Goal: Communication & Community: Connect with others

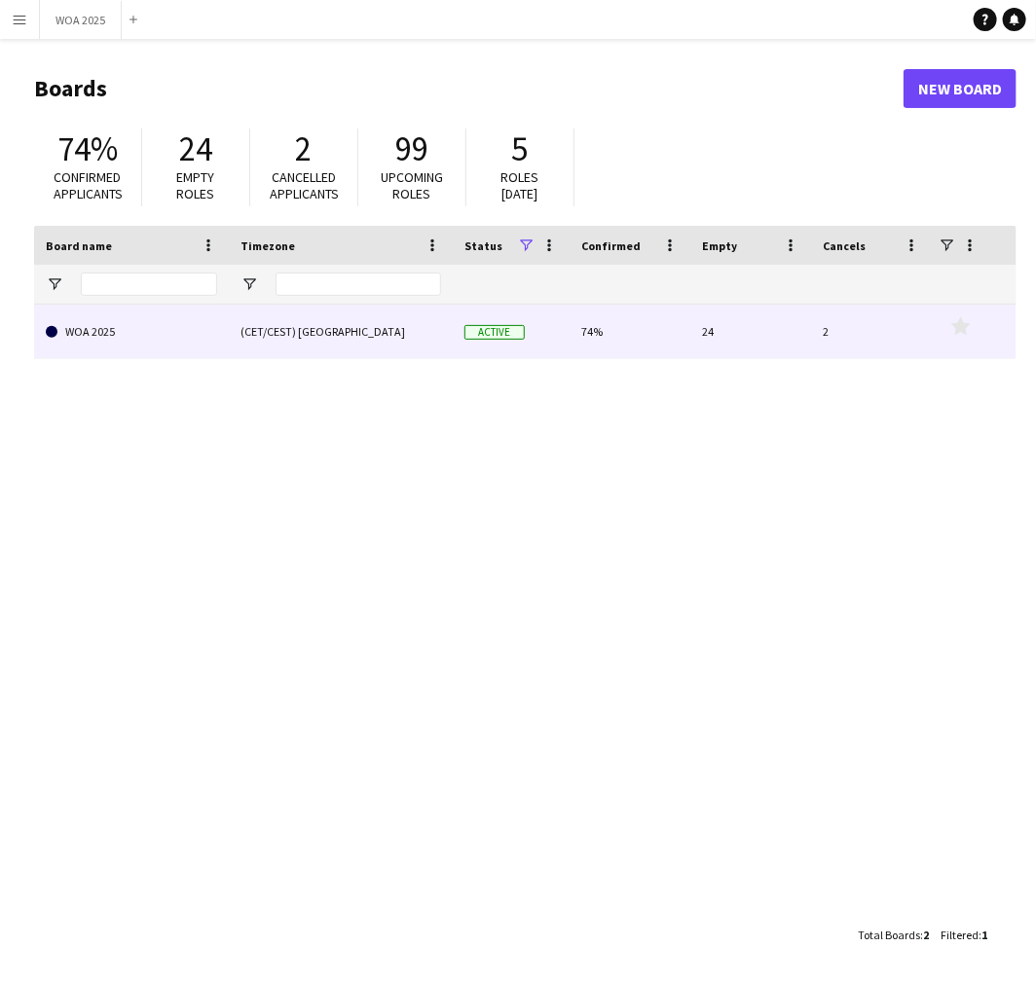
click at [131, 347] on link "WOA 2025" at bounding box center [131, 332] width 171 height 55
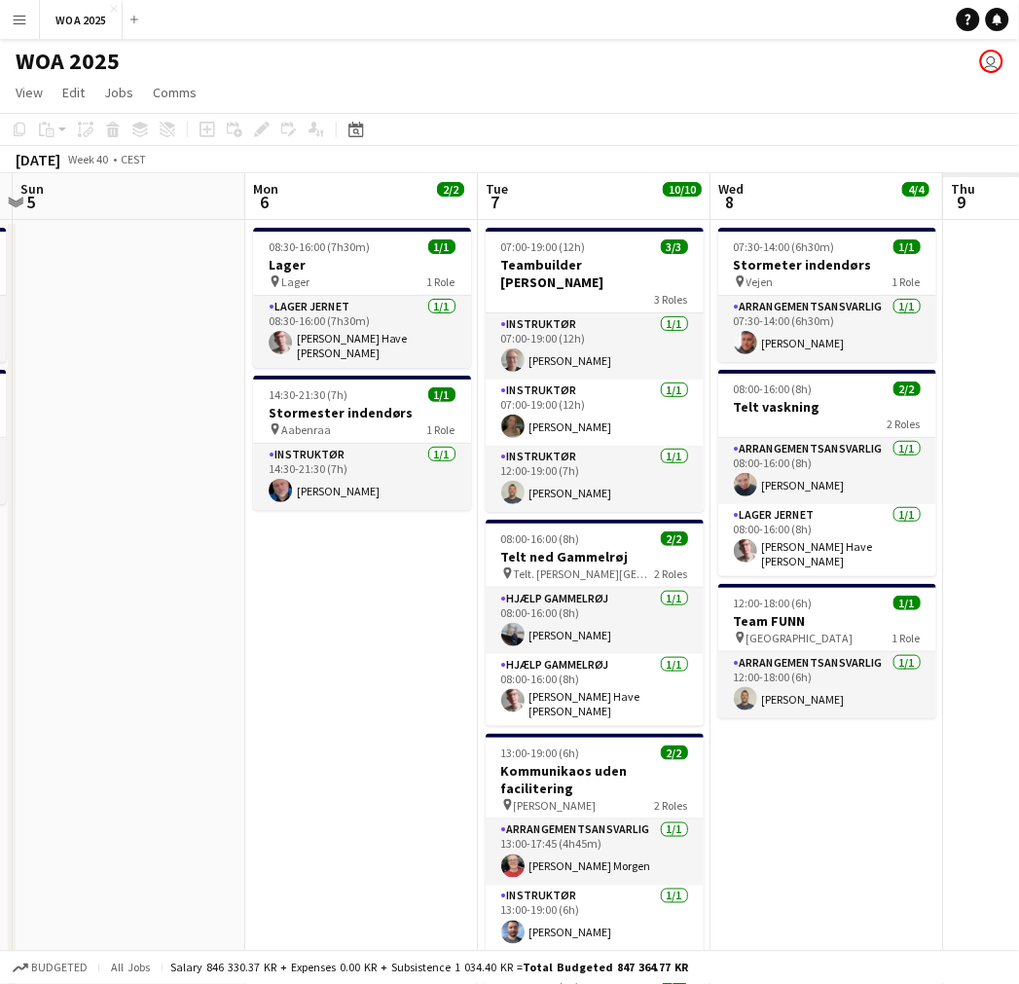
scroll to position [0, 508]
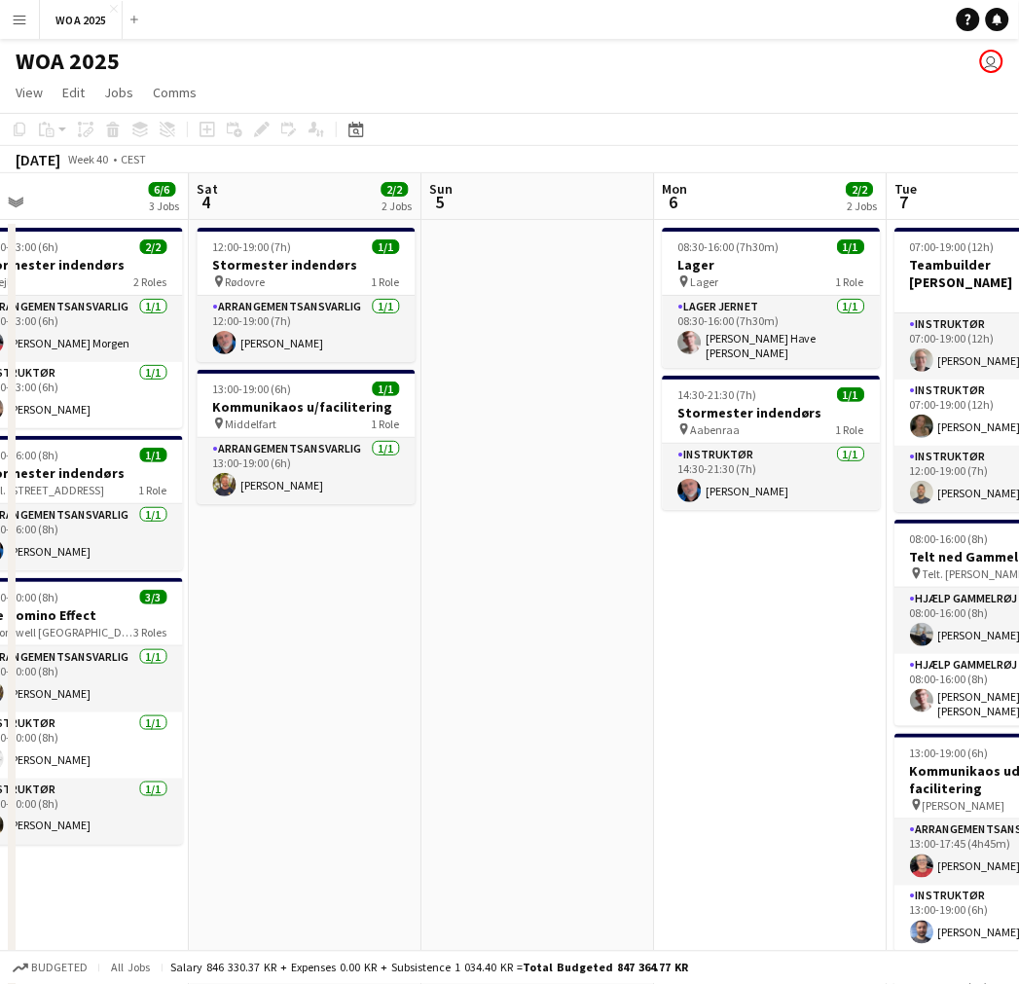
click at [222, 428] on app-calendar-viewport "Wed 1 2/2 1 Job Thu 2 5/5 4 Jobs Fri 3 6/6 3 Jobs Sat 4 2/2 2 Jobs Sun 5 Mon 6 …" at bounding box center [509, 787] width 1019 height 1229
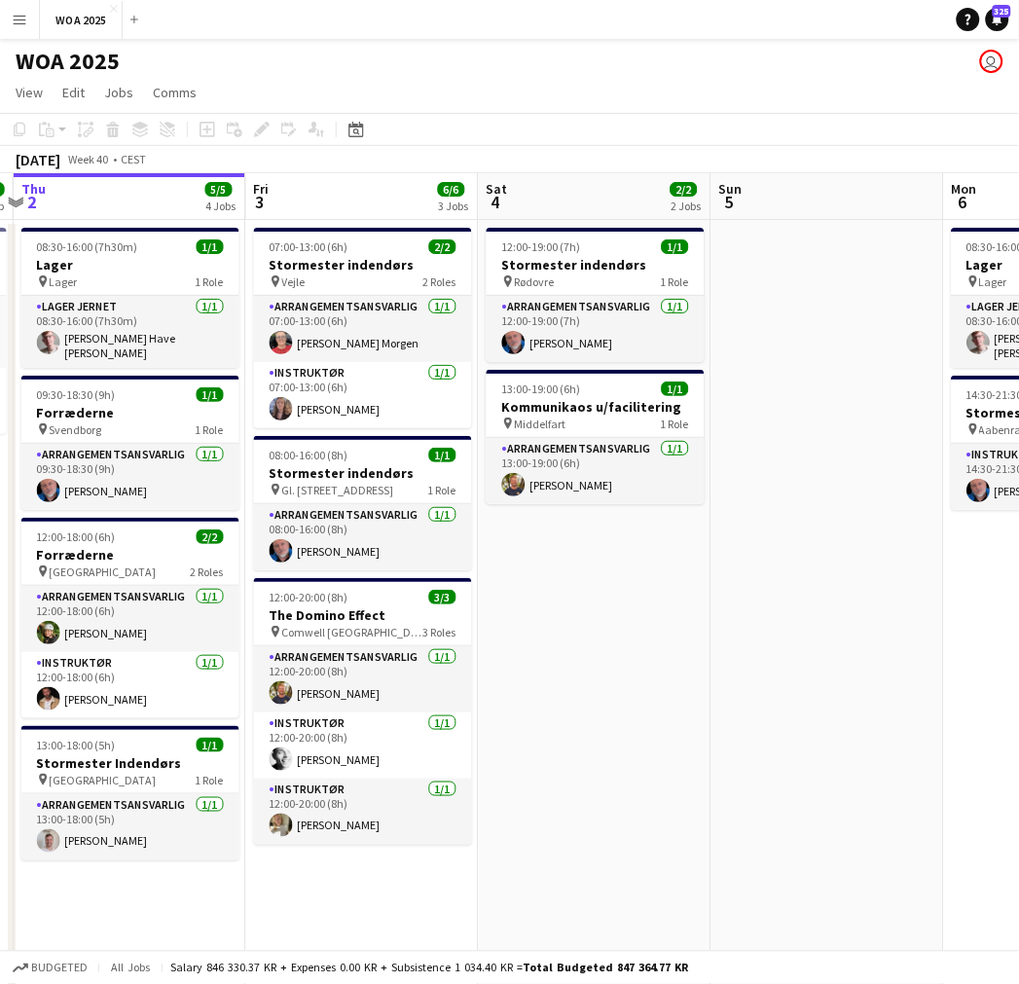
drag, startPoint x: 432, startPoint y: 582, endPoint x: 640, endPoint y: 575, distance: 208.4
click at [640, 575] on app-calendar-viewport "Tue 30 10/10 3 Jobs Wed 1 2/2 1 Job Thu 2 5/5 4 Jobs Fri 3 6/6 3 Jobs Sat 4 2/2…" at bounding box center [509, 787] width 1019 height 1229
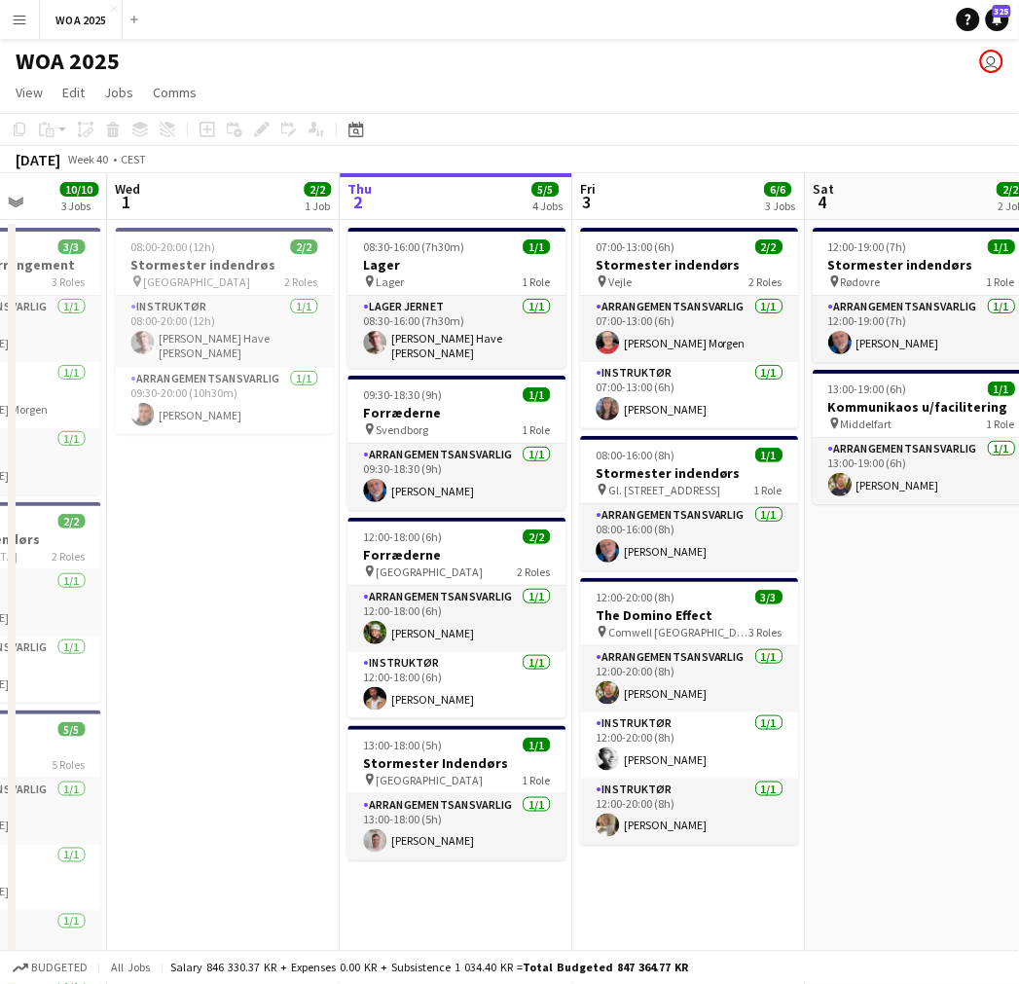
drag, startPoint x: 657, startPoint y: 572, endPoint x: 792, endPoint y: 565, distance: 135.5
click at [792, 565] on app-calendar-viewport "Sun 28 Mon 29 6/6 4 Jobs Tue 30 10/10 3 Jobs Wed 1 2/2 1 Job Thu 2 5/5 4 Jobs F…" at bounding box center [509, 787] width 1019 height 1229
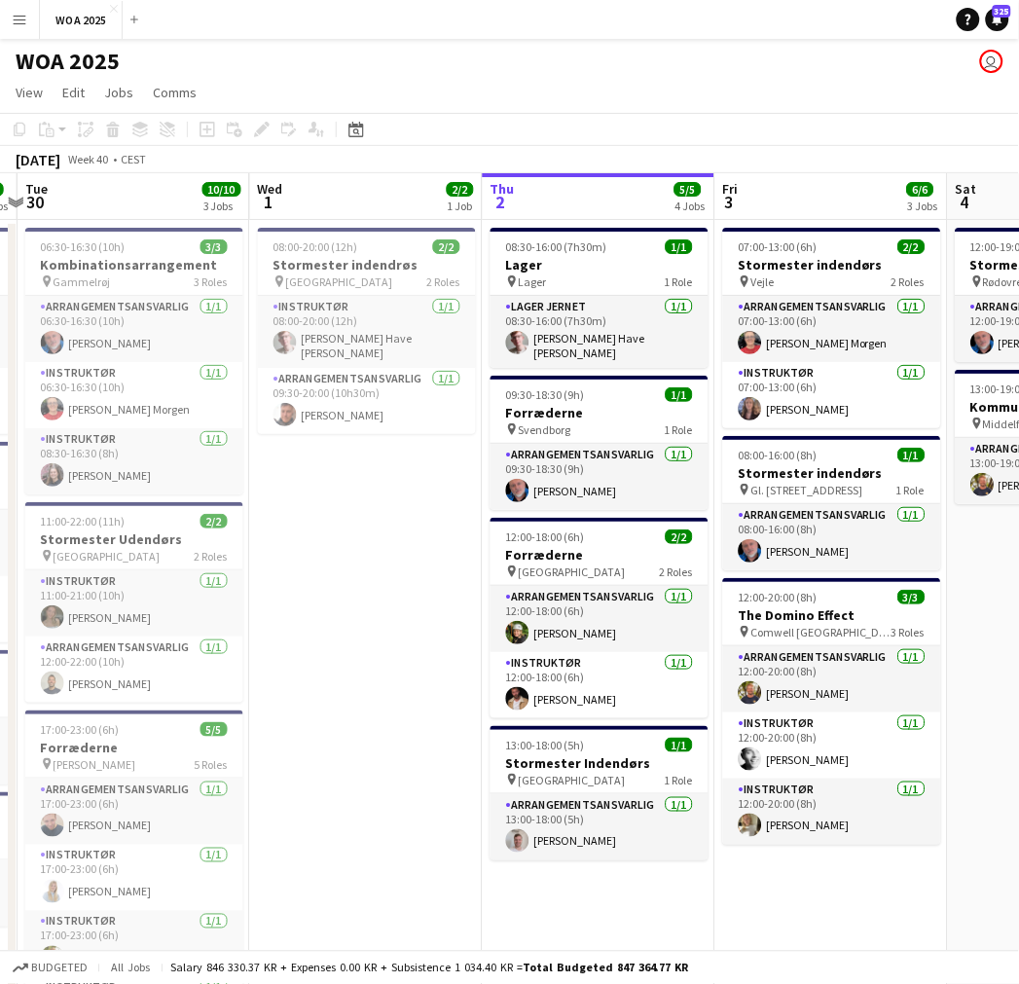
drag, startPoint x: 227, startPoint y: 565, endPoint x: 370, endPoint y: 551, distance: 143.7
click at [370, 551] on app-calendar-viewport "Sun 28 Mon 29 6/6 4 Jobs Tue 30 10/10 3 Jobs Wed 1 2/2 1 Job Thu 2 5/5 4 Jobs F…" at bounding box center [509, 787] width 1019 height 1229
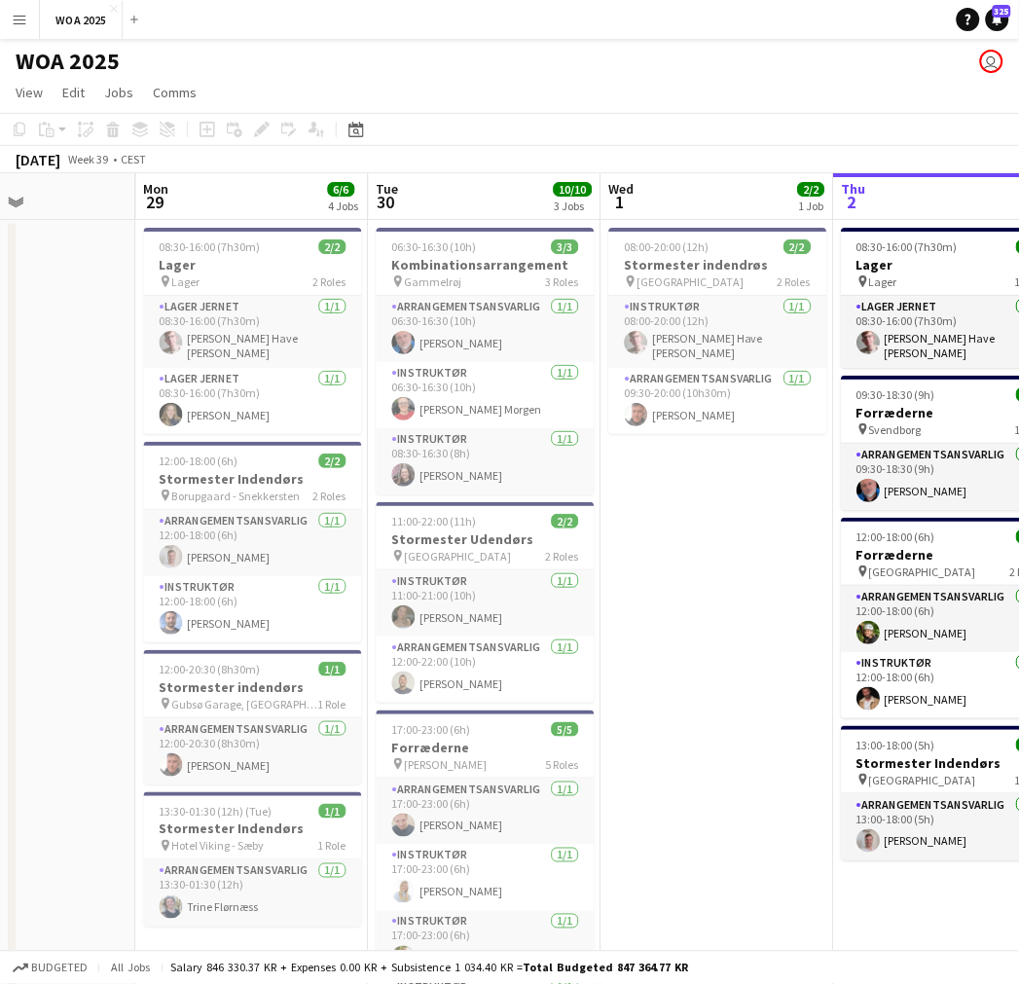
scroll to position [0, 558]
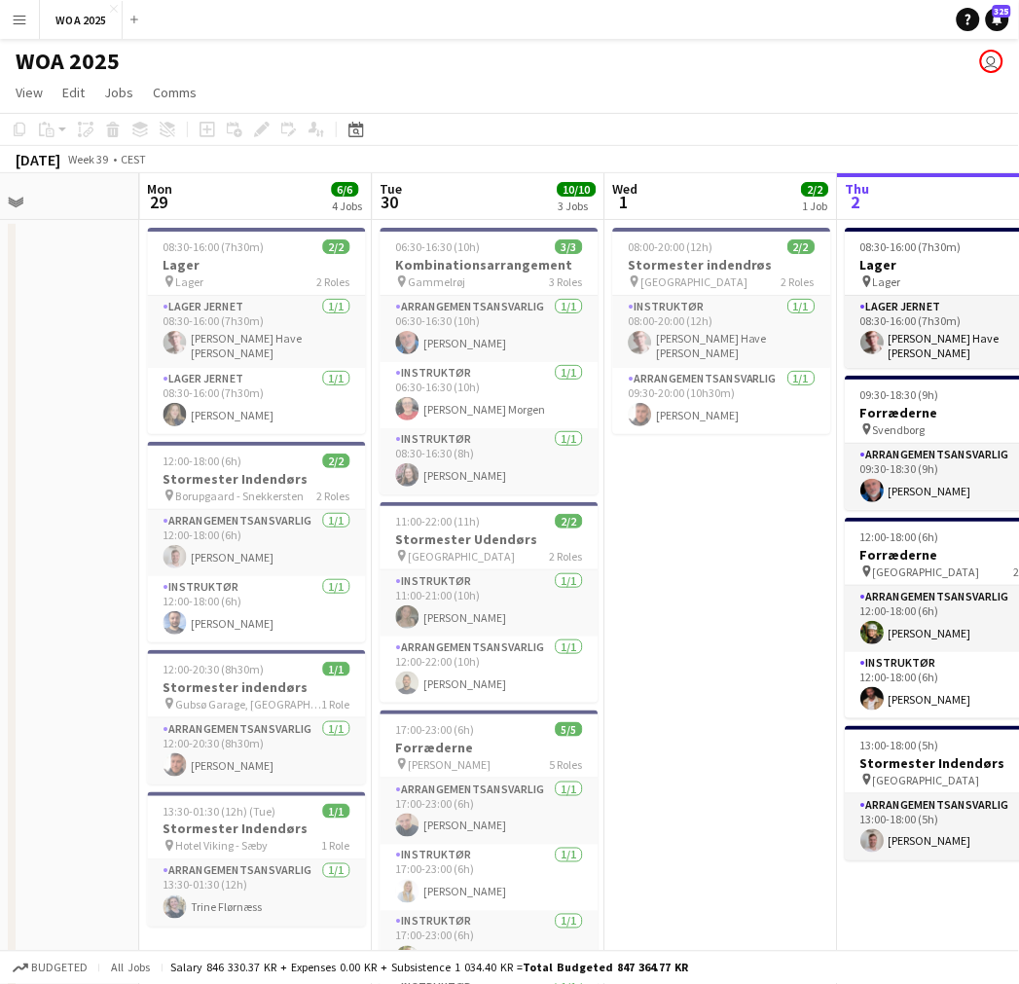
drag, startPoint x: 310, startPoint y: 545, endPoint x: 665, endPoint y: 500, distance: 358.1
click at [665, 500] on app-calendar-viewport "Fri 26 6/6 4 Jobs Sat 27 2/2 2 Jobs Sun 28 Mon 29 6/6 4 Jobs Tue 30 10/10 3 Job…" at bounding box center [509, 787] width 1019 height 1229
click at [237, 323] on app-card-role "Lager Jernet [DATE] 08:30-16:00 (7h30m) [PERSON_NAME]" at bounding box center [257, 332] width 218 height 72
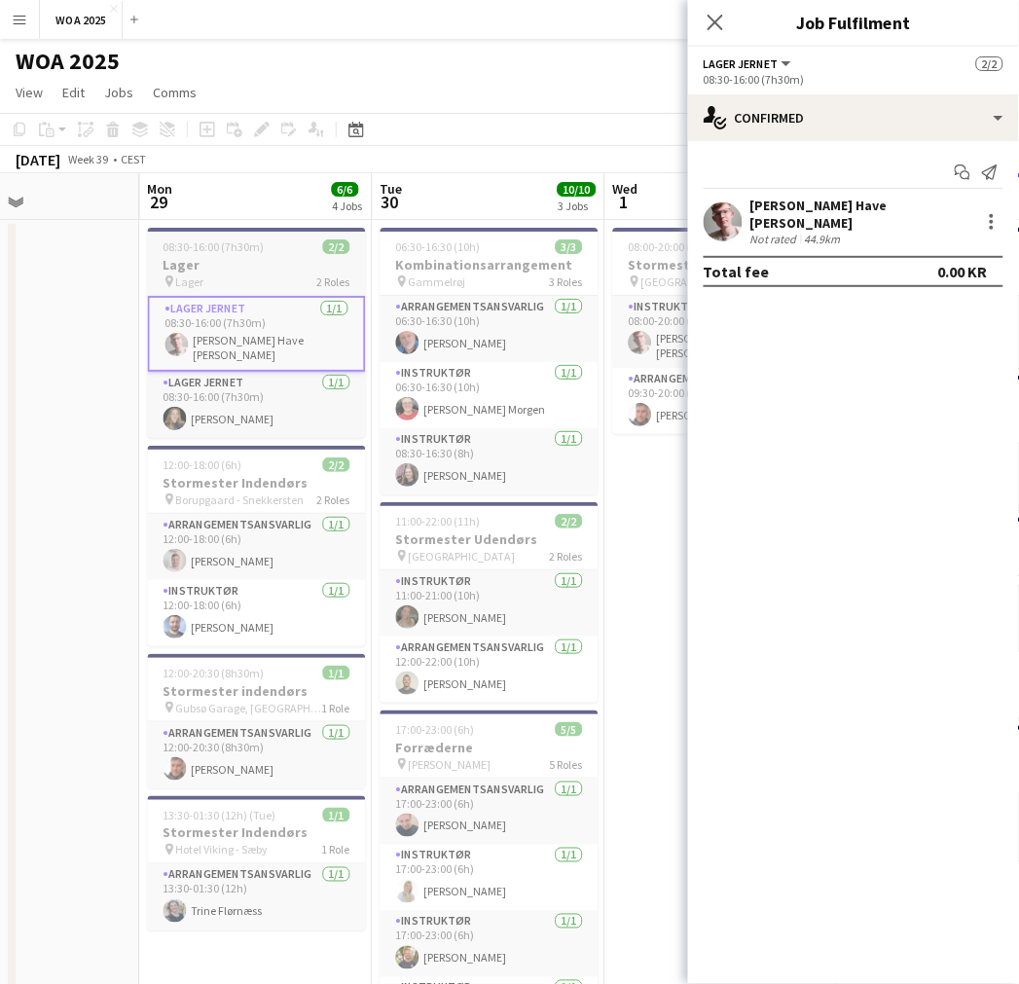
click at [225, 259] on h3 "Lager" at bounding box center [257, 265] width 218 height 18
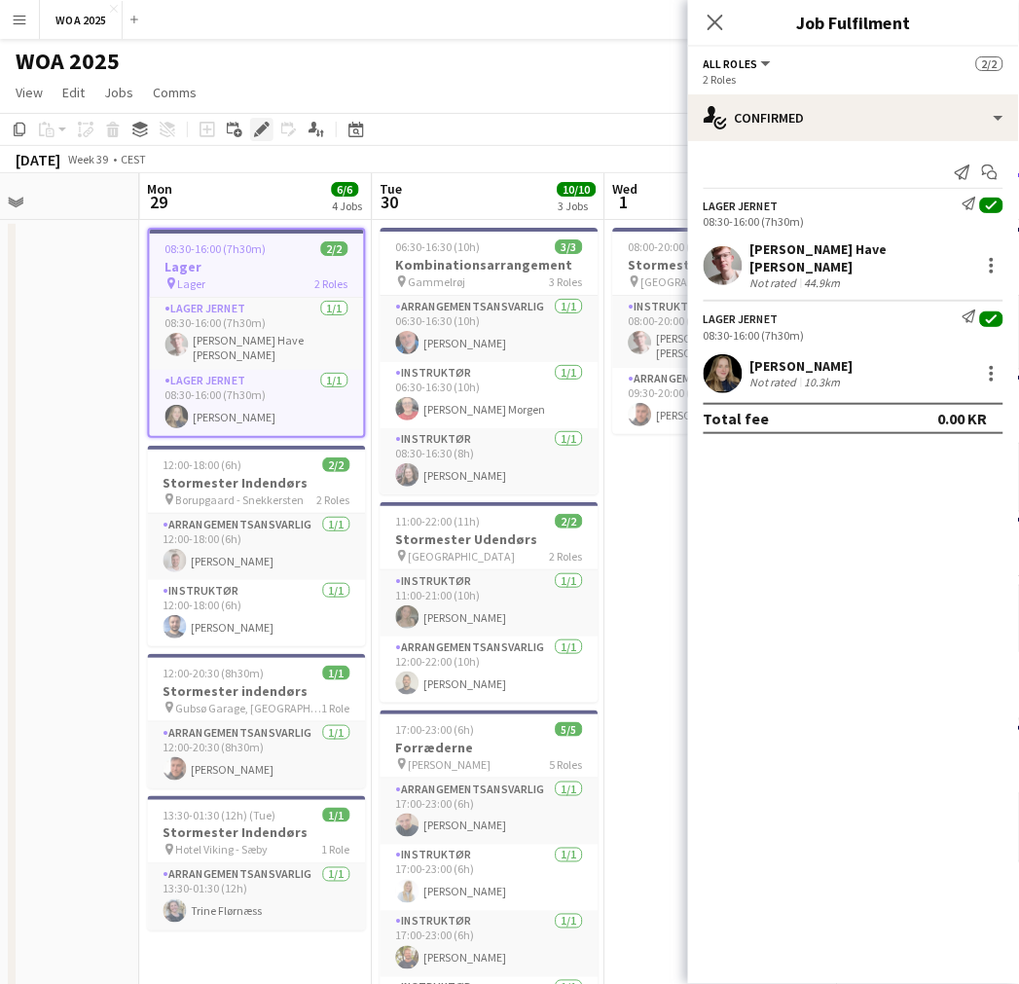
click at [257, 133] on icon at bounding box center [261, 130] width 11 height 11
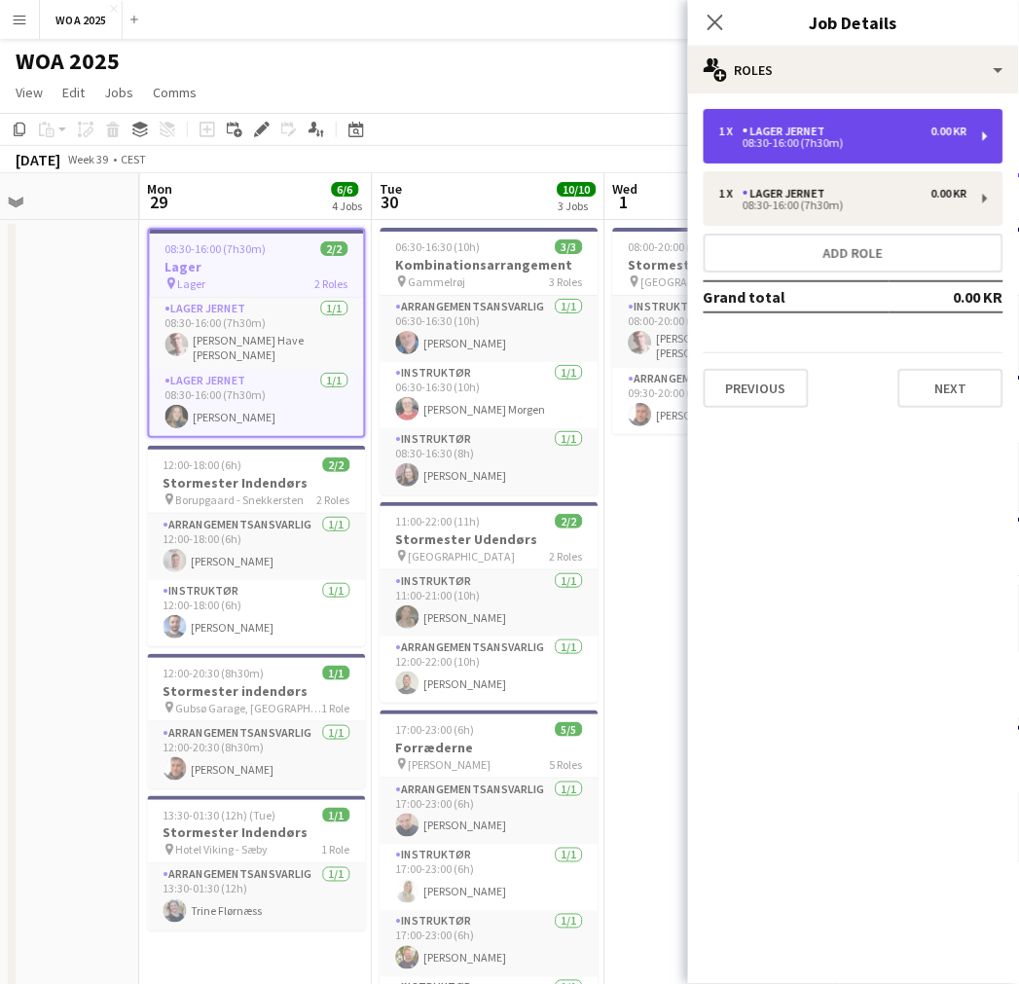
click at [907, 148] on div "1 x Lager Jernet 0.00 KR 08:30-16:00 (7h30m)" at bounding box center [854, 136] width 300 height 55
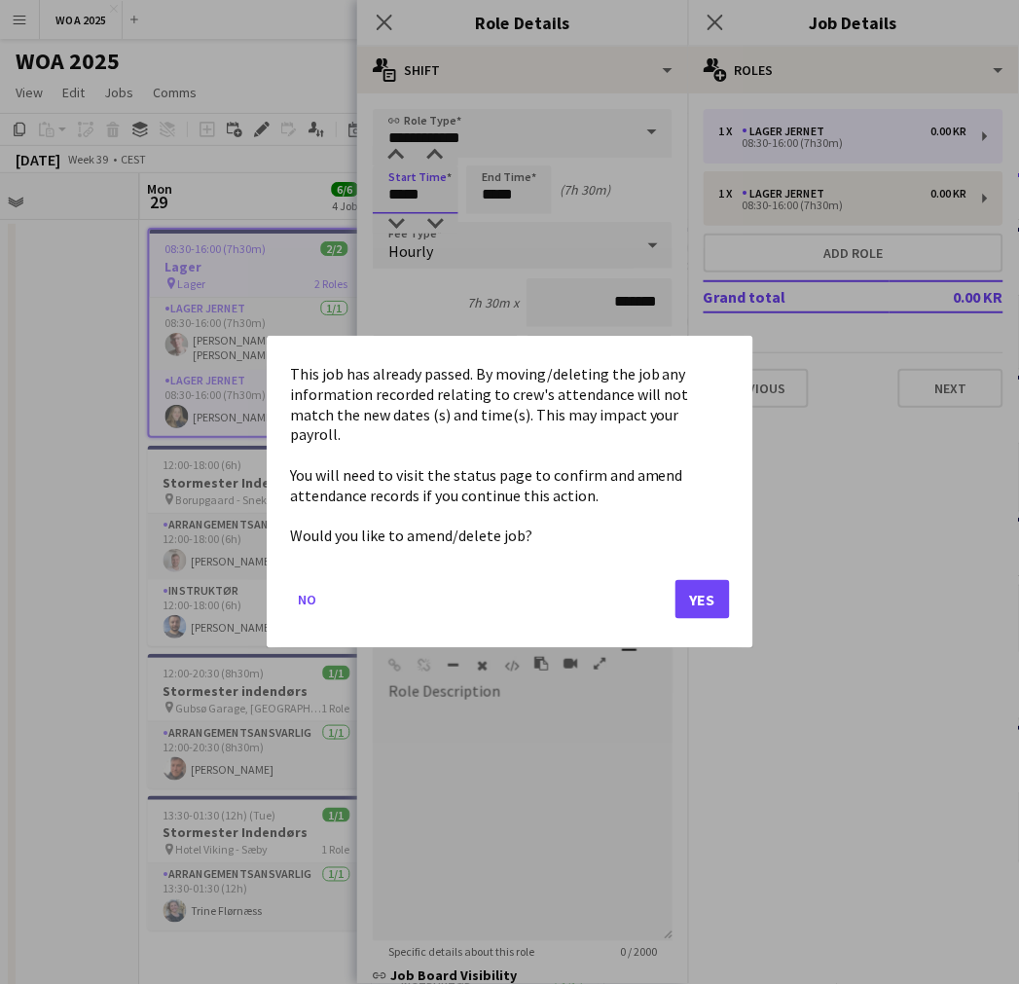
click at [428, 189] on body "Menu Boards Boards Boards All jobs Status Workforce Workforce My Workforce Recr…" at bounding box center [509, 718] width 1019 height 1436
click at [714, 587] on button "Yes" at bounding box center [702, 599] width 55 height 39
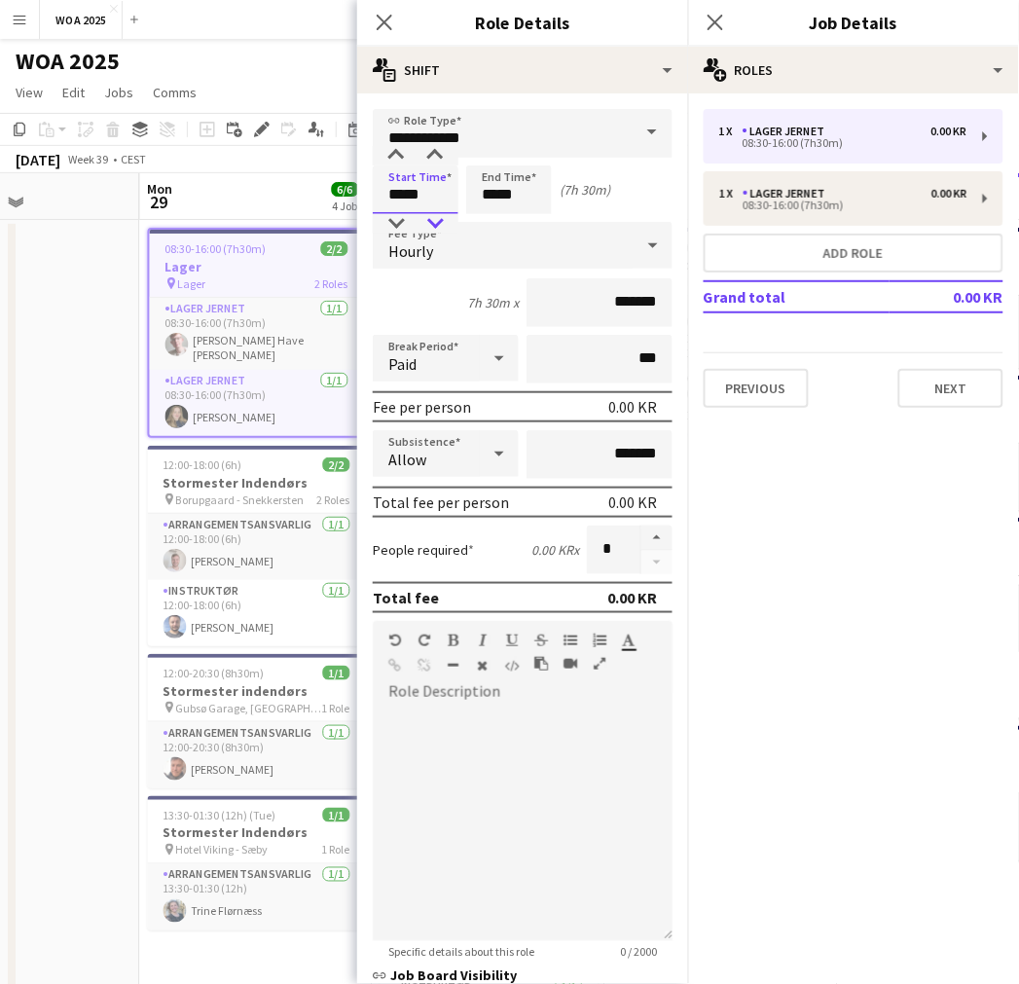
type input "*****"
click at [433, 219] on div at bounding box center [435, 223] width 39 height 19
click at [81, 329] on app-date-cell at bounding box center [24, 811] width 233 height 1183
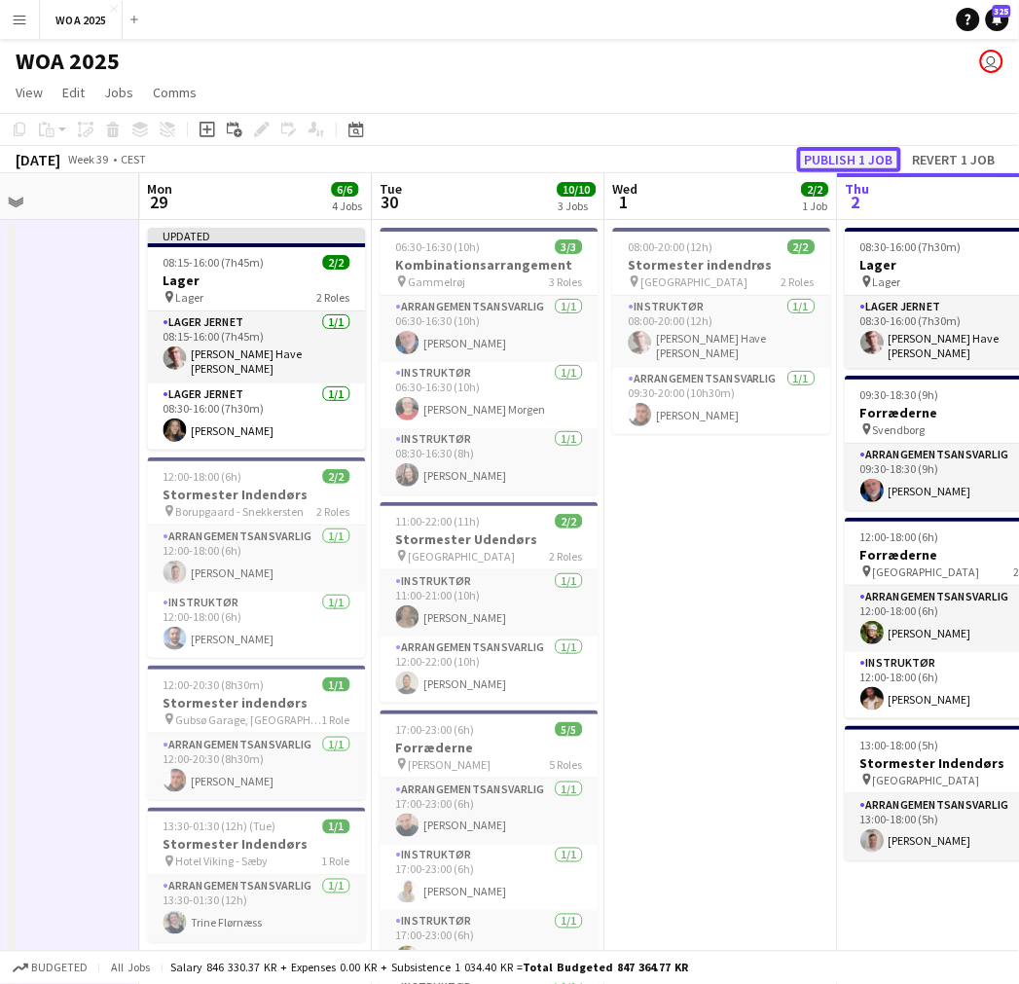
click at [869, 150] on button "Publish 1 job" at bounding box center [849, 159] width 104 height 25
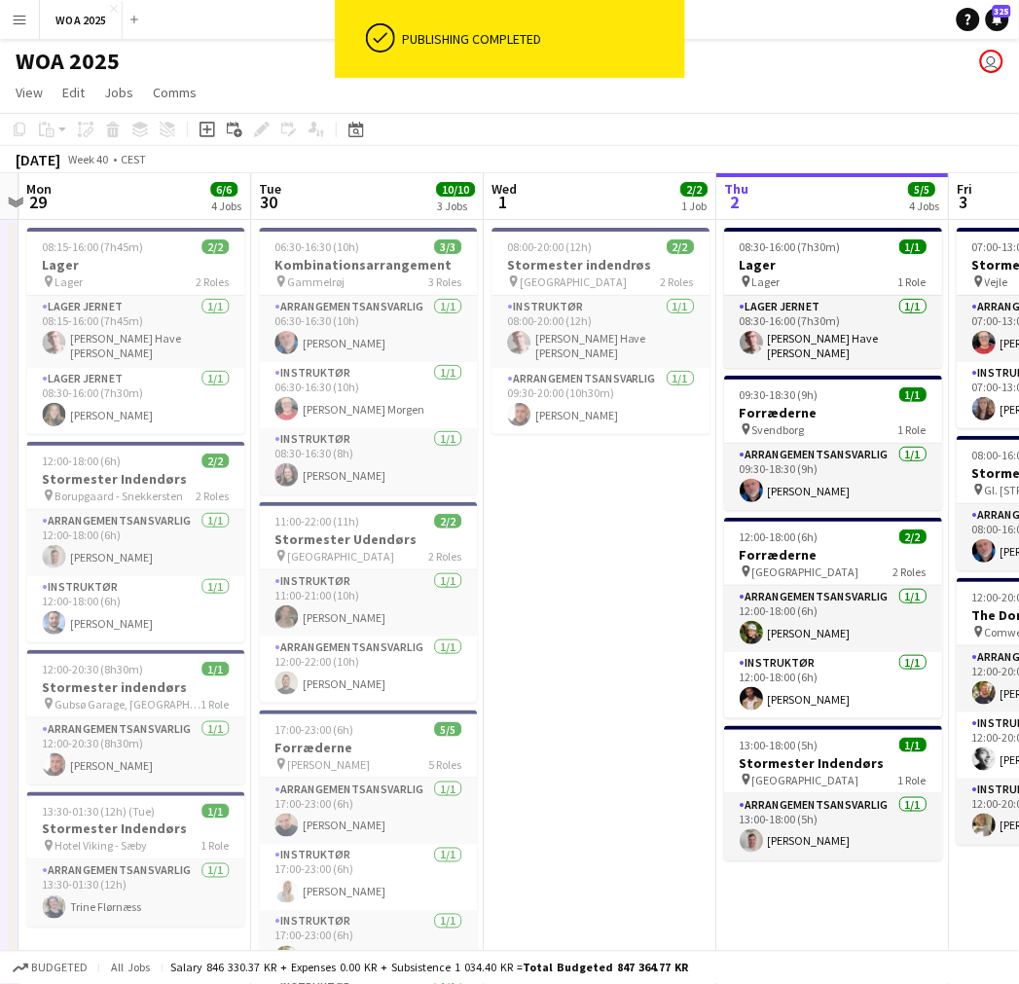
scroll to position [0, 769]
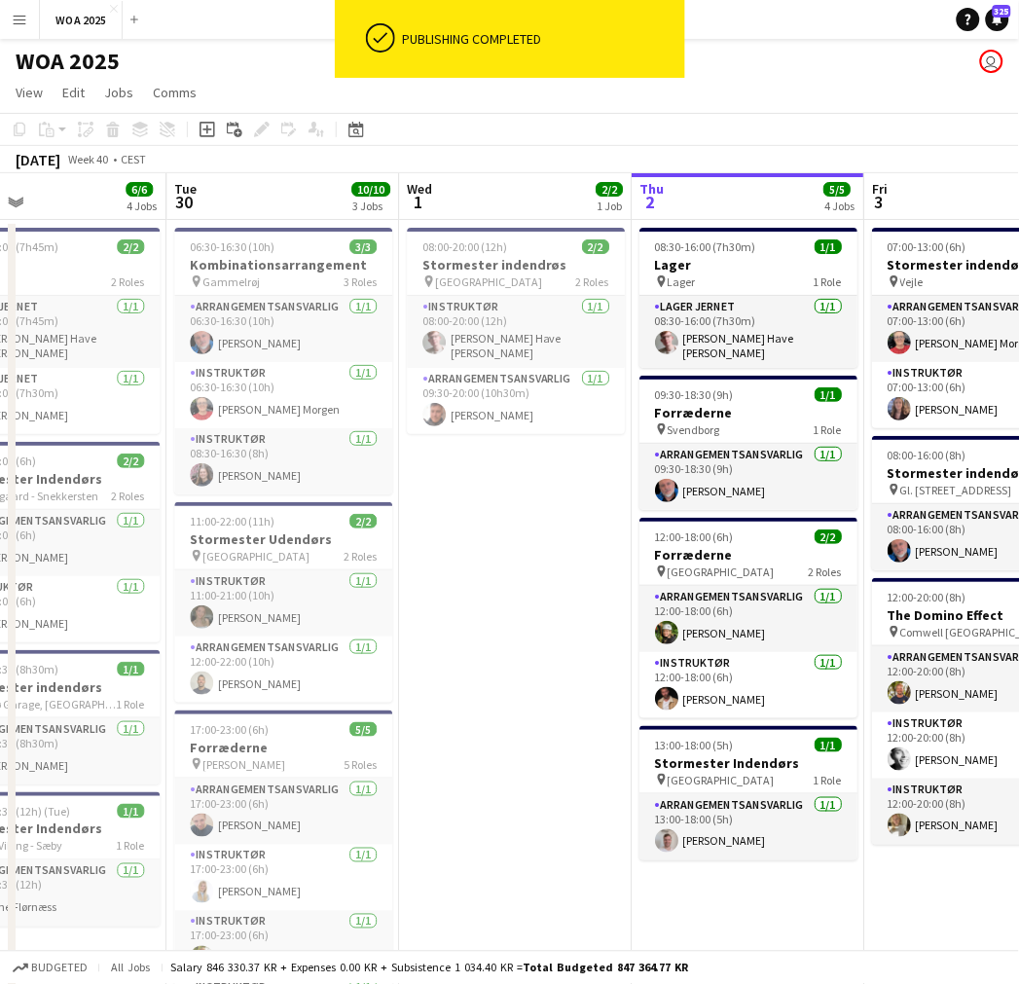
drag, startPoint x: 769, startPoint y: 529, endPoint x: 559, endPoint y: 522, distance: 210.4
click at [559, 524] on app-calendar-viewport "Fri 26 6/6 4 Jobs Sat 27 2/2 2 Jobs Sun 28 Mon 29 6/6 4 Jobs Tue 30 10/10 3 Job…" at bounding box center [509, 787] width 1019 height 1229
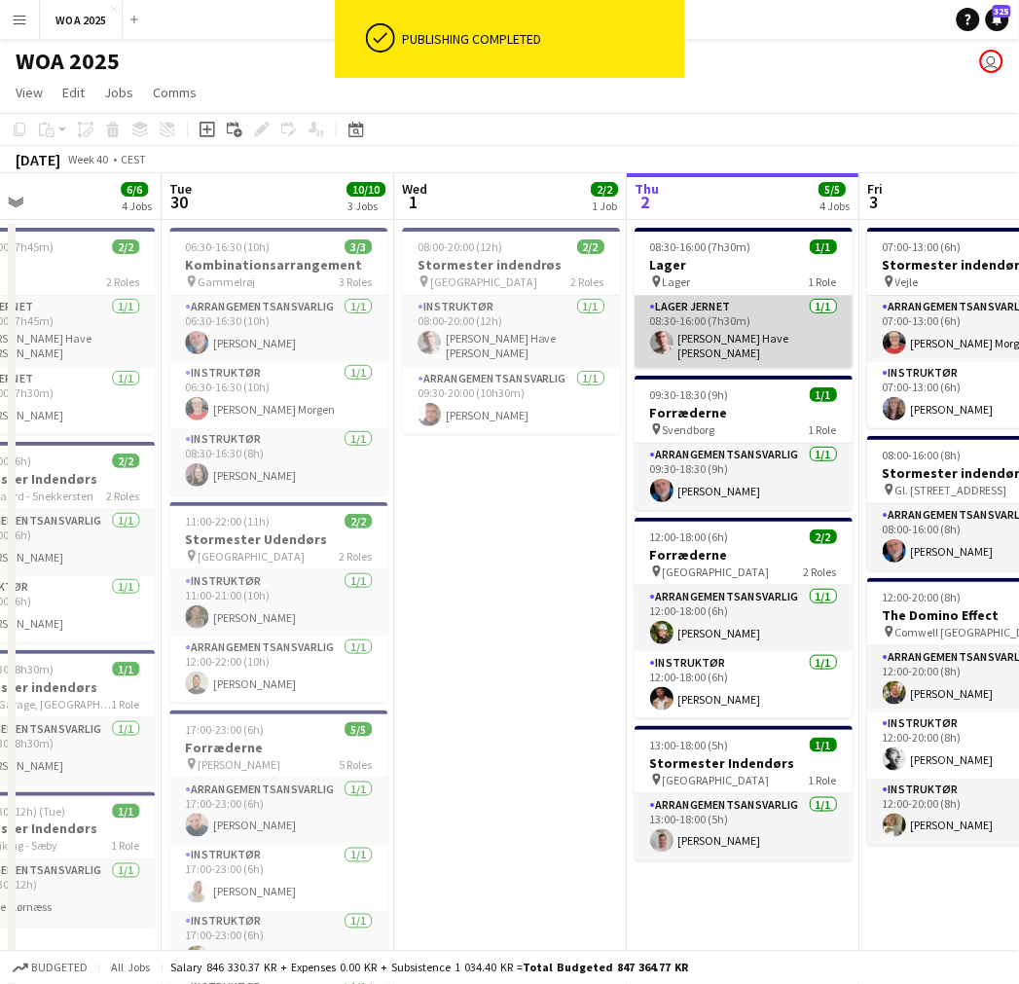
click at [707, 345] on app-card-role "Lager Jernet [DATE] 08:30-16:00 (7h30m) [PERSON_NAME]" at bounding box center [744, 332] width 218 height 72
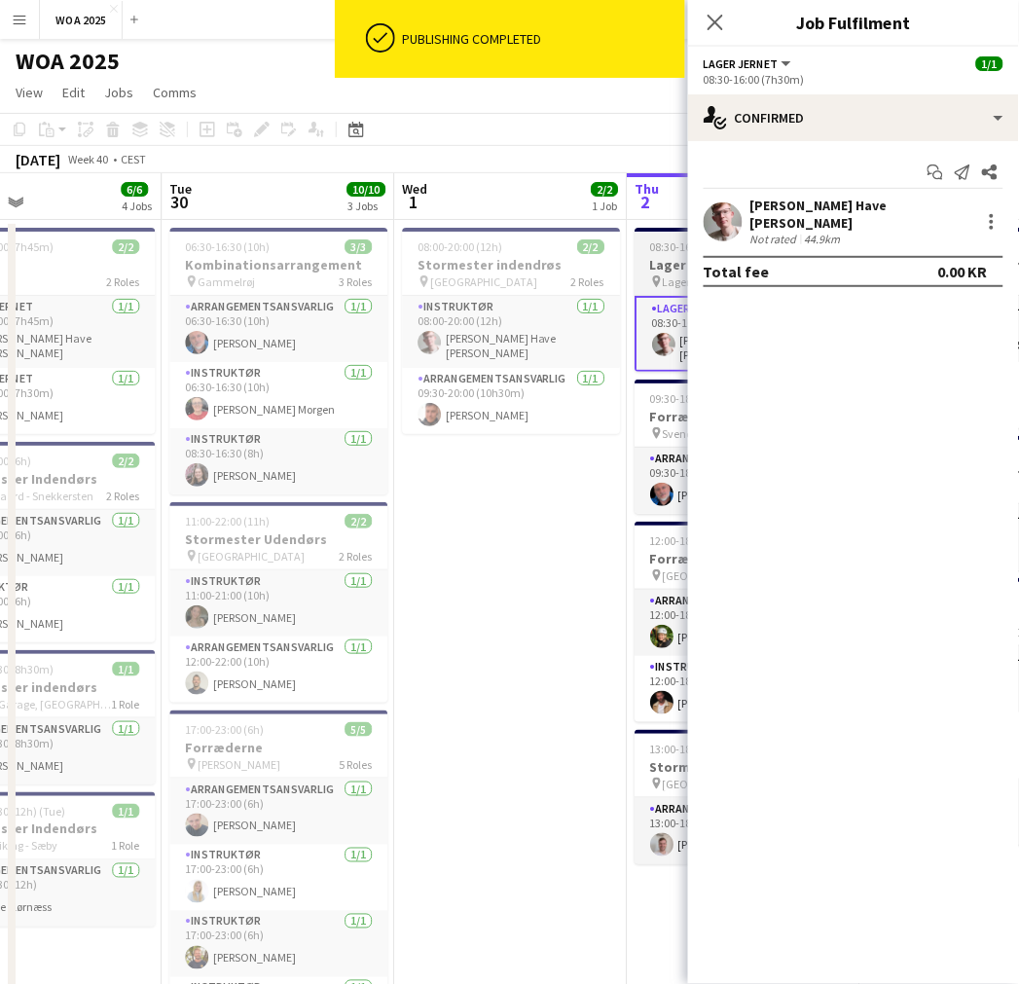
click at [656, 276] on icon at bounding box center [656, 281] width 8 height 12
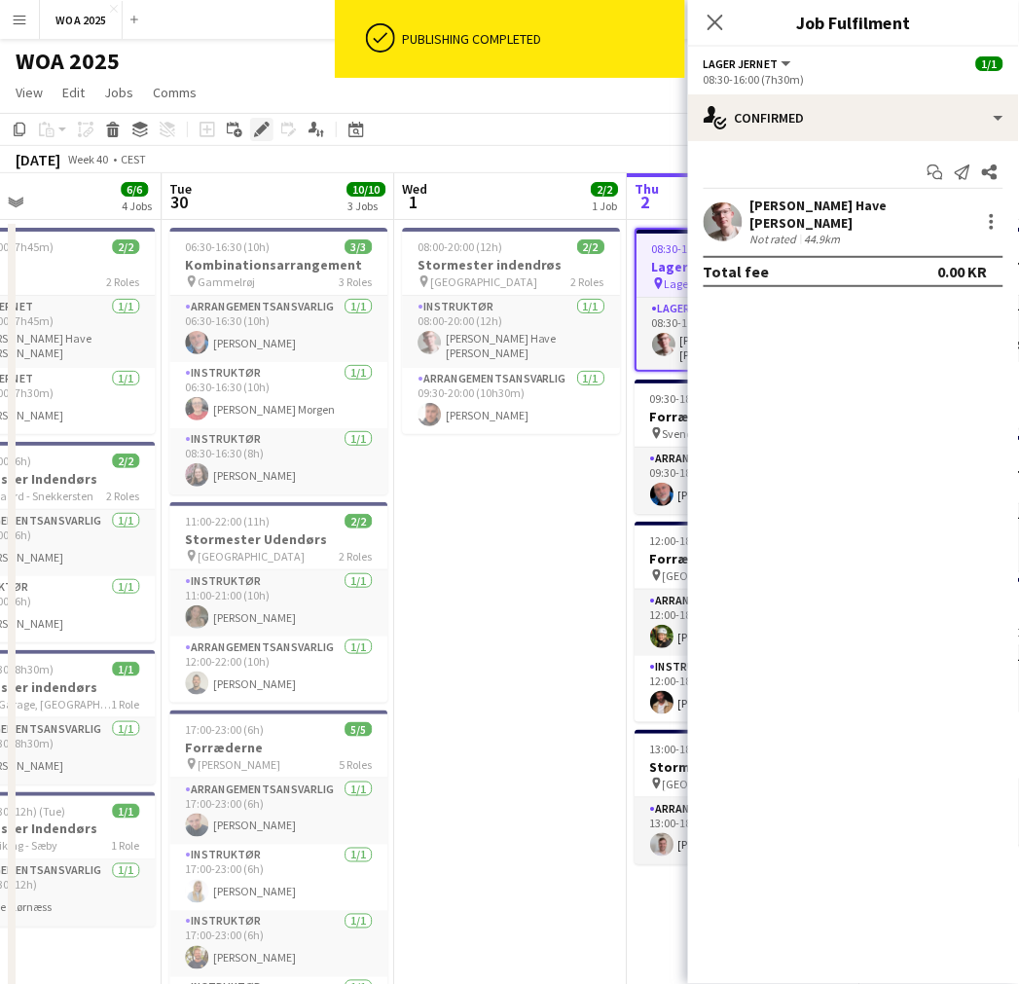
click at [256, 130] on icon at bounding box center [261, 130] width 11 height 11
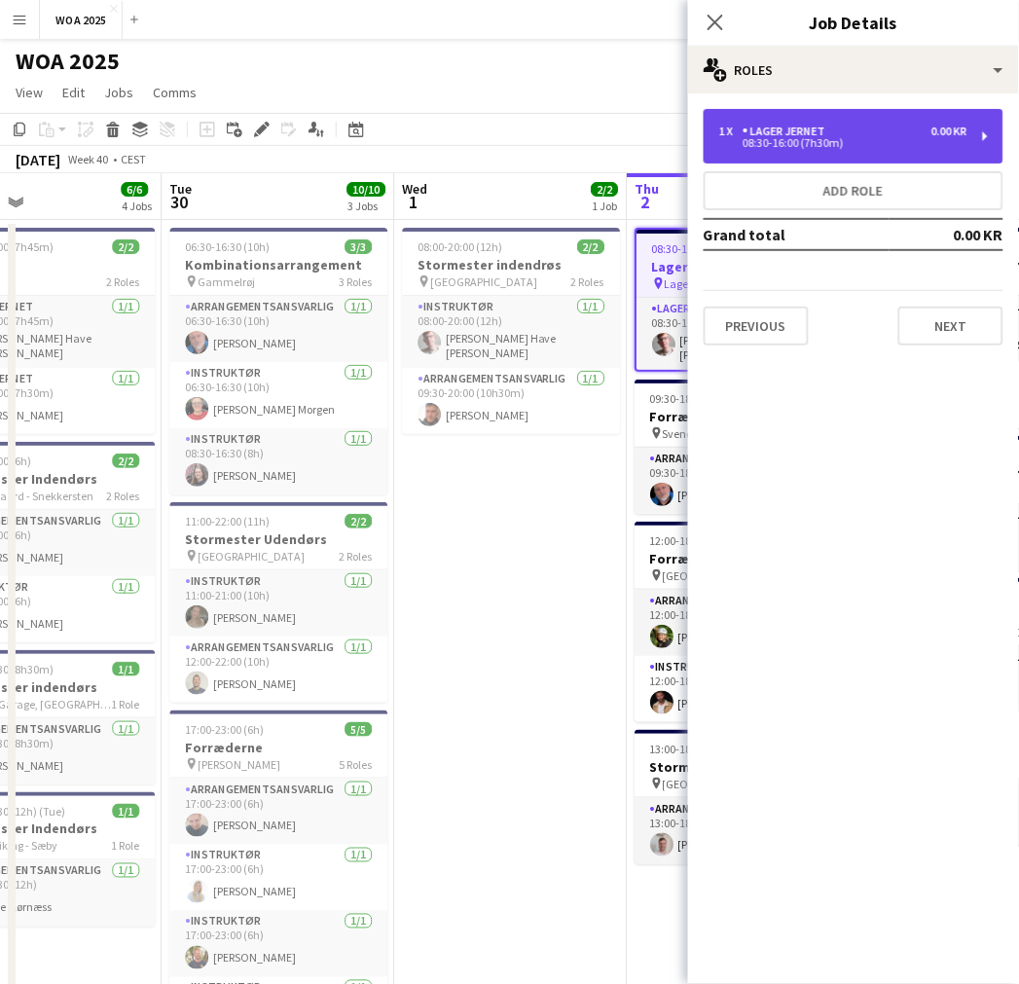
click at [899, 130] on div "1 x Lager Jernet 0.00 KR" at bounding box center [843, 132] width 248 height 14
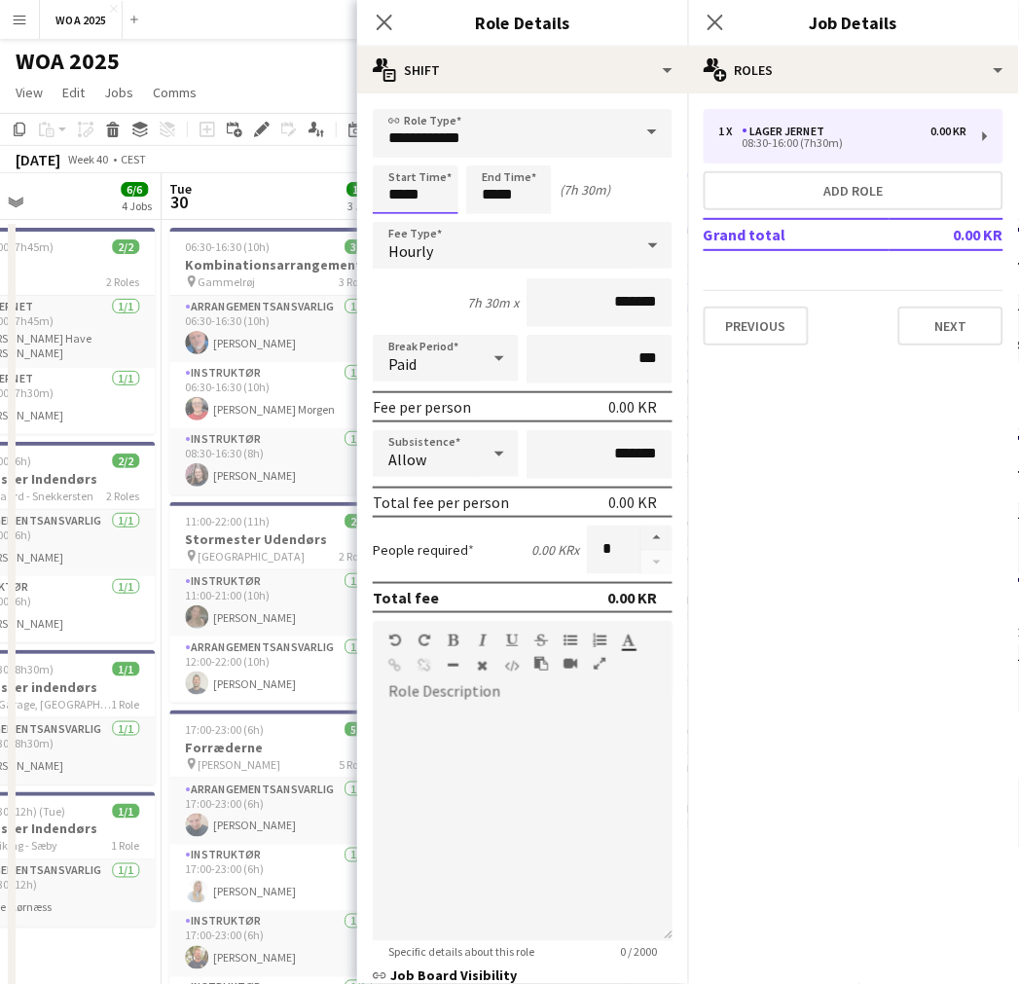
click at [433, 193] on input "*****" at bounding box center [416, 189] width 86 height 49
type input "*****"
click at [433, 216] on div at bounding box center [435, 223] width 39 height 19
click at [336, 104] on app-page-menu "View Day view expanded Day view collapsed Month view Date picker Jump to [DATE]…" at bounding box center [509, 94] width 1019 height 37
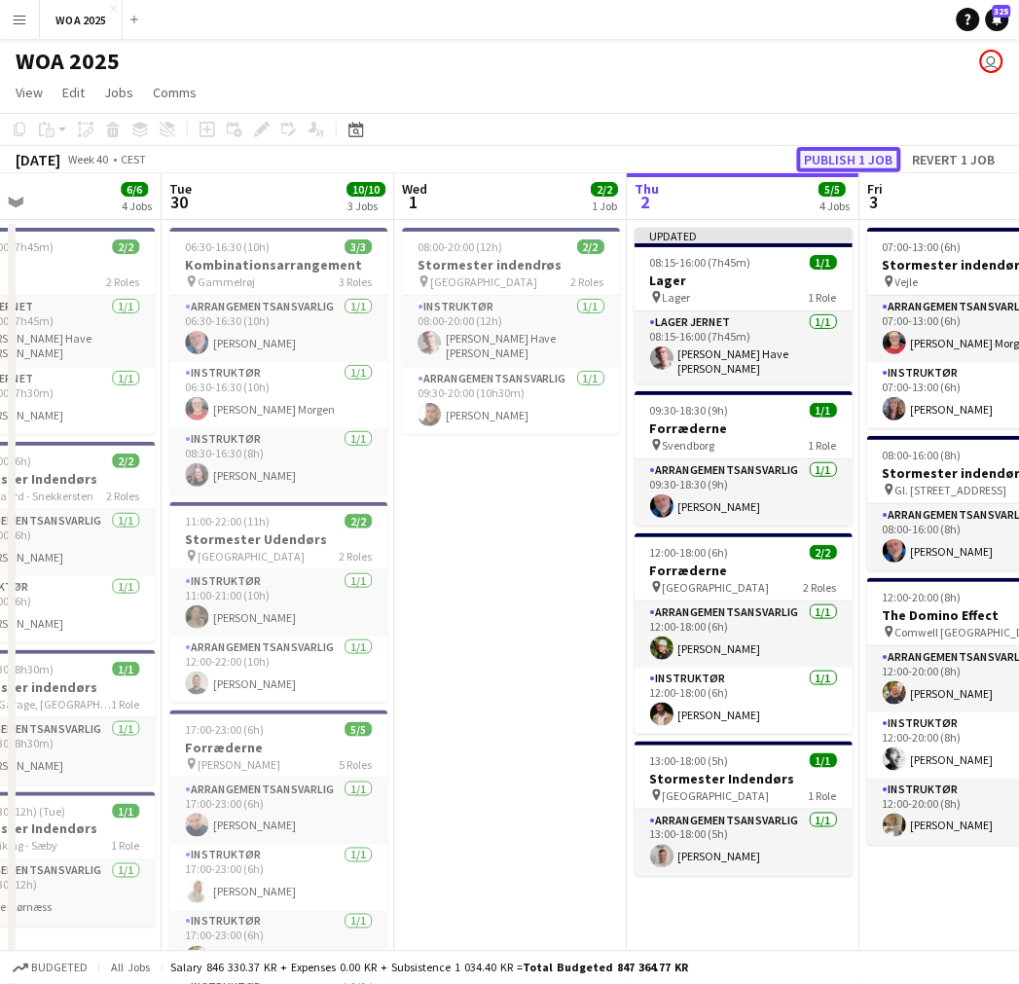
click at [872, 158] on button "Publish 1 job" at bounding box center [849, 159] width 104 height 25
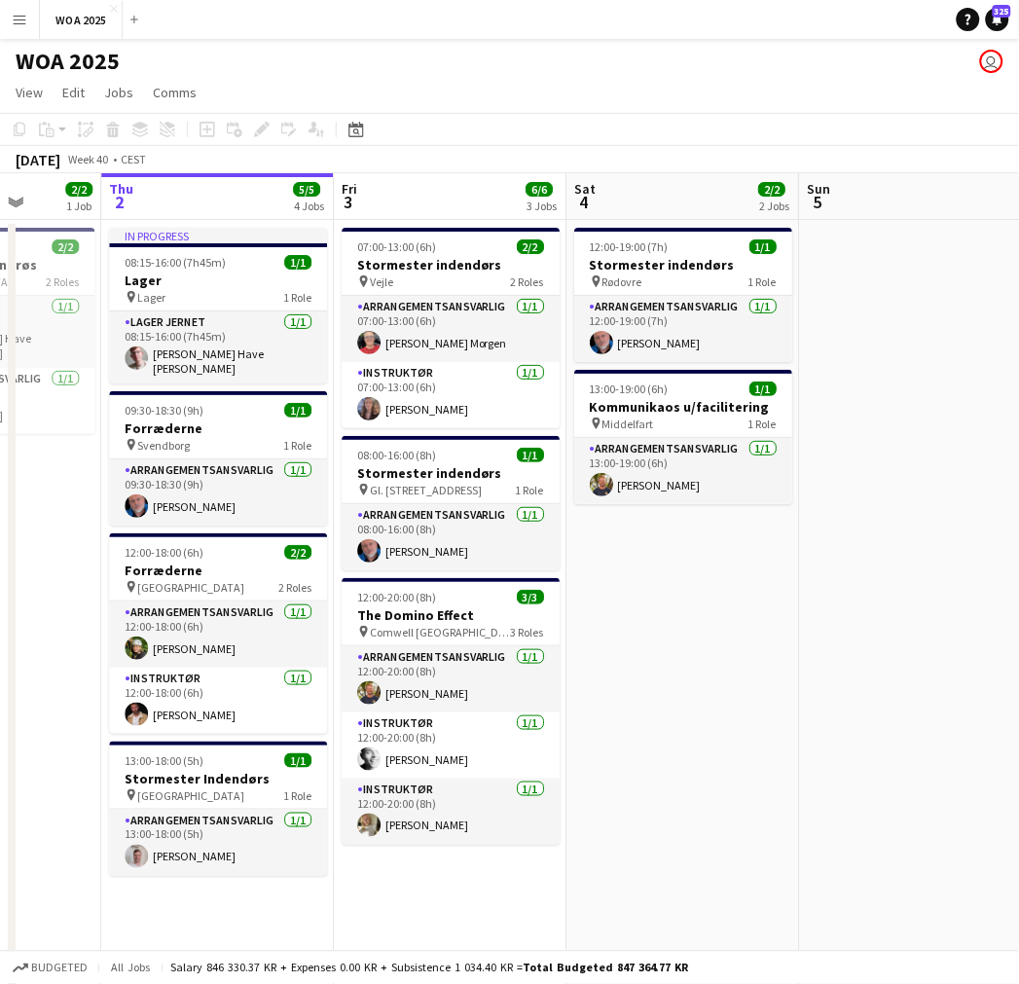
drag, startPoint x: 527, startPoint y: 543, endPoint x: 49, endPoint y: 577, distance: 479.1
click at [45, 577] on app-calendar-viewport "Sun 28 Mon 29 6/6 4 Jobs Tue 30 10/10 3 Jobs Wed 1 2/2 1 Job Thu 2 5/5 4 Jobs F…" at bounding box center [509, 787] width 1019 height 1229
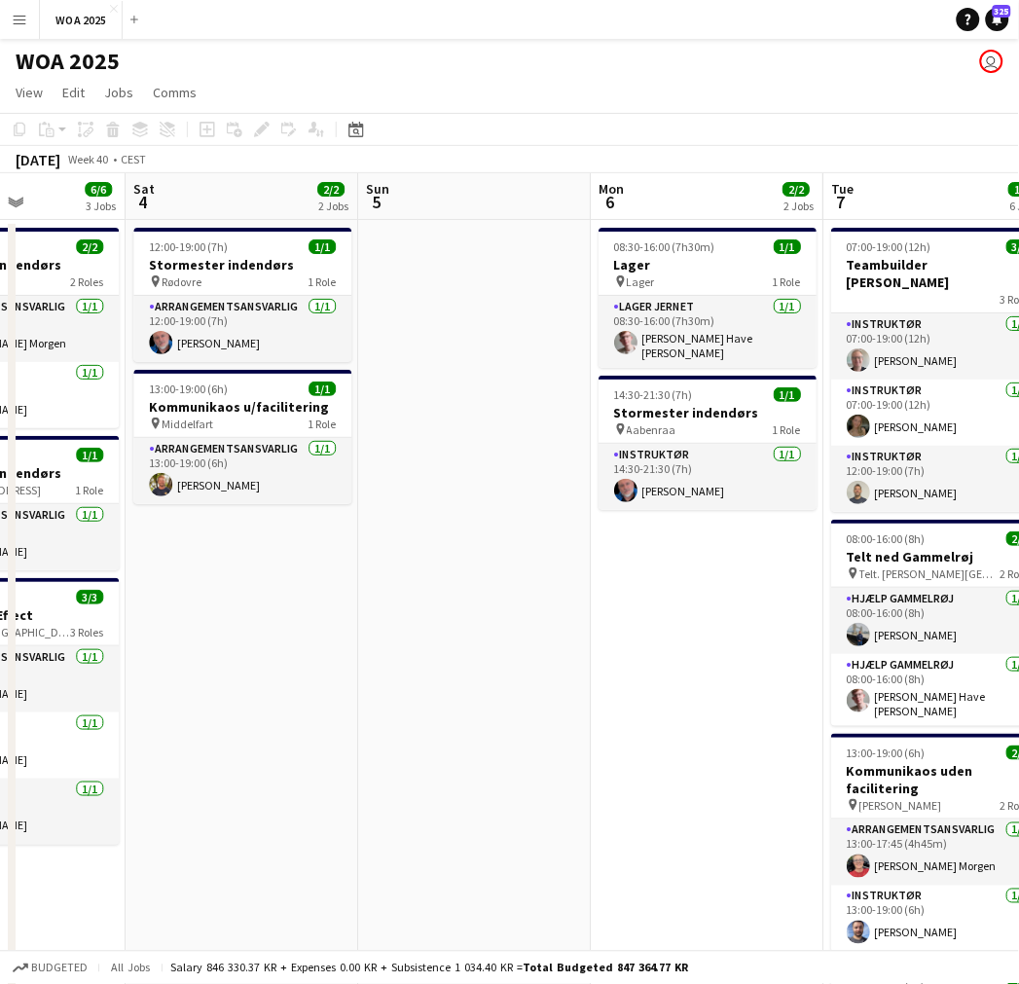
scroll to position [0, 837]
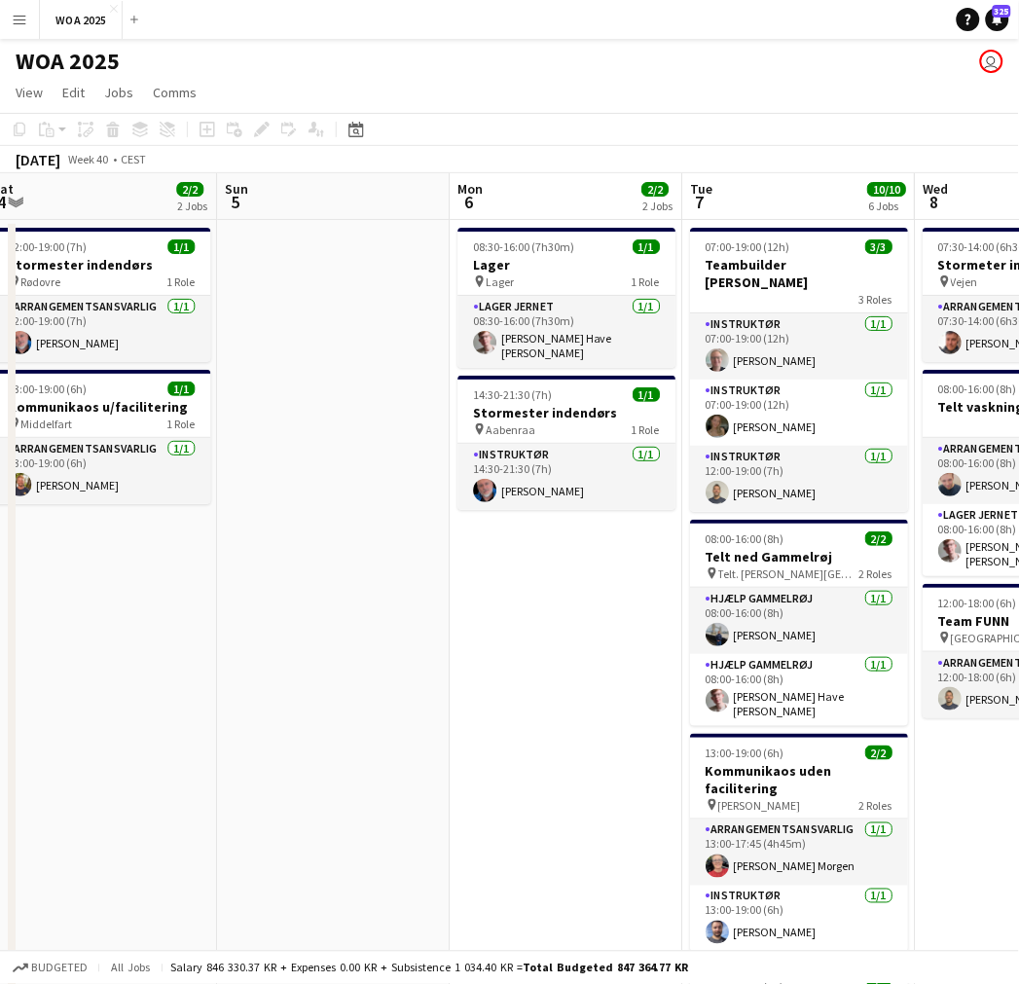
drag, startPoint x: 642, startPoint y: 580, endPoint x: 118, endPoint y: 616, distance: 525.8
click at [118, 616] on app-calendar-viewport "Wed 1 2/2 1 Job Thu 2 5/5 4 Jobs Fri 3 6/6 3 Jobs Sat 4 2/2 2 Jobs Sun 5 Mon 6 …" at bounding box center [509, 787] width 1019 height 1229
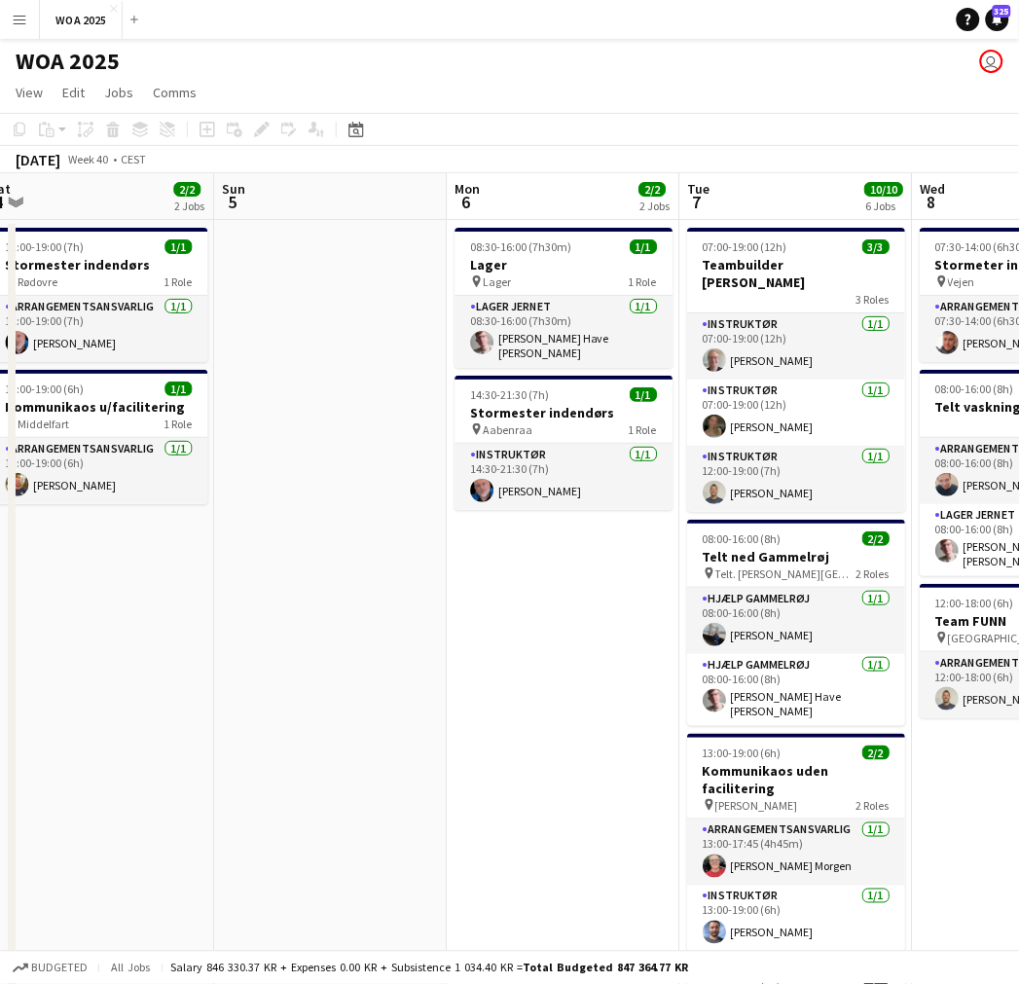
click at [535, 611] on app-date-cell "08:30-16:00 (7h30m) 1/1 Lager pin Lager 1 Role Lager Jernet [DATE] 08:30-16:00 …" at bounding box center [563, 811] width 233 height 1183
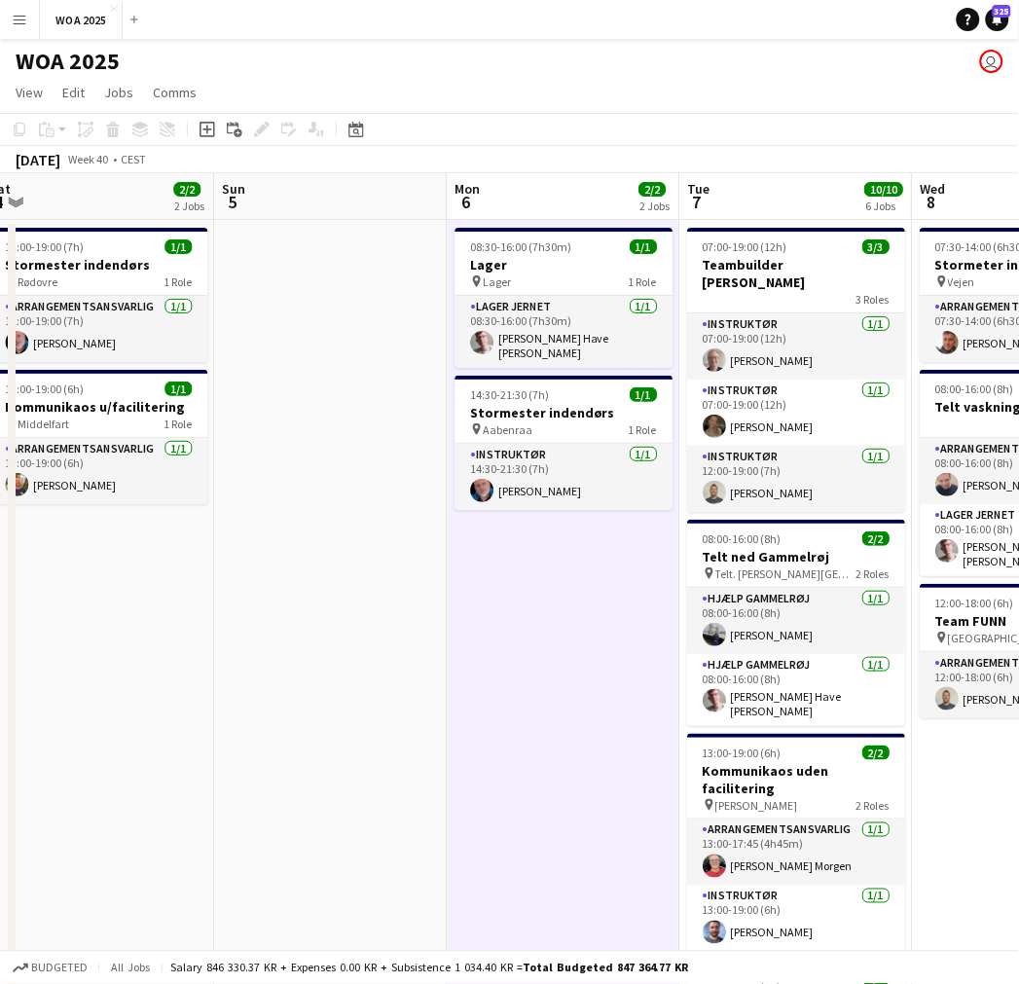
click at [308, 368] on app-date-cell at bounding box center [330, 811] width 233 height 1183
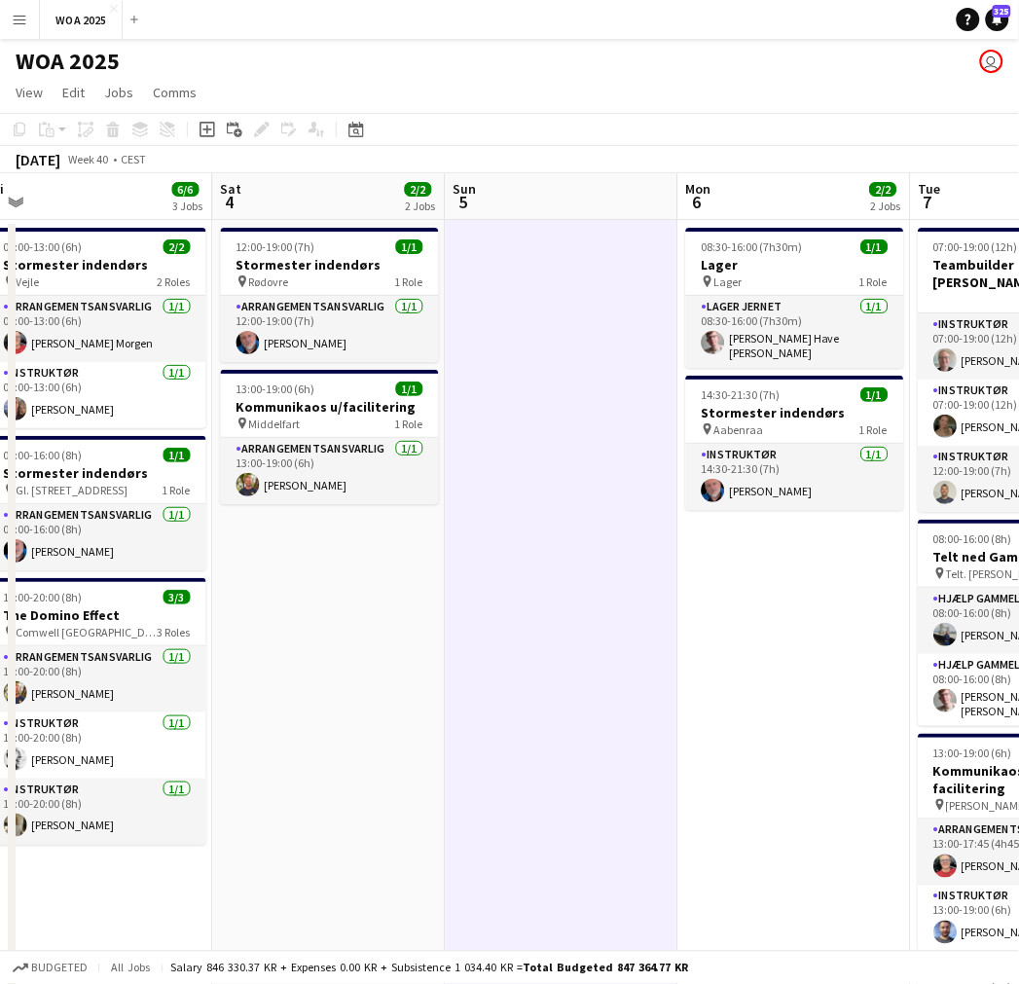
drag, startPoint x: 513, startPoint y: 599, endPoint x: 745, endPoint y: 605, distance: 231.7
click at [745, 605] on app-calendar-viewport "Wed 1 2/2 1 Job Thu 2 5/5 4 Jobs Fri 3 6/6 3 Jobs Sat 4 2/2 2 Jobs Sun 5 Mon 6 …" at bounding box center [509, 787] width 1019 height 1229
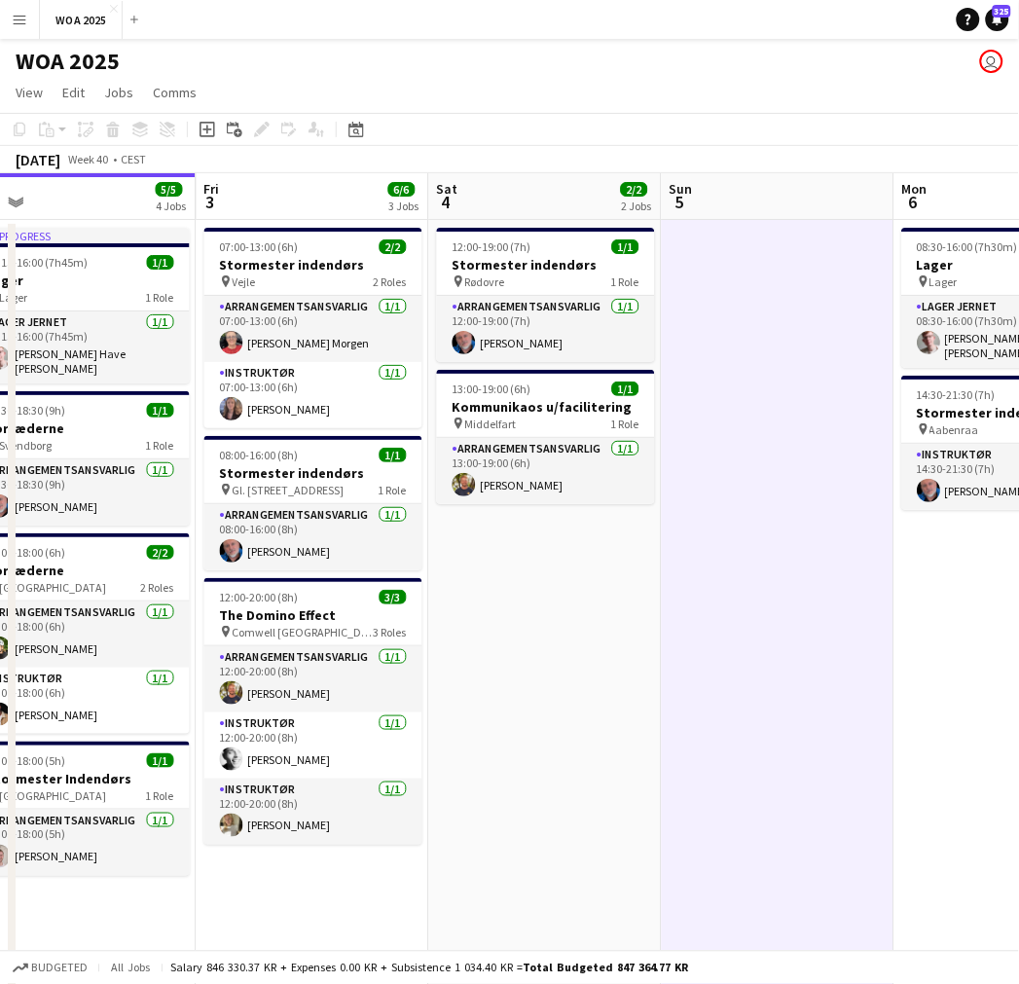
scroll to position [0, 500]
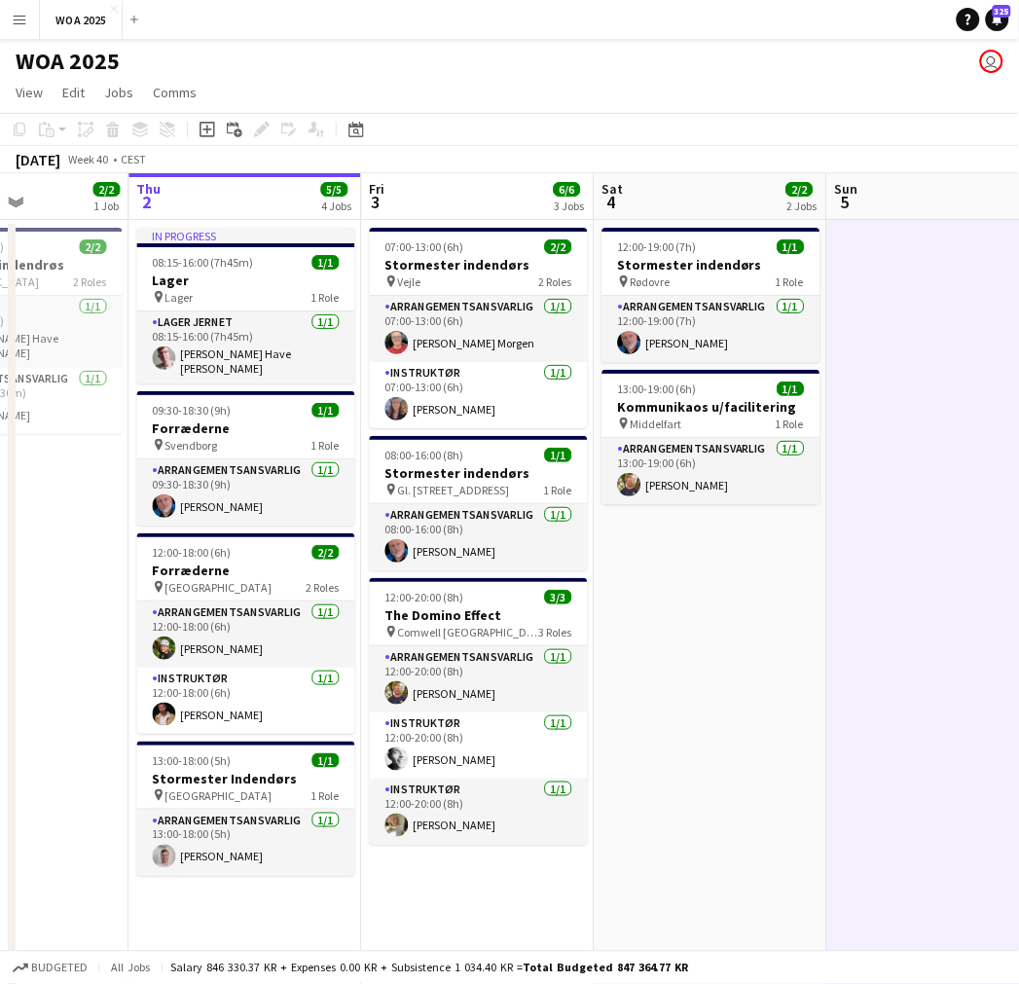
drag, startPoint x: 401, startPoint y: 655, endPoint x: 793, endPoint y: 648, distance: 392.3
click at [803, 653] on app-calendar-viewport "Mon 29 6/6 4 Jobs Tue 30 10/10 3 Jobs Wed 1 2/2 1 Job Thu 2 5/5 4 Jobs Fri 3 6/…" at bounding box center [509, 787] width 1019 height 1229
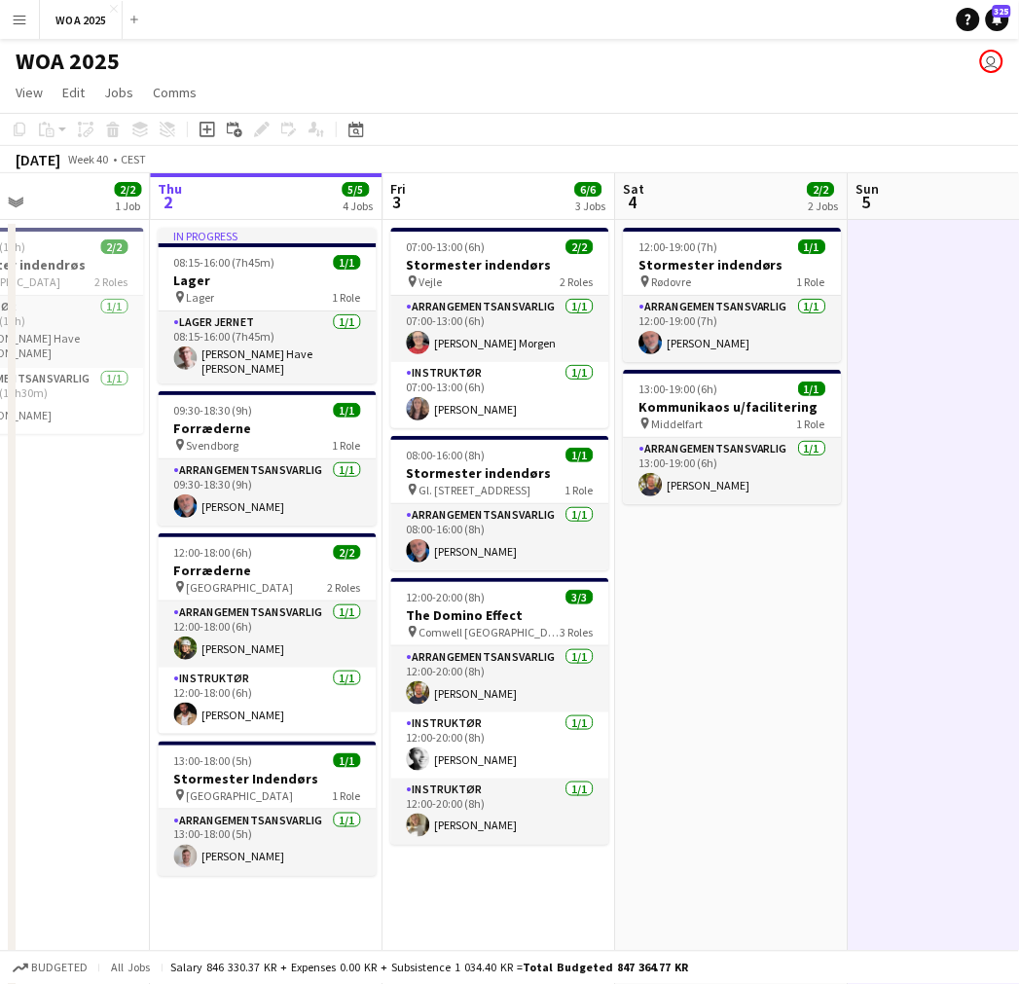
scroll to position [108, 0]
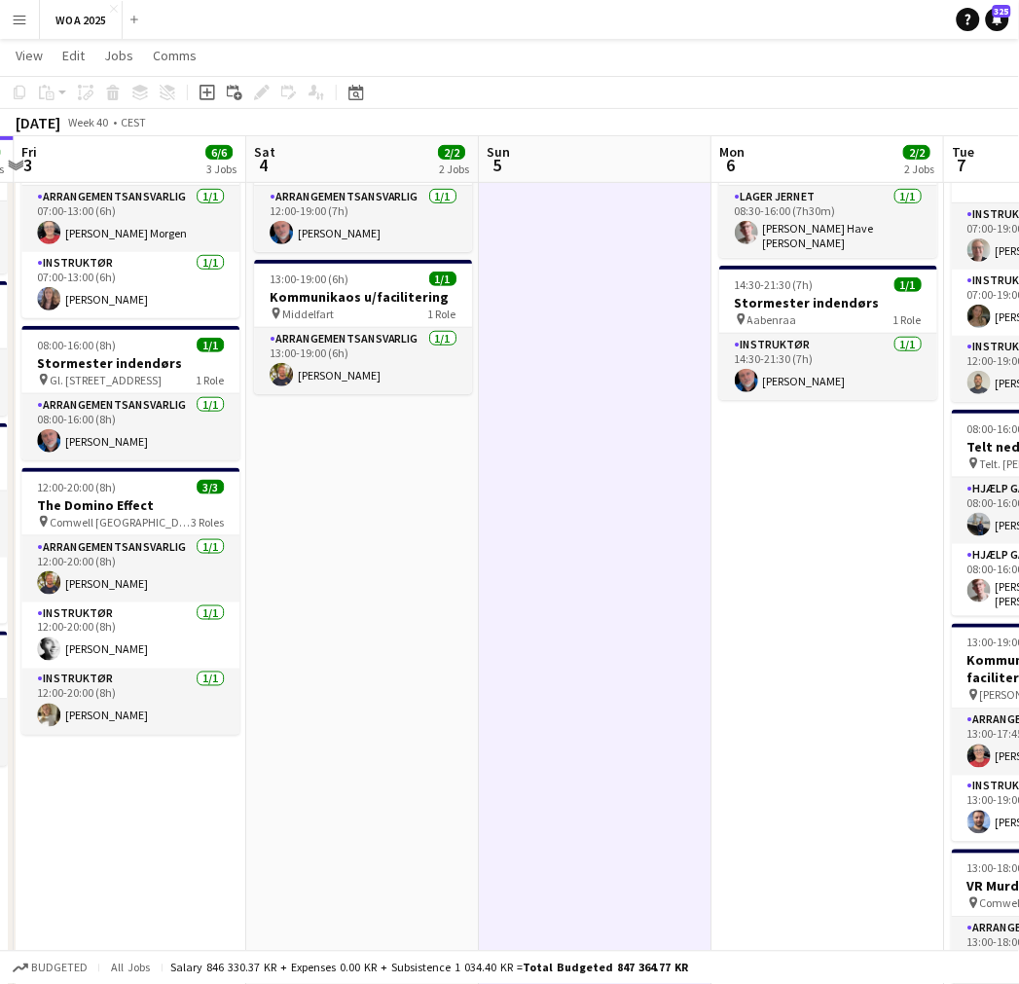
drag, startPoint x: 701, startPoint y: 628, endPoint x: 613, endPoint y: 623, distance: 87.7
click at [396, 648] on app-calendar-viewport "Mon 29 6/6 4 Jobs Tue 30 10/10 3 Jobs Wed 1 2/2 1 Job Thu 2 5/5 4 Jobs Fri 3 6/…" at bounding box center [509, 630] width 1019 height 1325
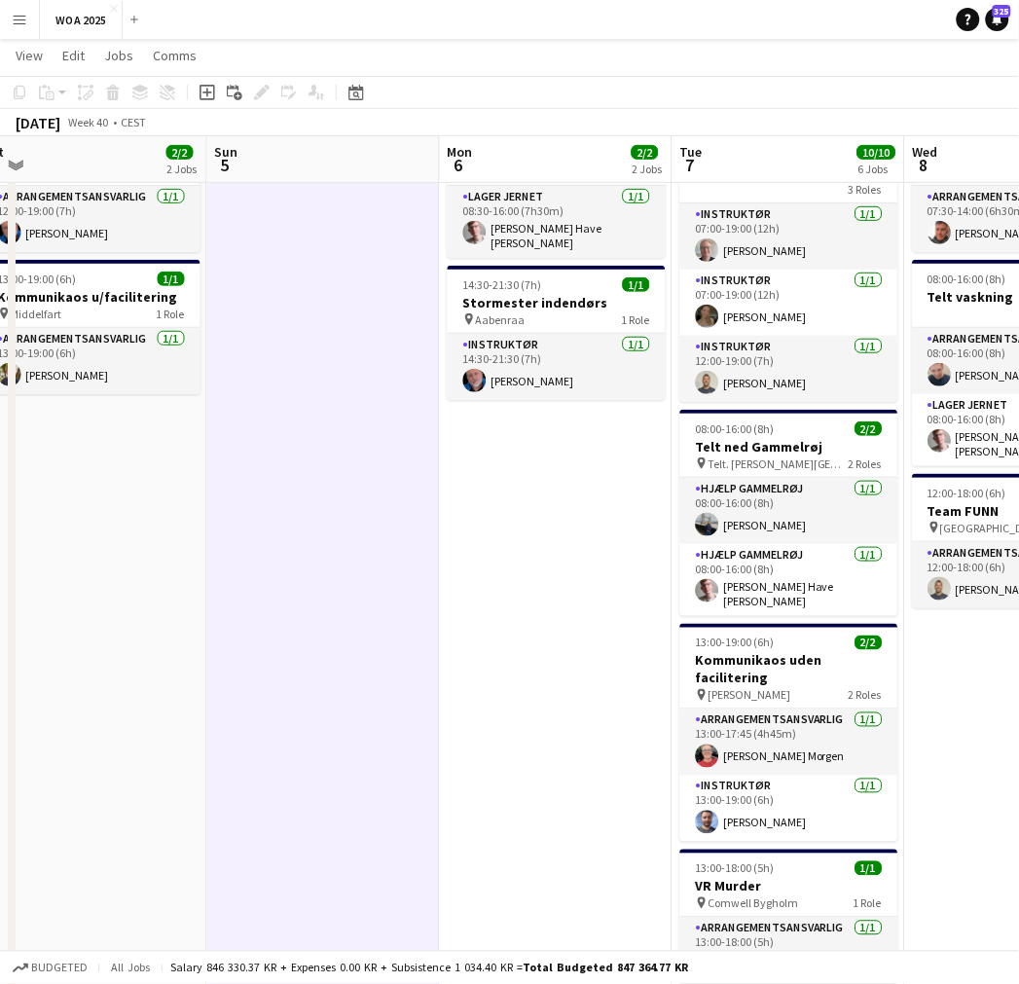
drag, startPoint x: 727, startPoint y: 584, endPoint x: 519, endPoint y: 595, distance: 208.6
click at [519, 595] on app-calendar-viewport "Thu 2 5/5 4 Jobs Fri 3 6/6 3 Jobs Sat 4 2/2 2 Jobs Sun 5 Mon 6 2/2 2 Jobs Tue 7…" at bounding box center [509, 630] width 1019 height 1325
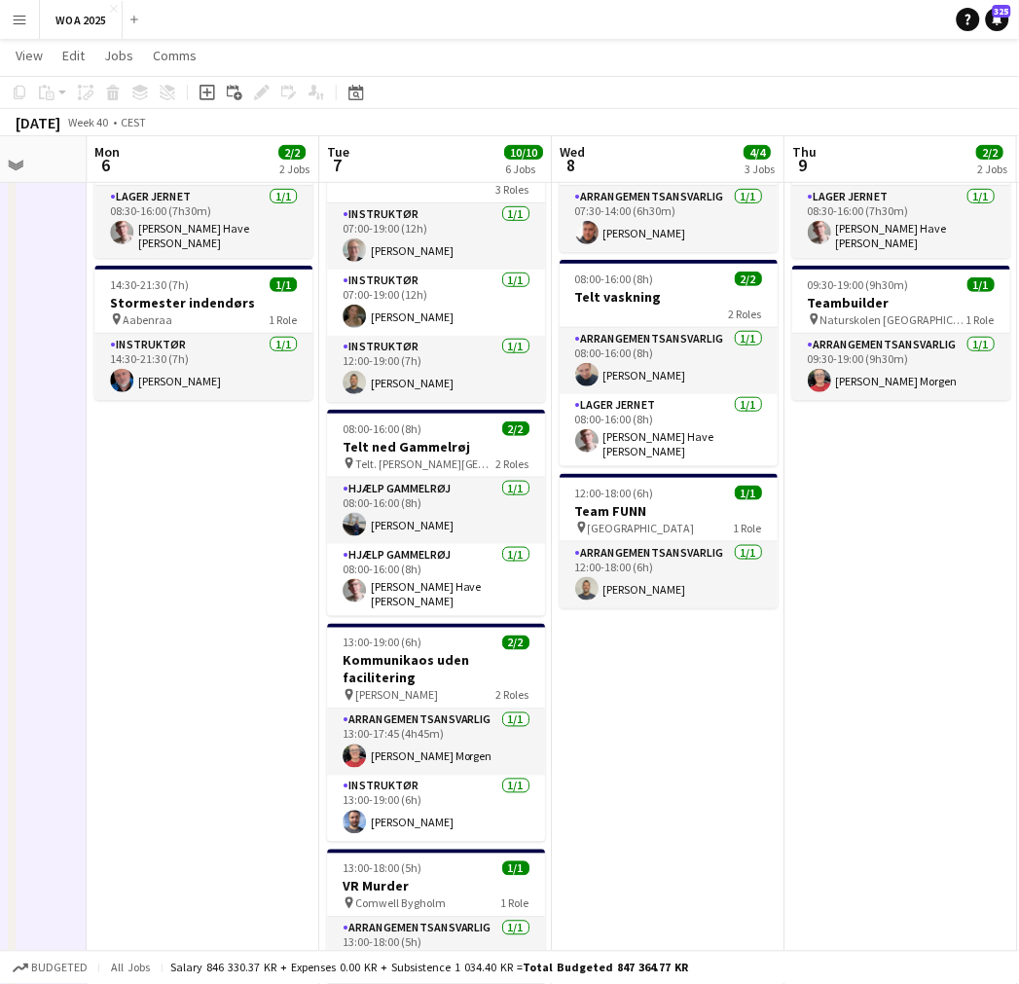
drag, startPoint x: 577, startPoint y: 533, endPoint x: 298, endPoint y: 536, distance: 279.4
click at [298, 536] on app-calendar-viewport "Thu 2 5/5 4 Jobs Fri 3 6/6 3 Jobs Sat 4 2/2 2 Jobs Sun 5 Mon 6 2/2 2 Jobs Tue 7…" at bounding box center [509, 630] width 1019 height 1325
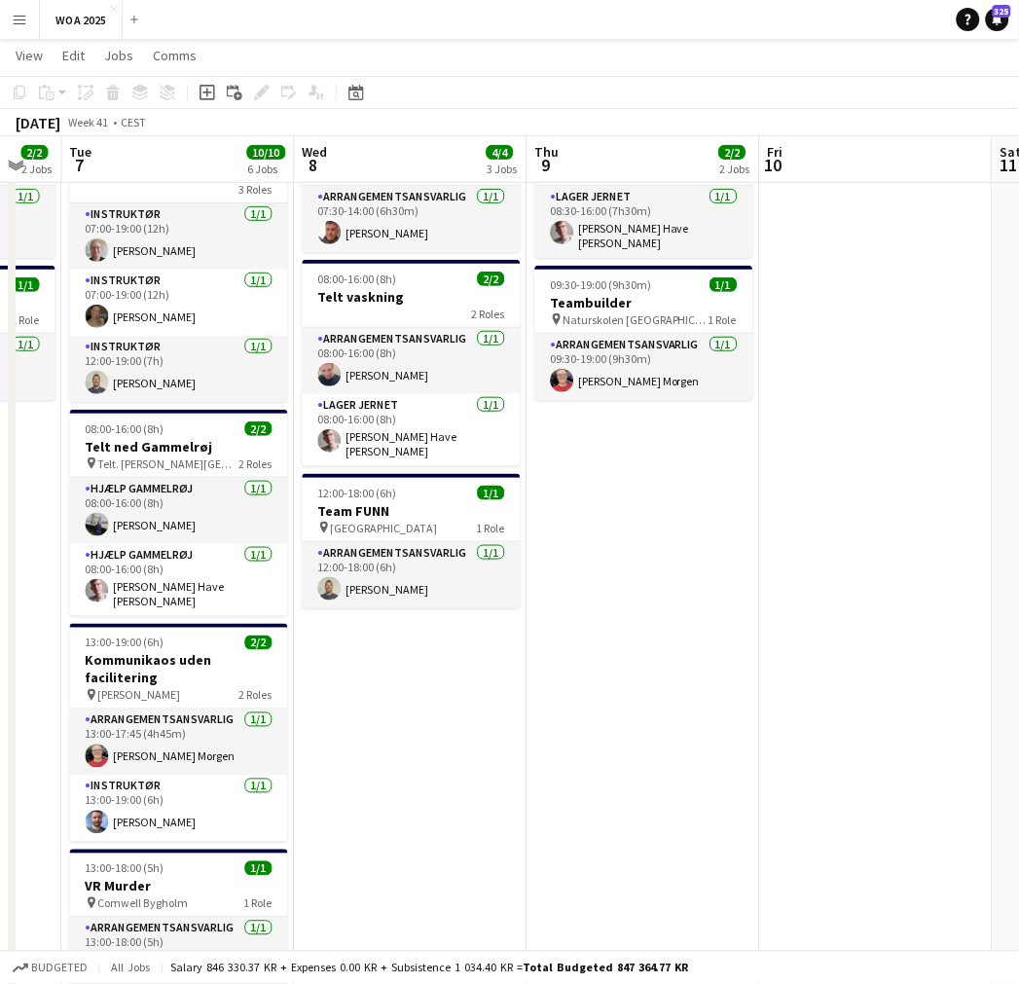
drag, startPoint x: 803, startPoint y: 545, endPoint x: -52, endPoint y: 504, distance: 855.5
click at [0, 504] on html "Menu Boards Boards Boards All jobs Status Workforce Workforce My Workforce Recr…" at bounding box center [509, 609] width 1019 height 1434
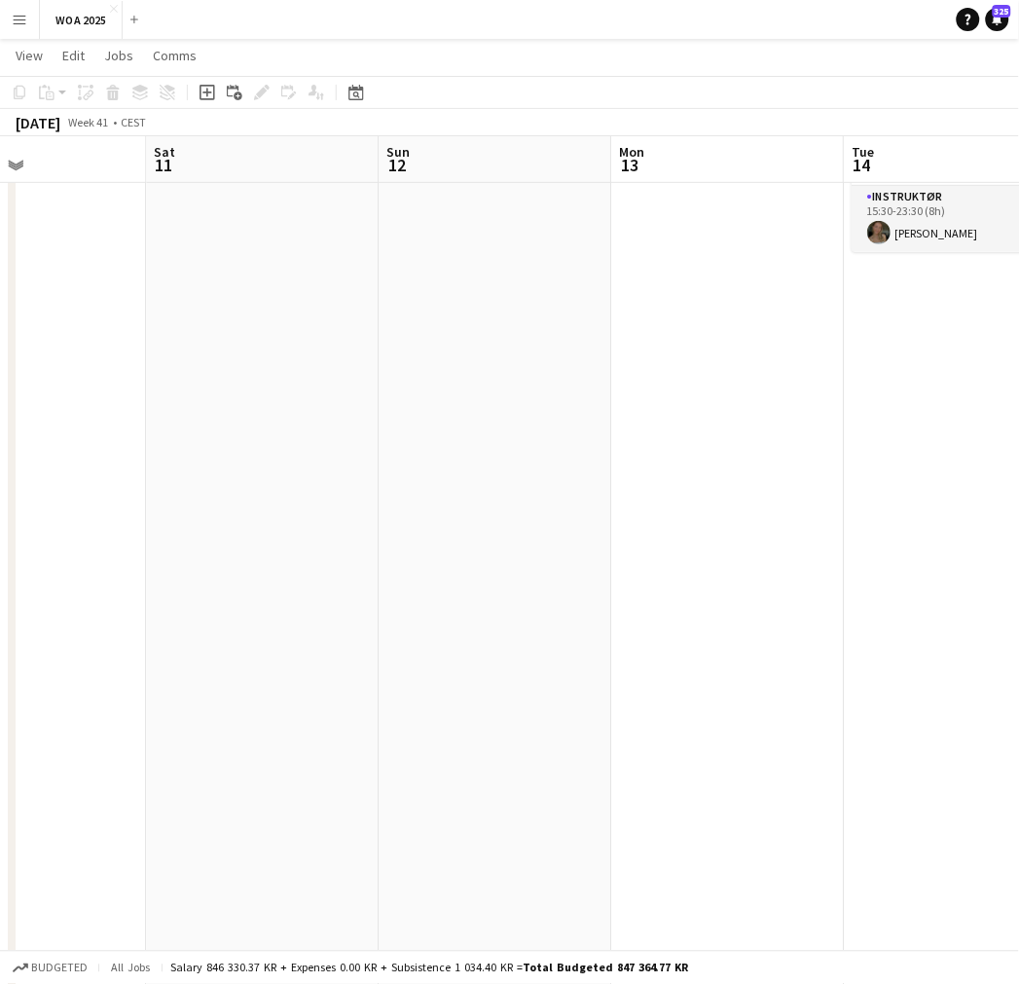
drag, startPoint x: 411, startPoint y: 506, endPoint x: 269, endPoint y: 549, distance: 148.4
click at [159, 532] on app-calendar-viewport "Tue 7 10/10 6 Jobs Wed 8 4/4 3 Jobs Thu 9 2/2 2 Jobs Fri 10 Sat 11 Sun 12 Mon 1…" at bounding box center [509, 630] width 1019 height 1325
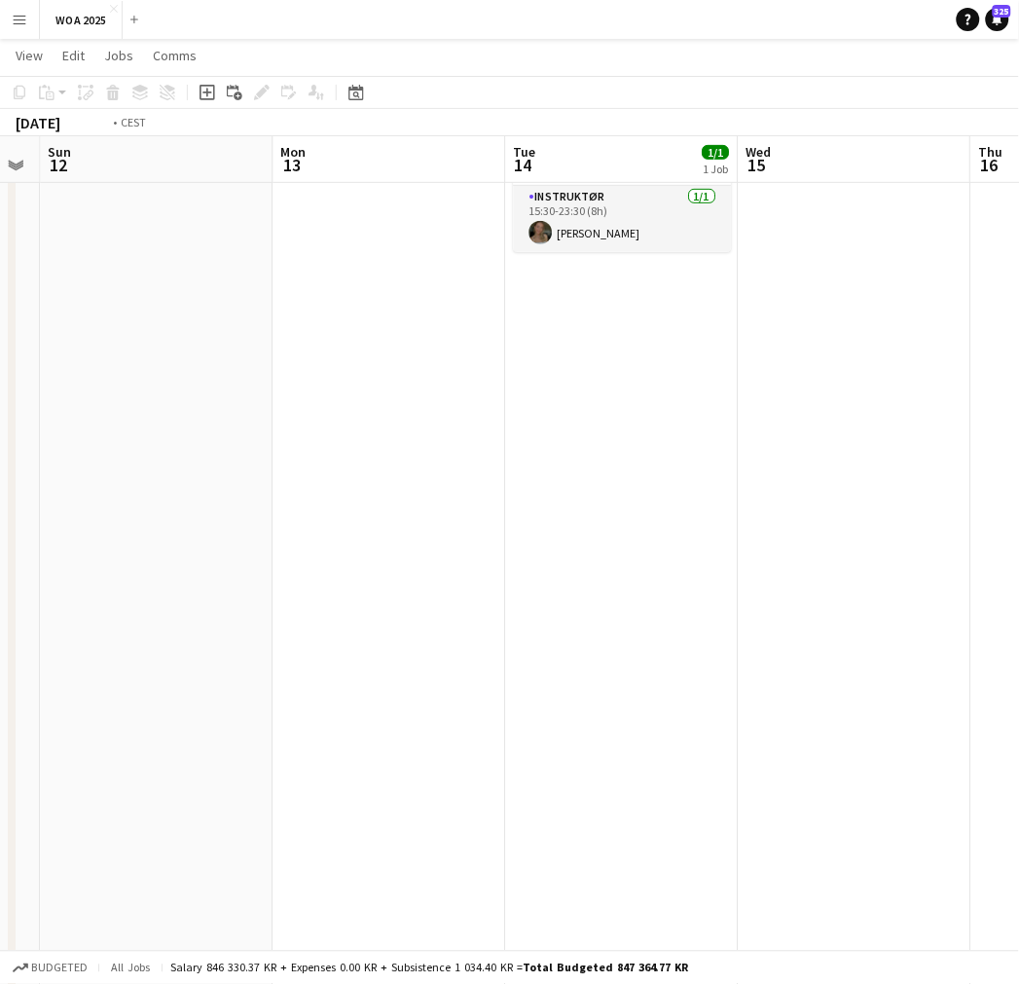
drag, startPoint x: 646, startPoint y: 547, endPoint x: 220, endPoint y: 562, distance: 426.6
click at [148, 551] on app-calendar-viewport "Thu 9 2/2 2 Jobs Fri 10 Sat 11 Sun 12 Mon 13 Tue 14 1/1 1 Job Wed 15 Thu 16 Fri…" at bounding box center [509, 630] width 1019 height 1325
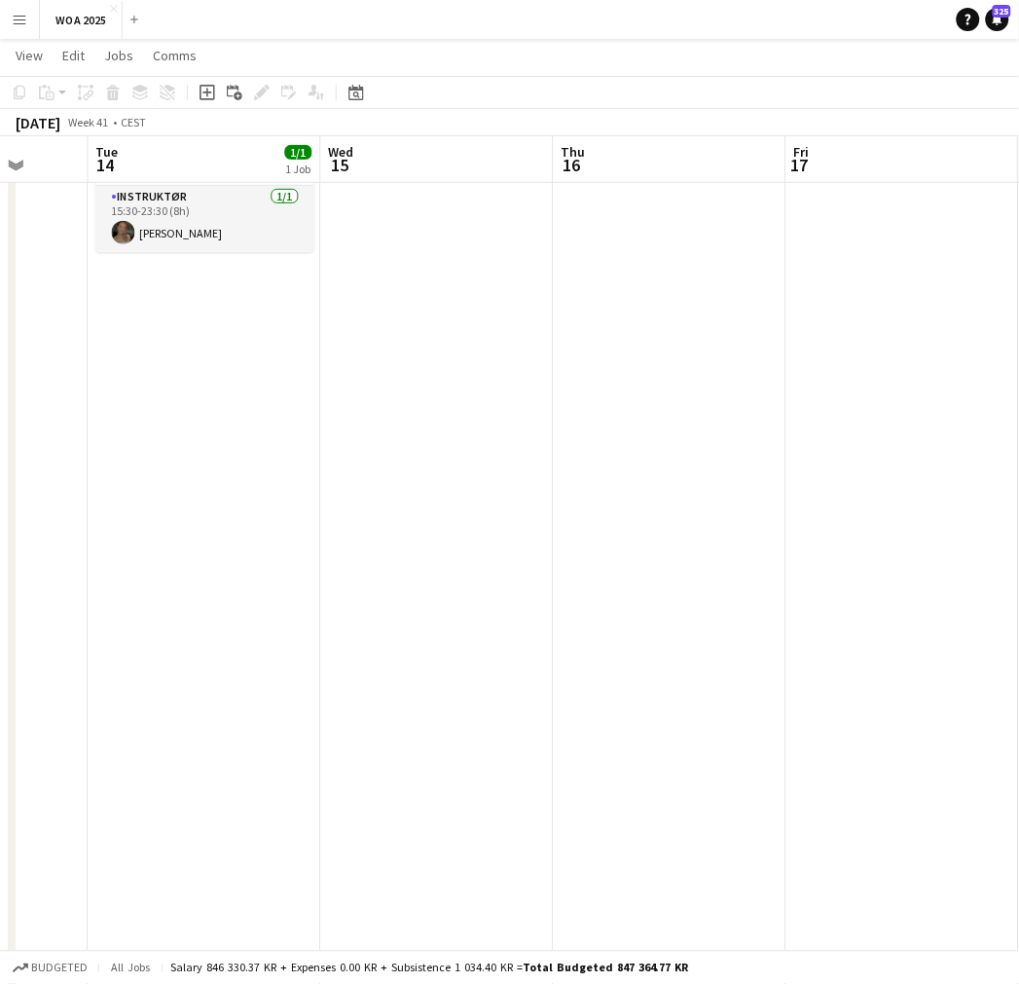
drag, startPoint x: 516, startPoint y: 545, endPoint x: -86, endPoint y: 524, distance: 601.9
click at [0, 524] on html "Menu Boards Boards Boards All jobs Status Workforce Workforce My Workforce Recr…" at bounding box center [509, 609] width 1019 height 1434
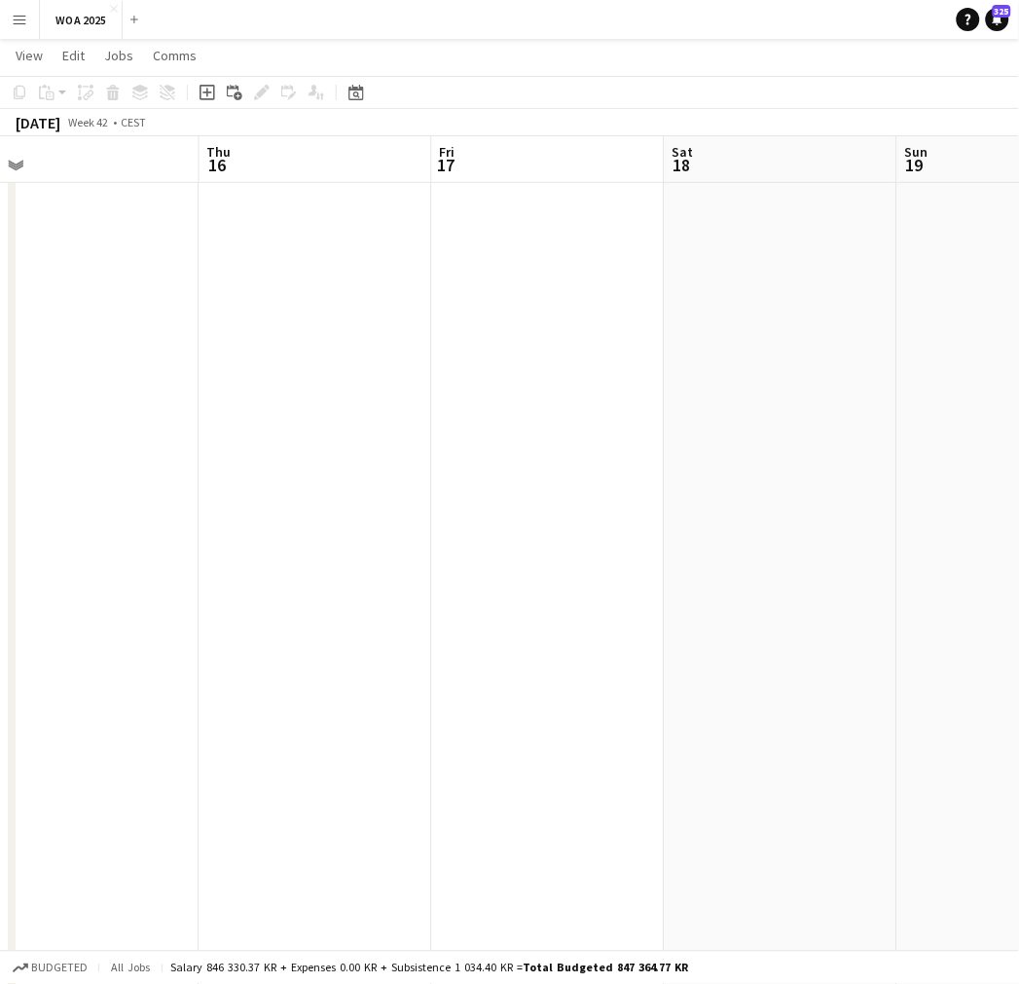
drag, startPoint x: 688, startPoint y: 574, endPoint x: 241, endPoint y: 572, distance: 446.8
click at [245, 571] on app-calendar-viewport "Mon 13 Tue 14 1/1 1 Job Wed 15 Thu 16 Fri 17 Sat 18 Sun 19 Mon 20 Tue 21 2/2 2 …" at bounding box center [509, 630] width 1019 height 1325
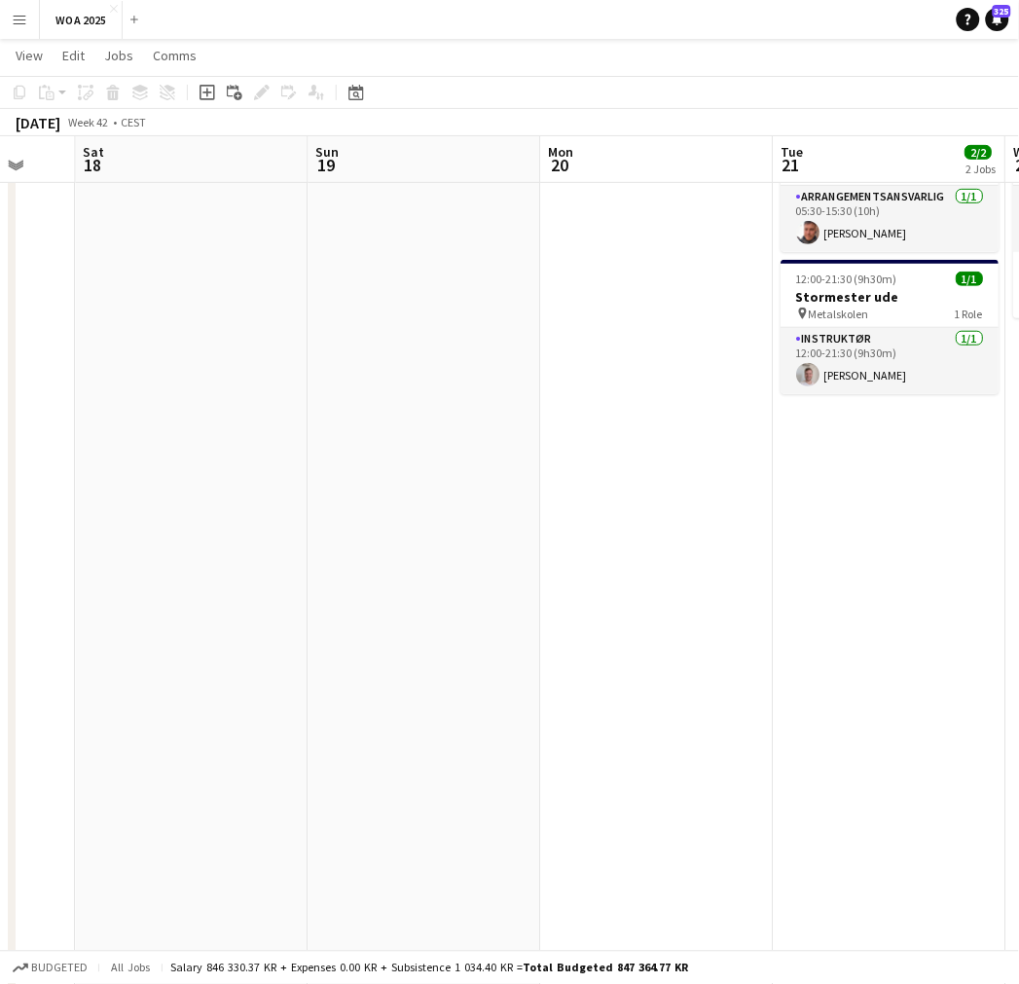
drag, startPoint x: 590, startPoint y: 541, endPoint x: 405, endPoint y: 568, distance: 186.9
click at [226, 553] on app-calendar-viewport "Wed 15 Thu 16 Fri 17 Sat 18 Sun 19 Mon 20 Tue 21 2/2 2 Jobs Wed 22 2/2 1 Job Th…" at bounding box center [509, 630] width 1019 height 1325
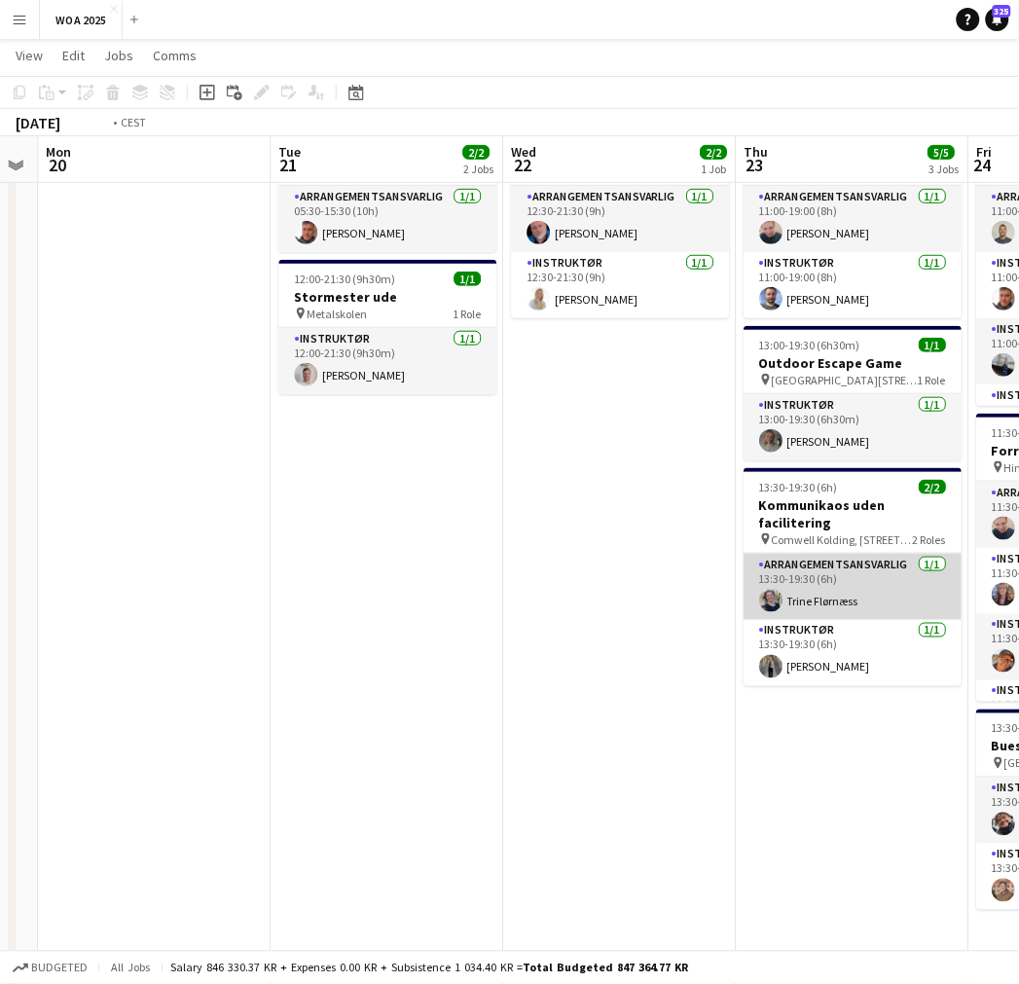
drag, startPoint x: 744, startPoint y: 568, endPoint x: 284, endPoint y: 556, distance: 459.6
click at [280, 556] on app-calendar-viewport "Fri 17 Sat 18 Sun 19 Mon 20 Tue 21 2/2 2 Jobs Wed 22 2/2 1 Job Thu 23 5/5 3 Job…" at bounding box center [509, 630] width 1019 height 1325
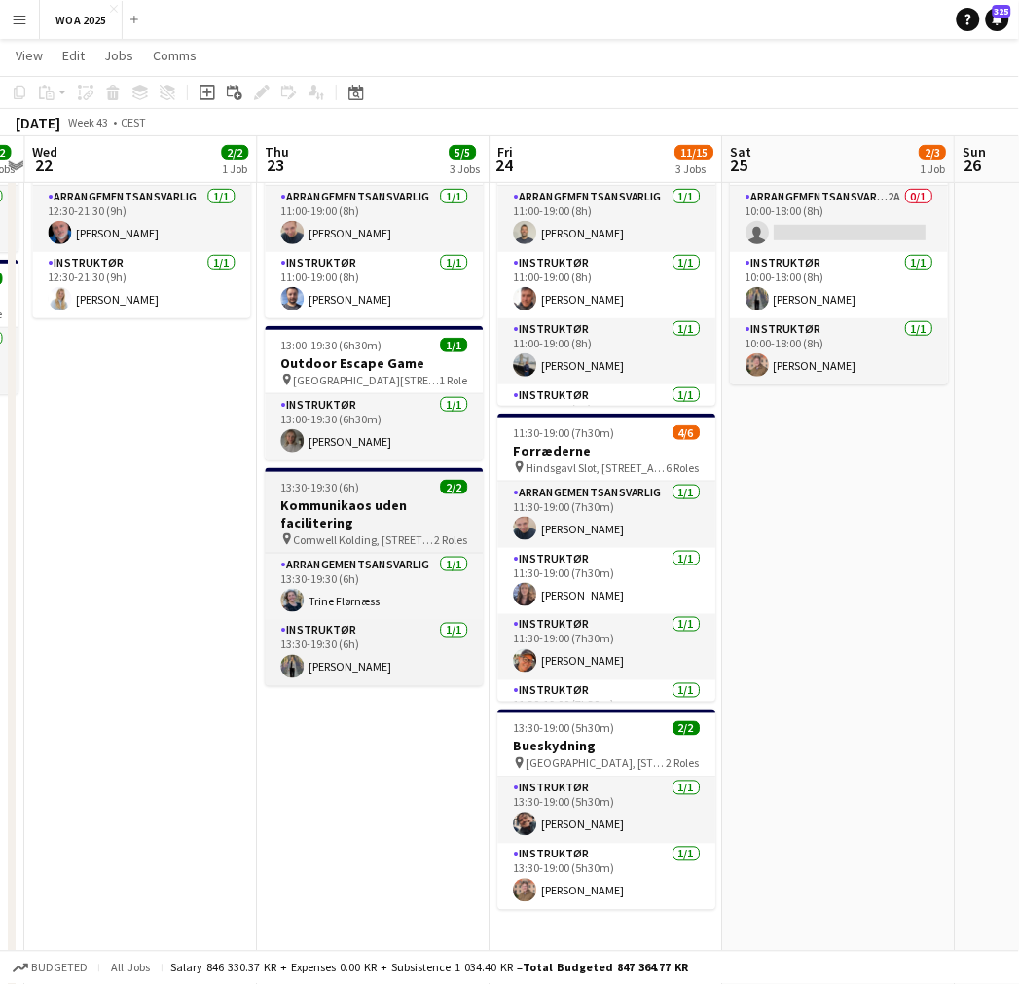
scroll to position [0, 509]
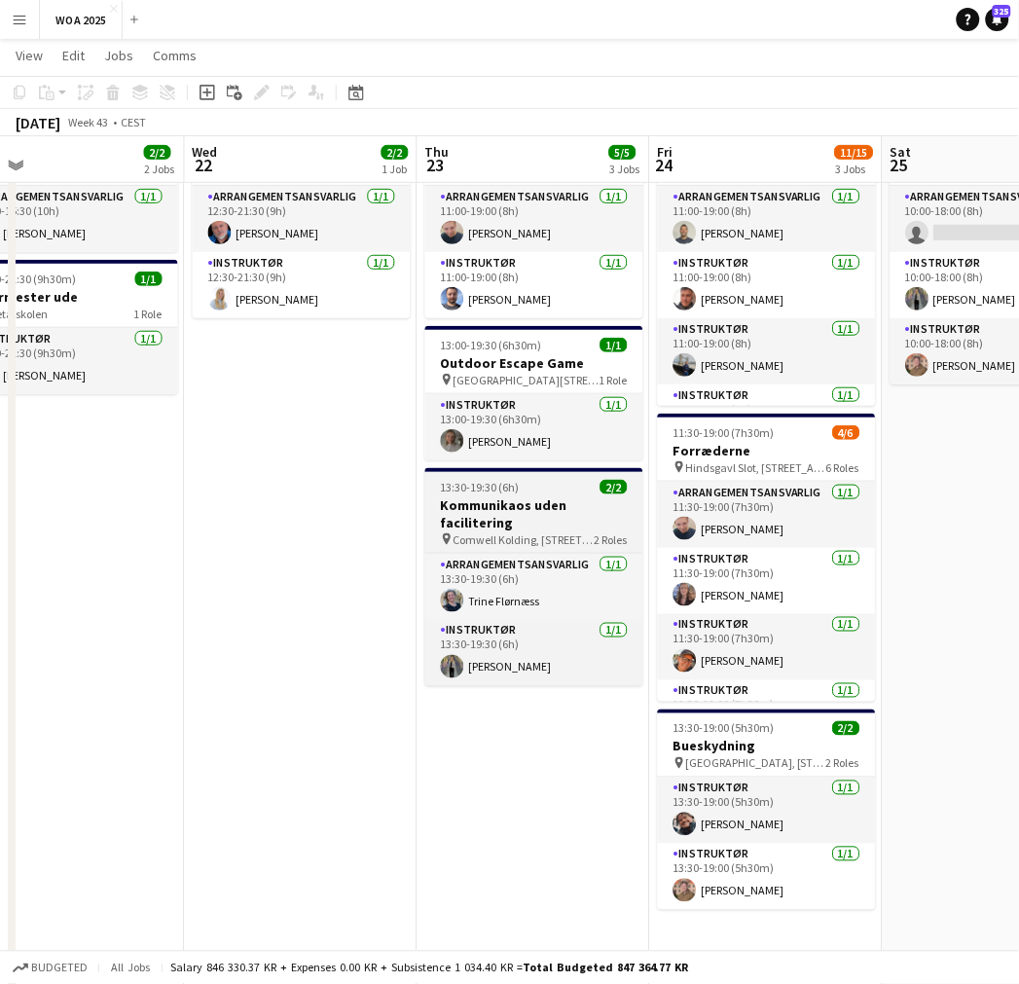
drag, startPoint x: 475, startPoint y: 595, endPoint x: 587, endPoint y: 522, distance: 133.6
click at [519, 589] on app-calendar-viewport "Sun 19 Mon 20 Tue 21 2/2 2 Jobs Wed 22 2/2 1 Job Thu 23 5/5 3 Jobs Fri 24 11/15…" at bounding box center [509, 630] width 1019 height 1325
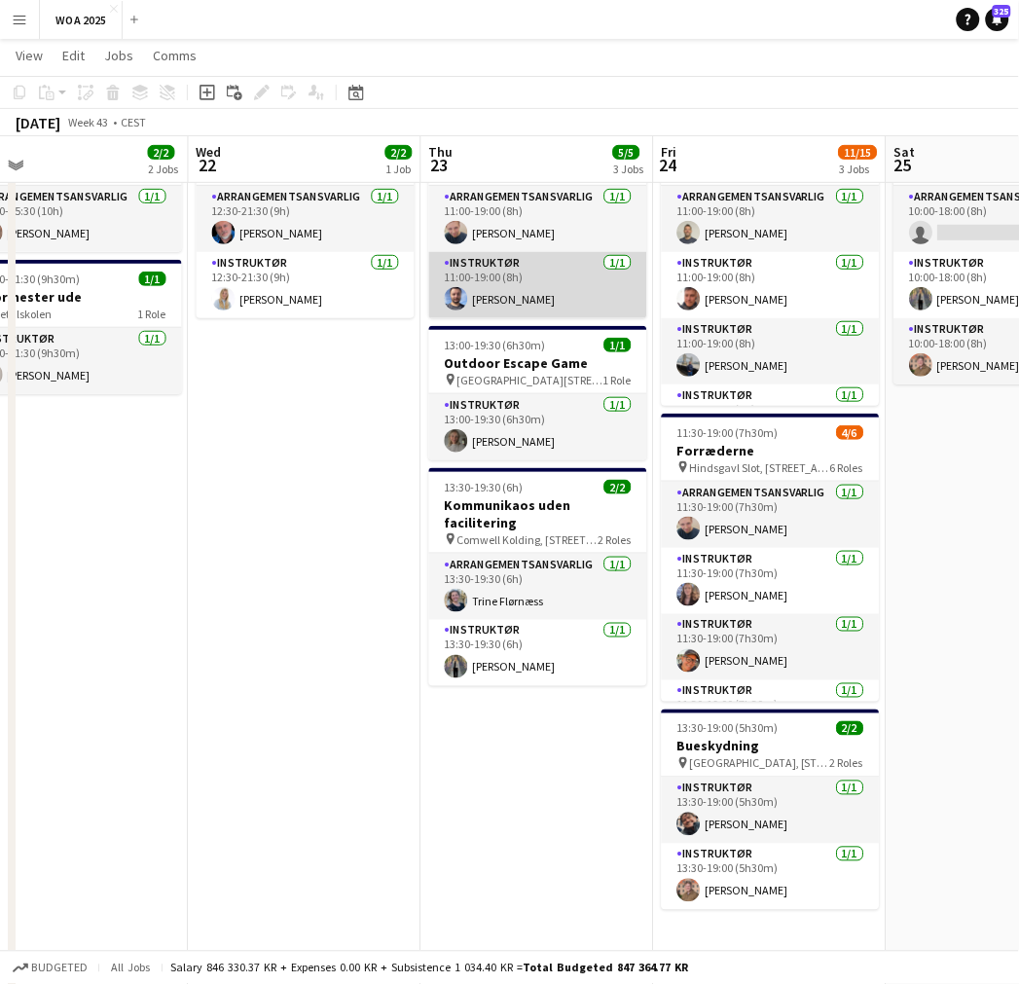
click at [560, 269] on app-card-role "Instruktør [DATE] 11:00-19:00 (8h) [PERSON_NAME]" at bounding box center [538, 285] width 218 height 66
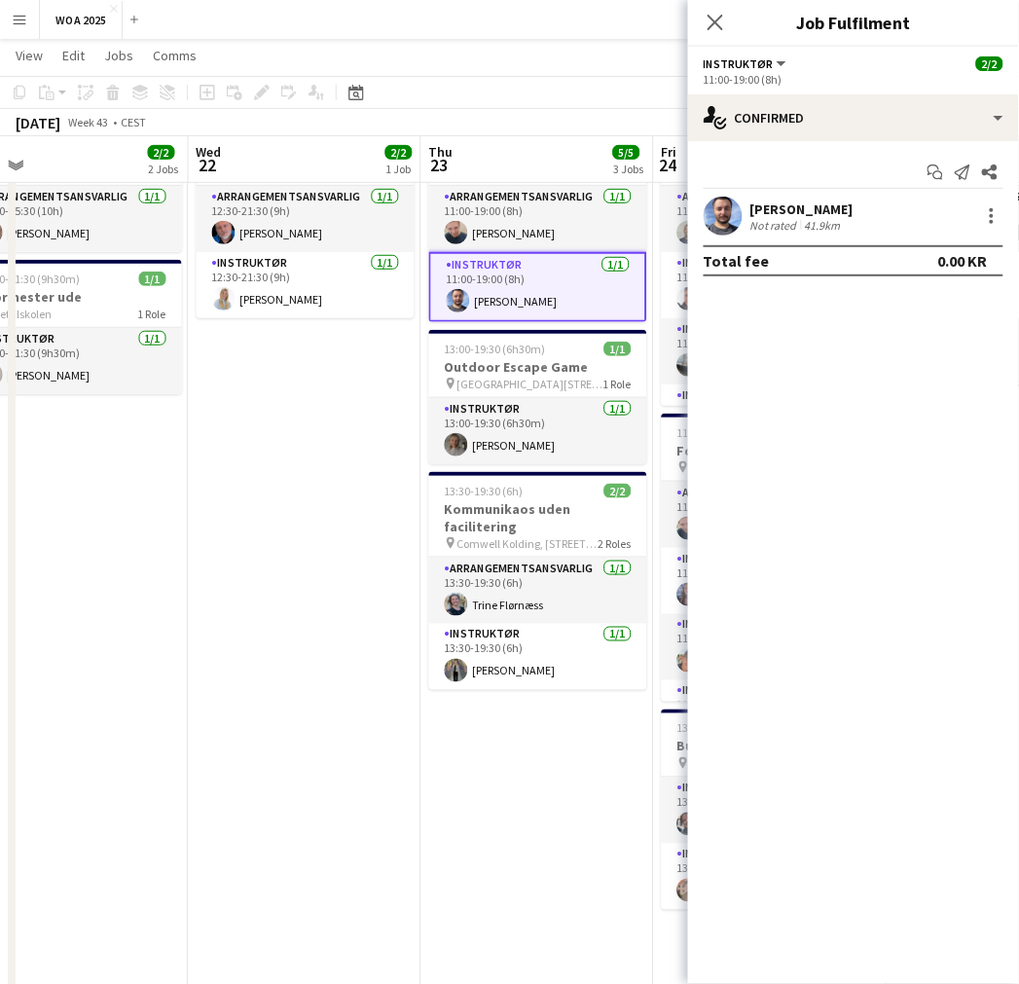
click at [1004, 210] on div "[PERSON_NAME] Not rated 41.9km" at bounding box center [853, 216] width 331 height 39
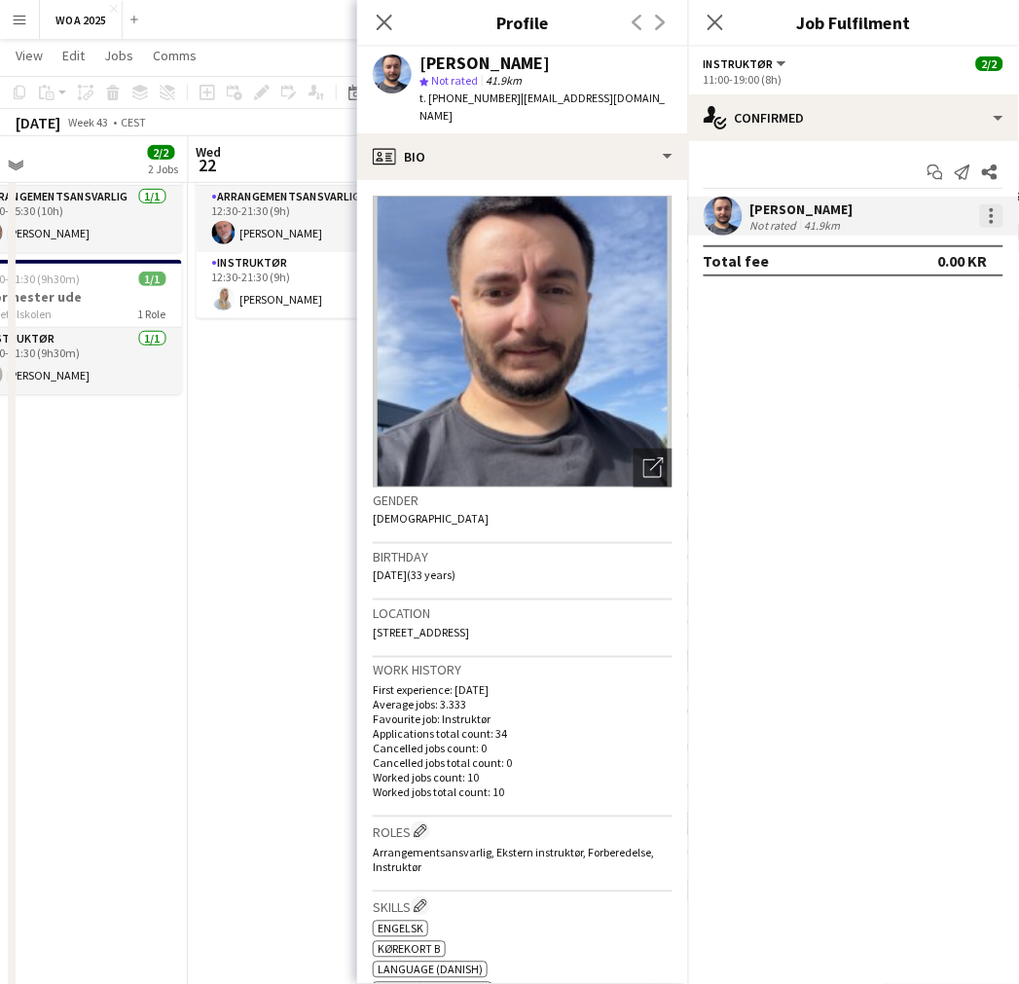
click at [983, 220] on div at bounding box center [991, 215] width 23 height 23
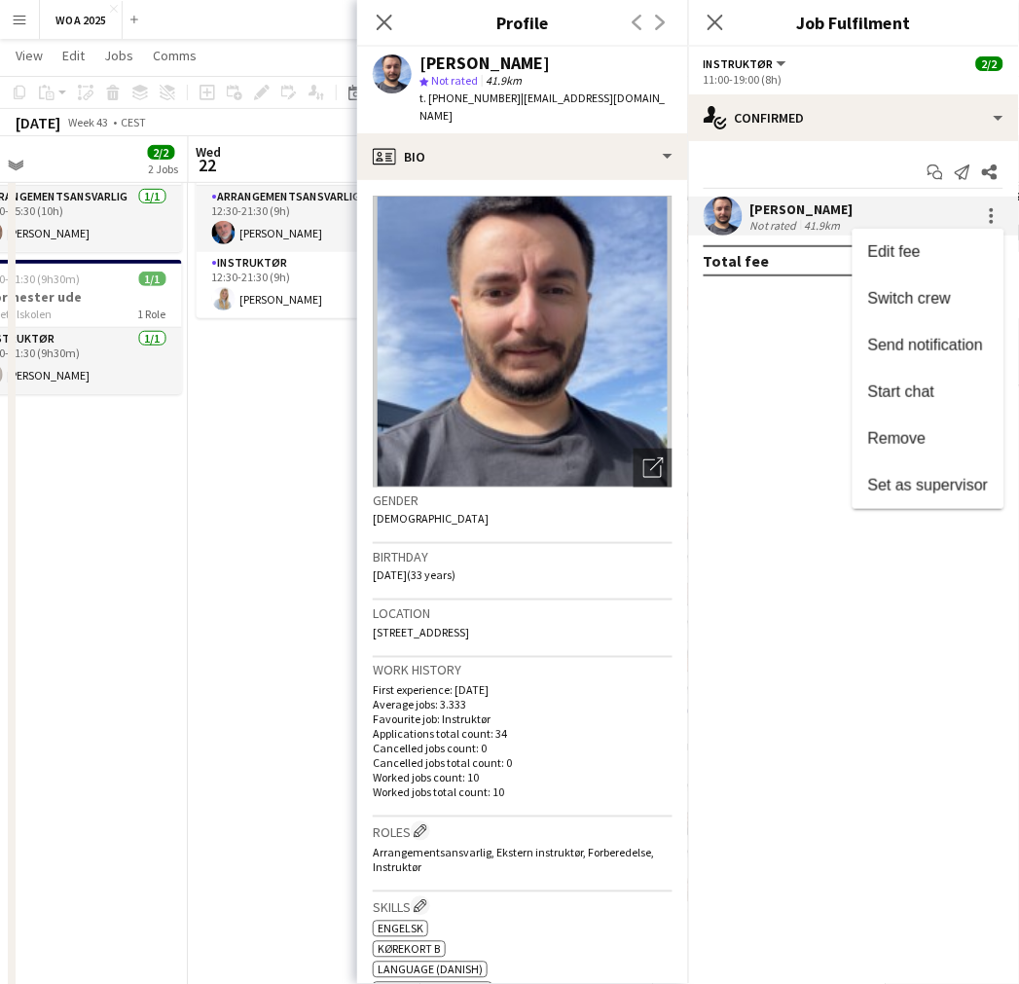
click at [247, 479] on div at bounding box center [509, 492] width 1019 height 984
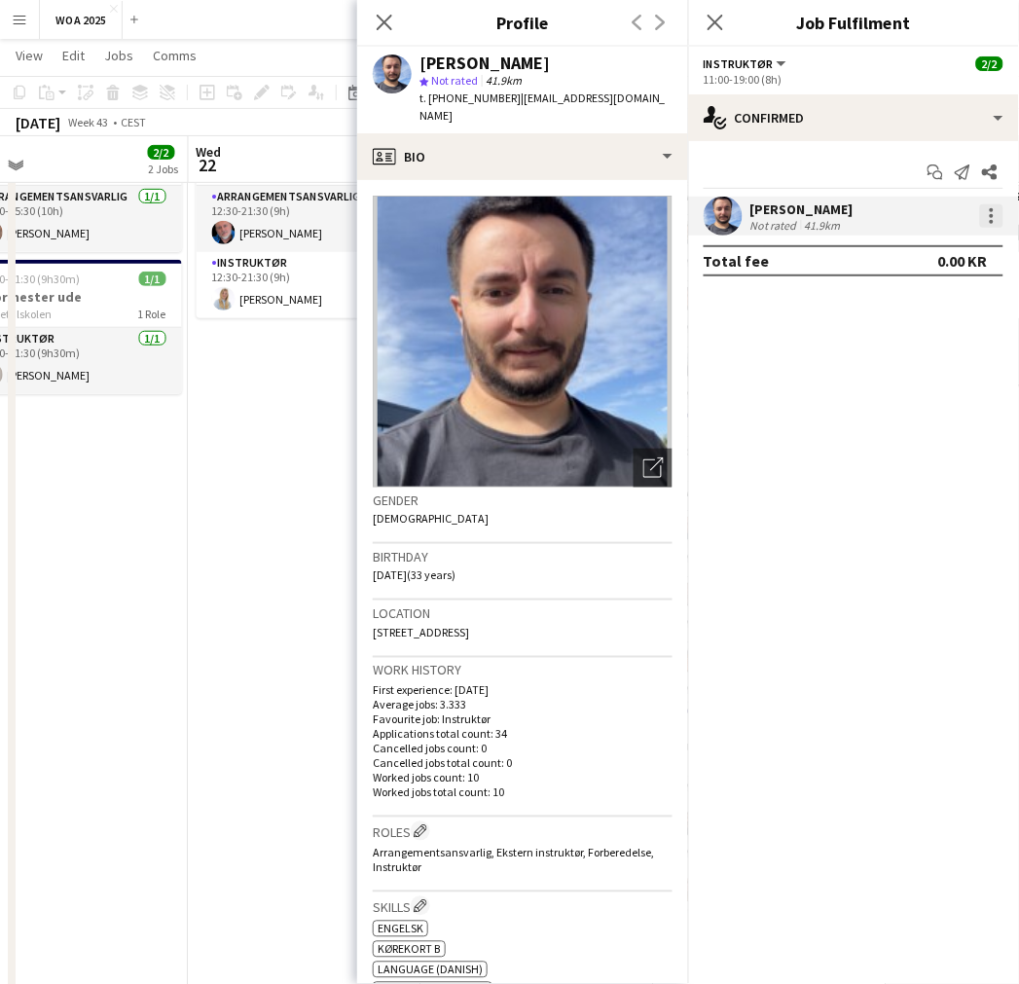
click at [998, 210] on div at bounding box center [991, 215] width 23 height 23
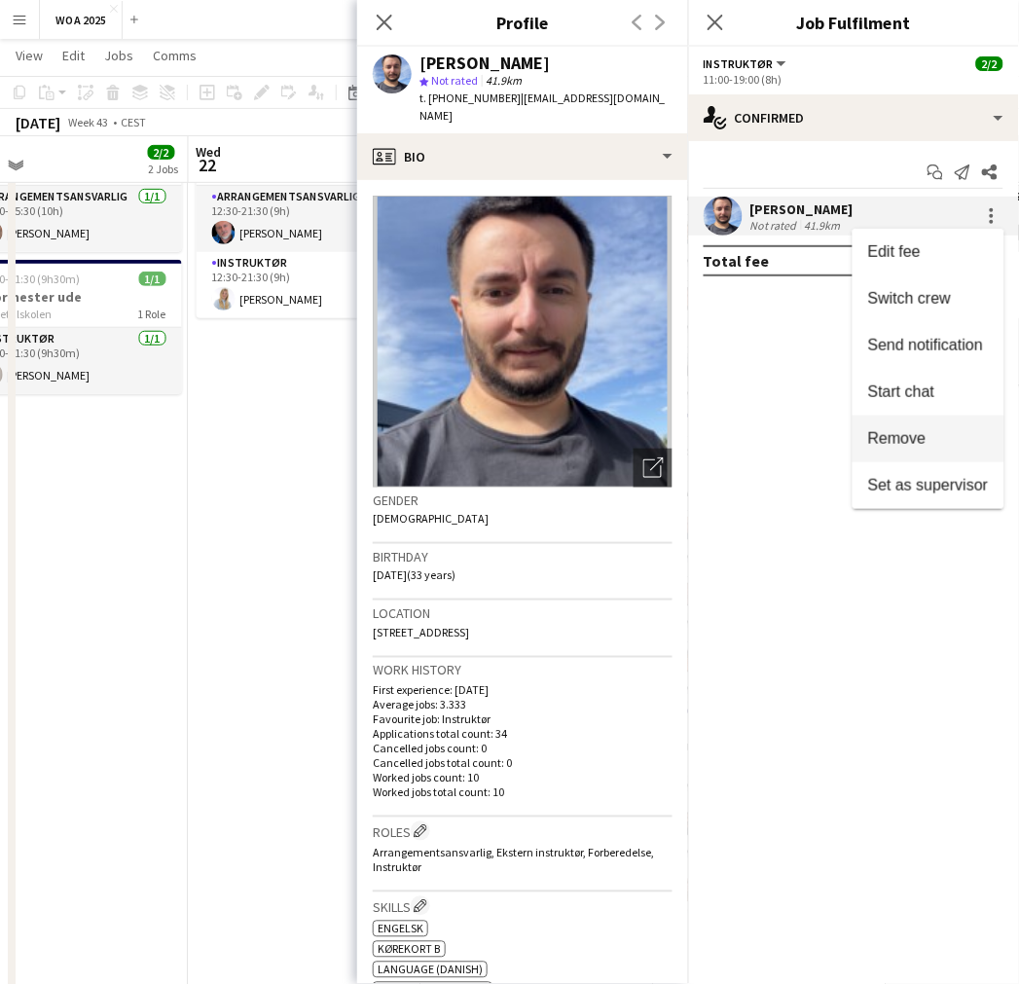
click at [921, 447] on span "Remove" at bounding box center [897, 438] width 58 height 17
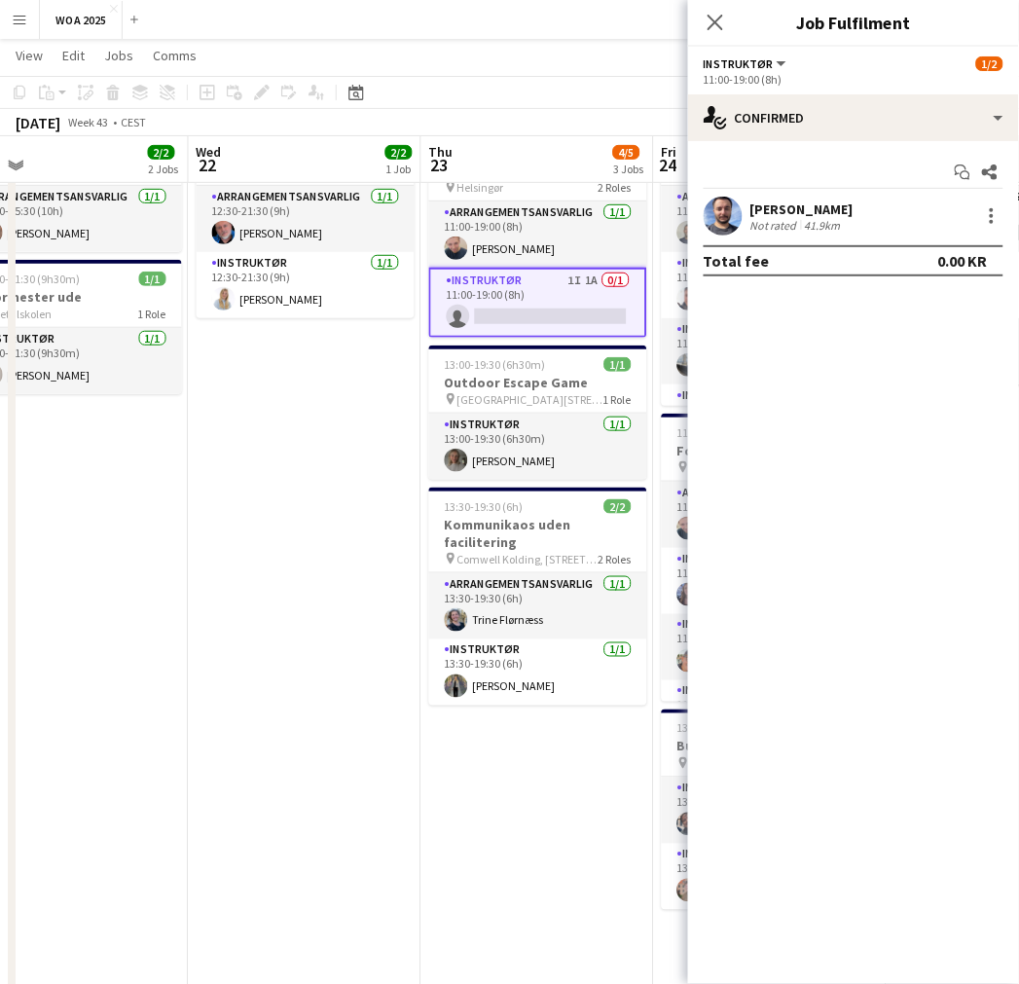
click at [383, 434] on app-date-cell "12:30-21:30 (9h) 2/2 Sæbekasse Grand Prix pin Bøgehøj, Ebeltoft 2 Roles Arrange…" at bounding box center [305, 701] width 233 height 1183
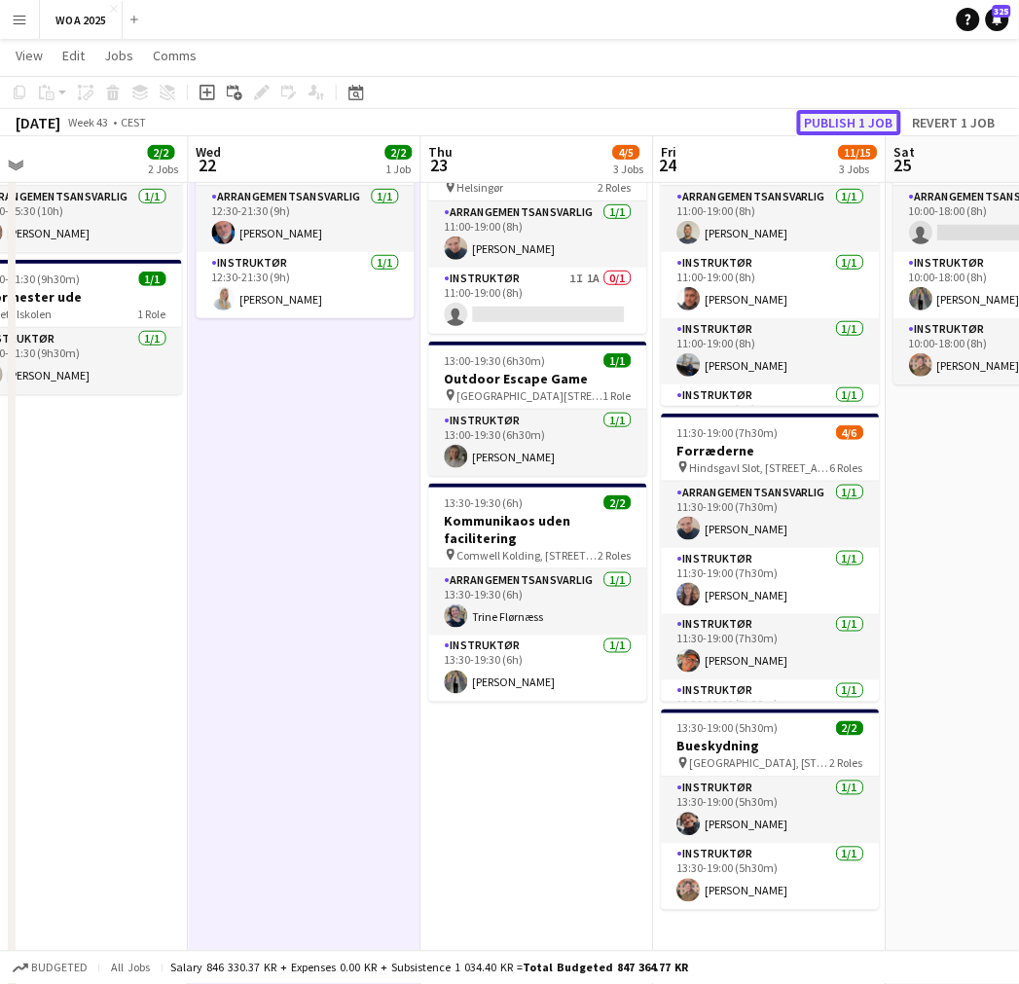
click at [842, 121] on button "Publish 1 job" at bounding box center [849, 122] width 104 height 25
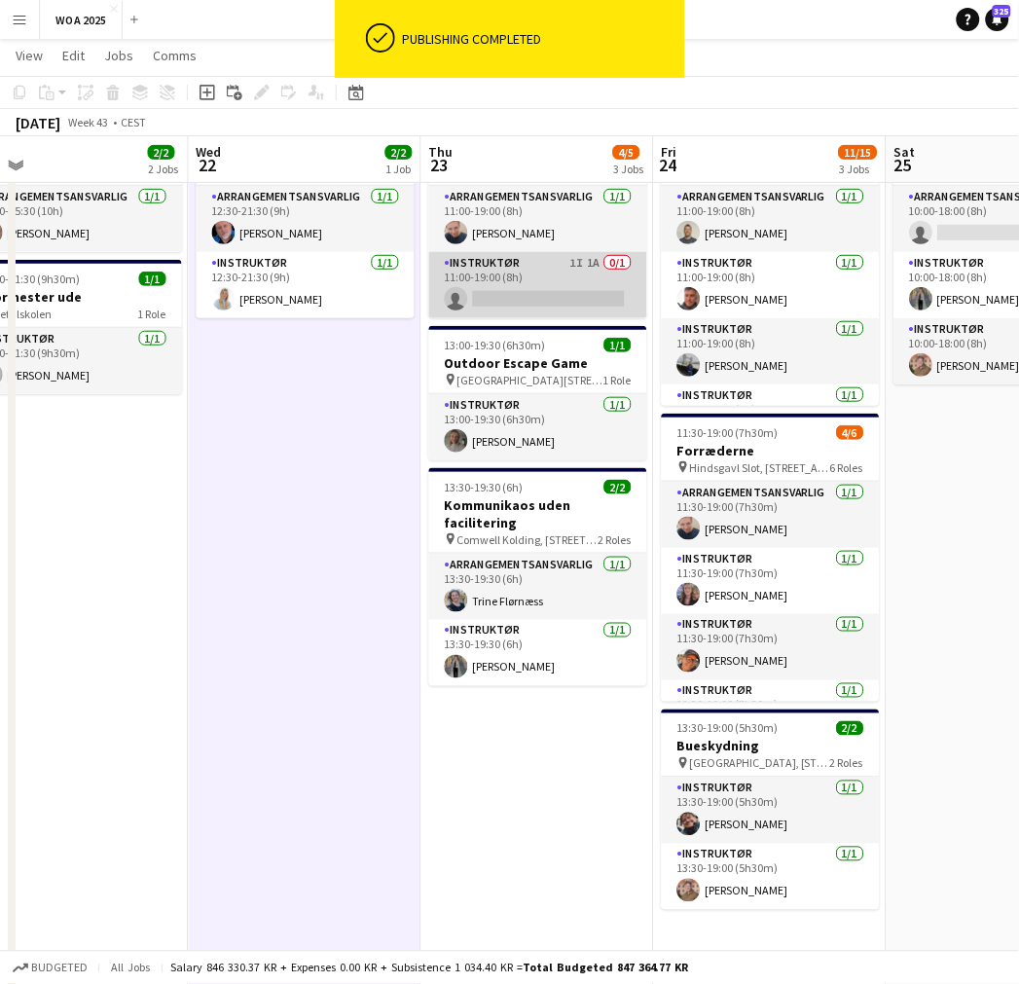
click at [565, 288] on app-card-role "Instruktør 1I 1A 0/1 11:00-19:00 (8h) single-neutral-actions" at bounding box center [538, 285] width 218 height 66
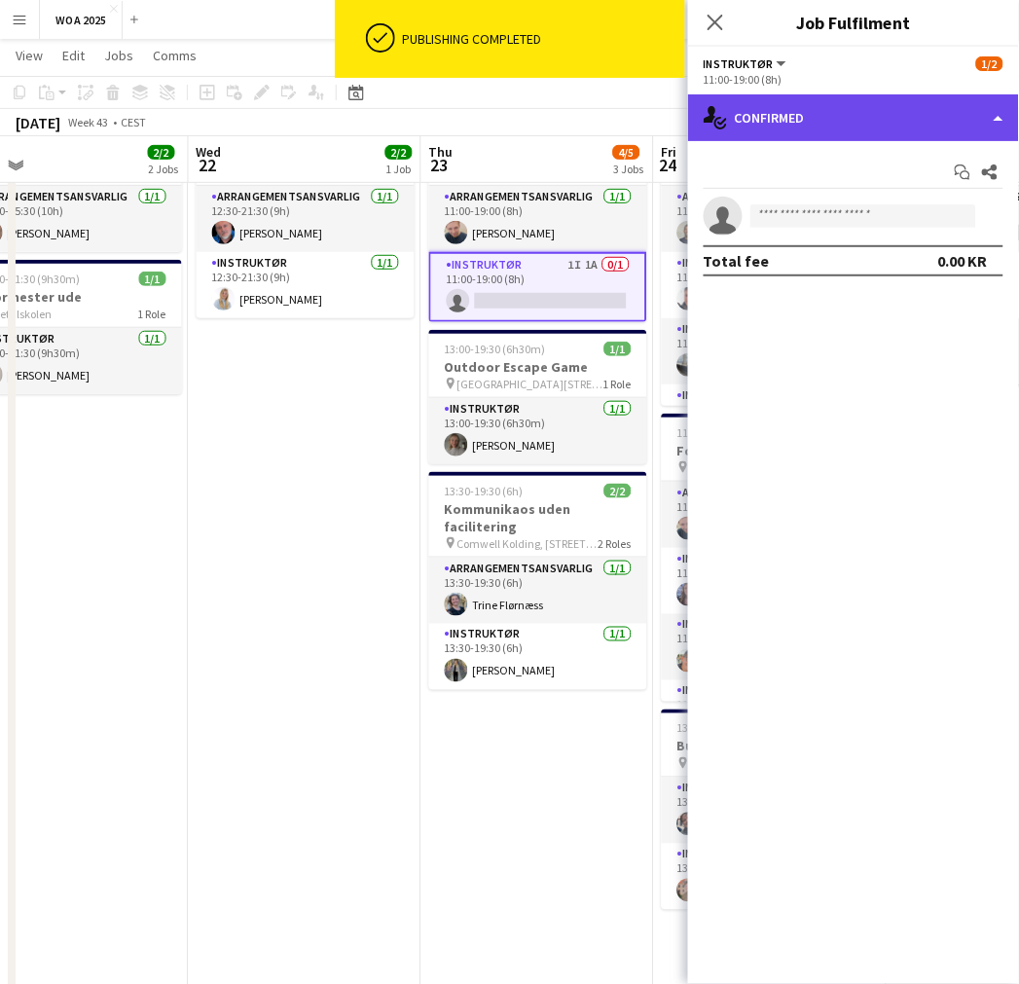
click at [769, 117] on div "single-neutral-actions-check-2 Confirmed" at bounding box center [853, 117] width 331 height 47
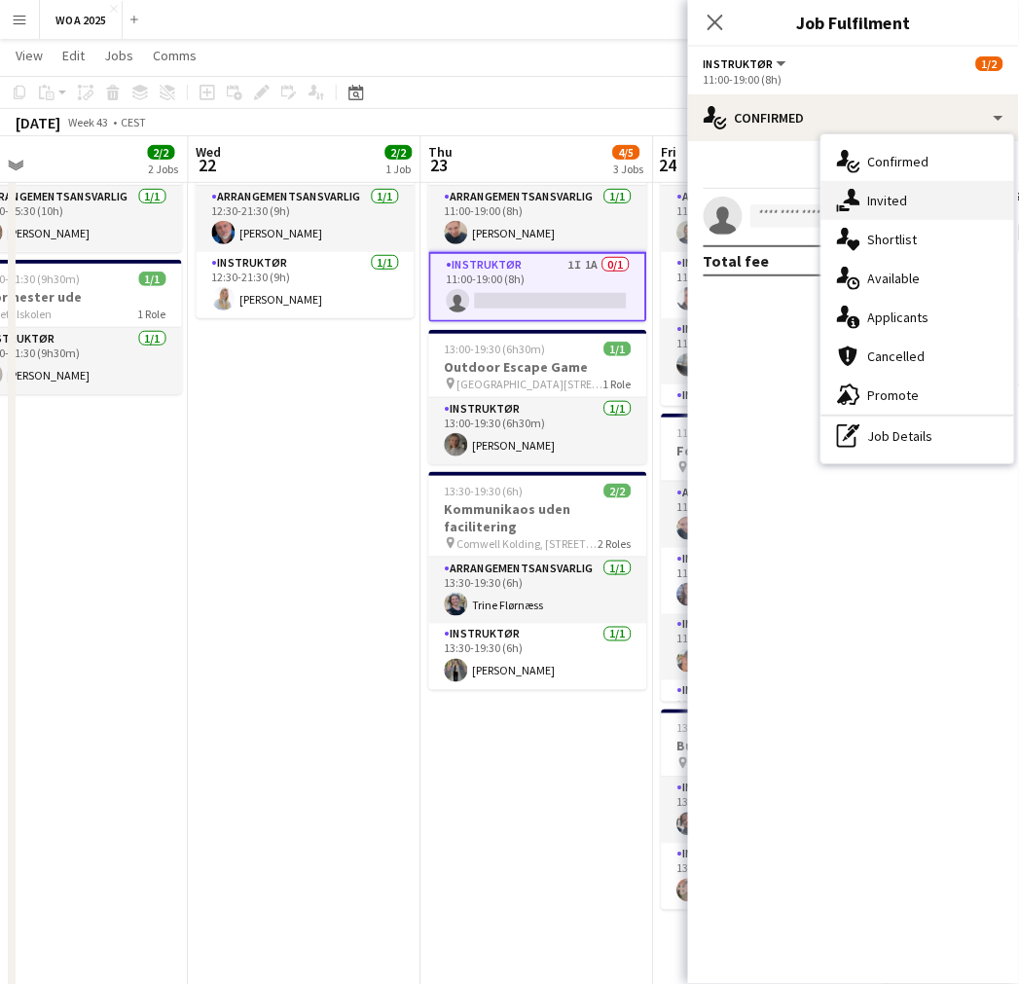
click at [906, 198] on span "Invited" at bounding box center [888, 201] width 40 height 18
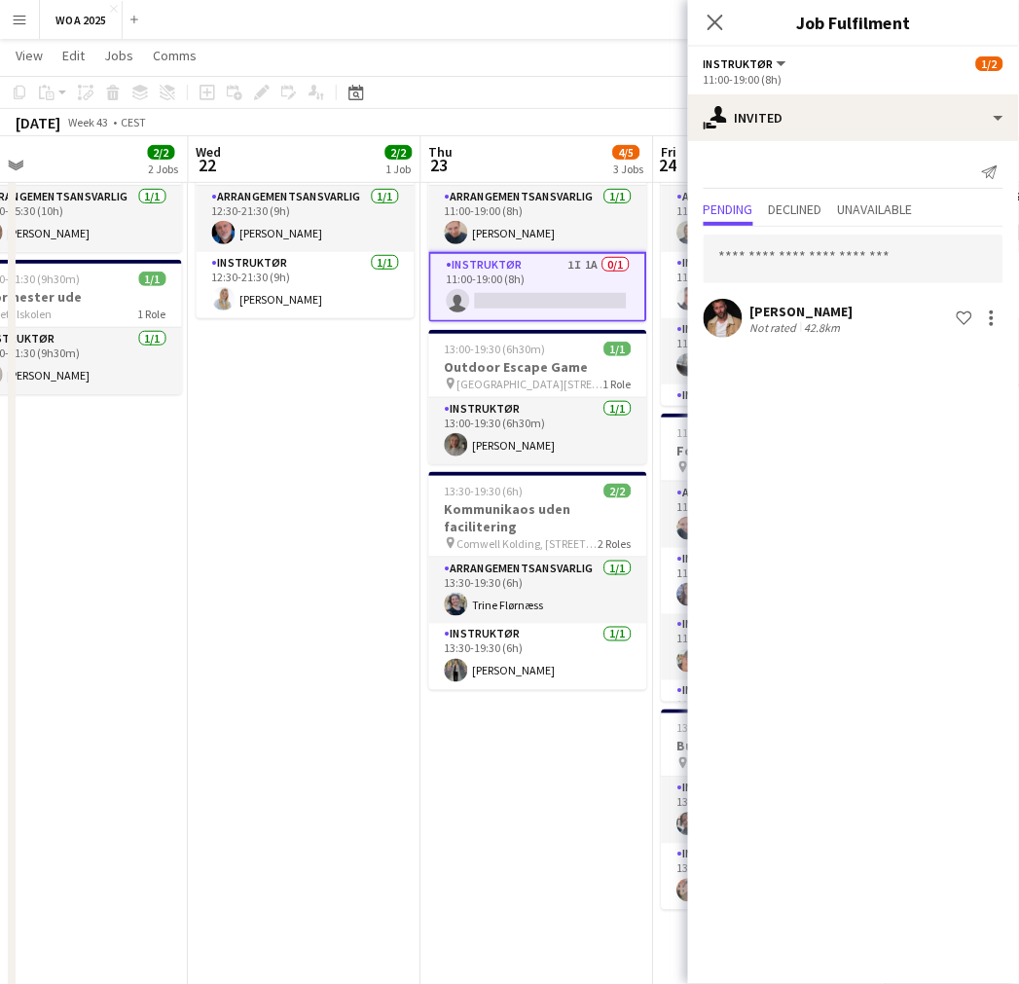
click at [269, 520] on app-date-cell "12:30-21:30 (9h) 2/2 Sæbekasse Grand Prix pin Bøgehøj, Ebeltoft 2 Roles Arrange…" at bounding box center [305, 701] width 233 height 1183
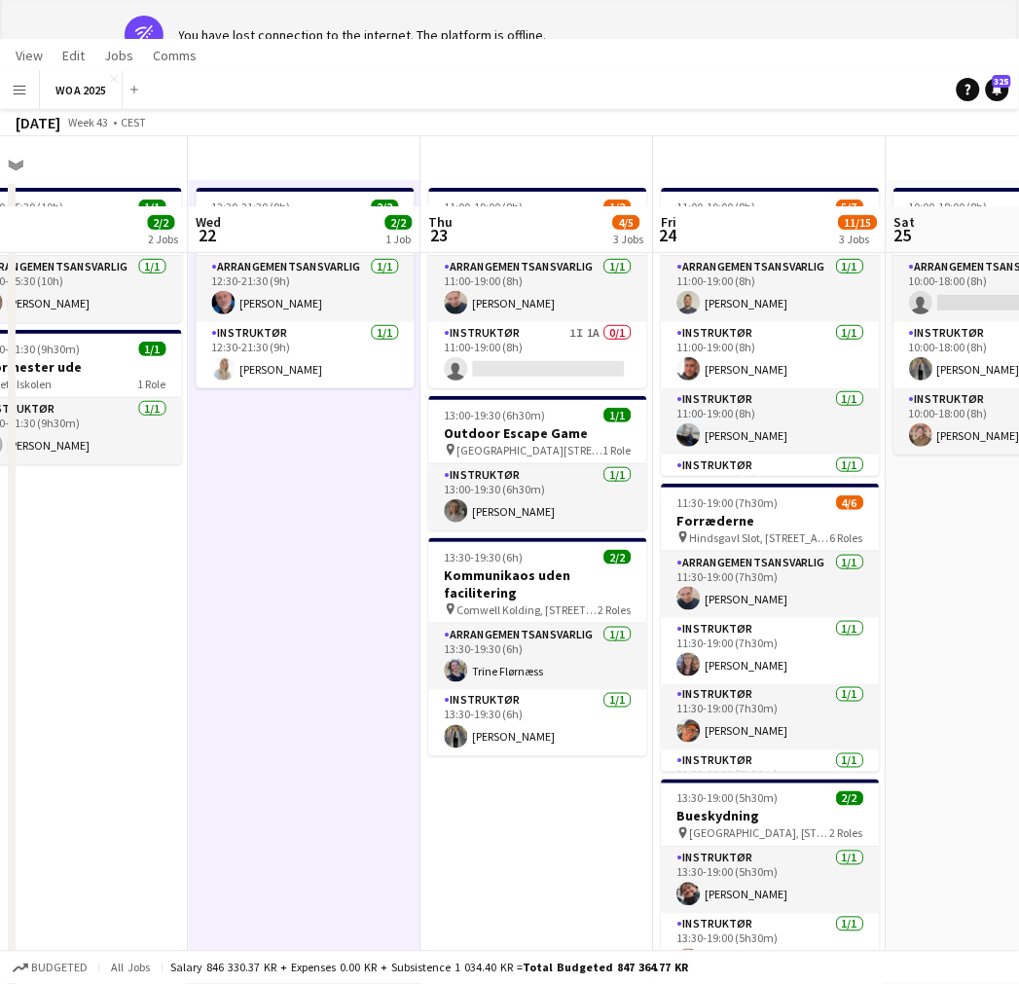
scroll to position [0, 0]
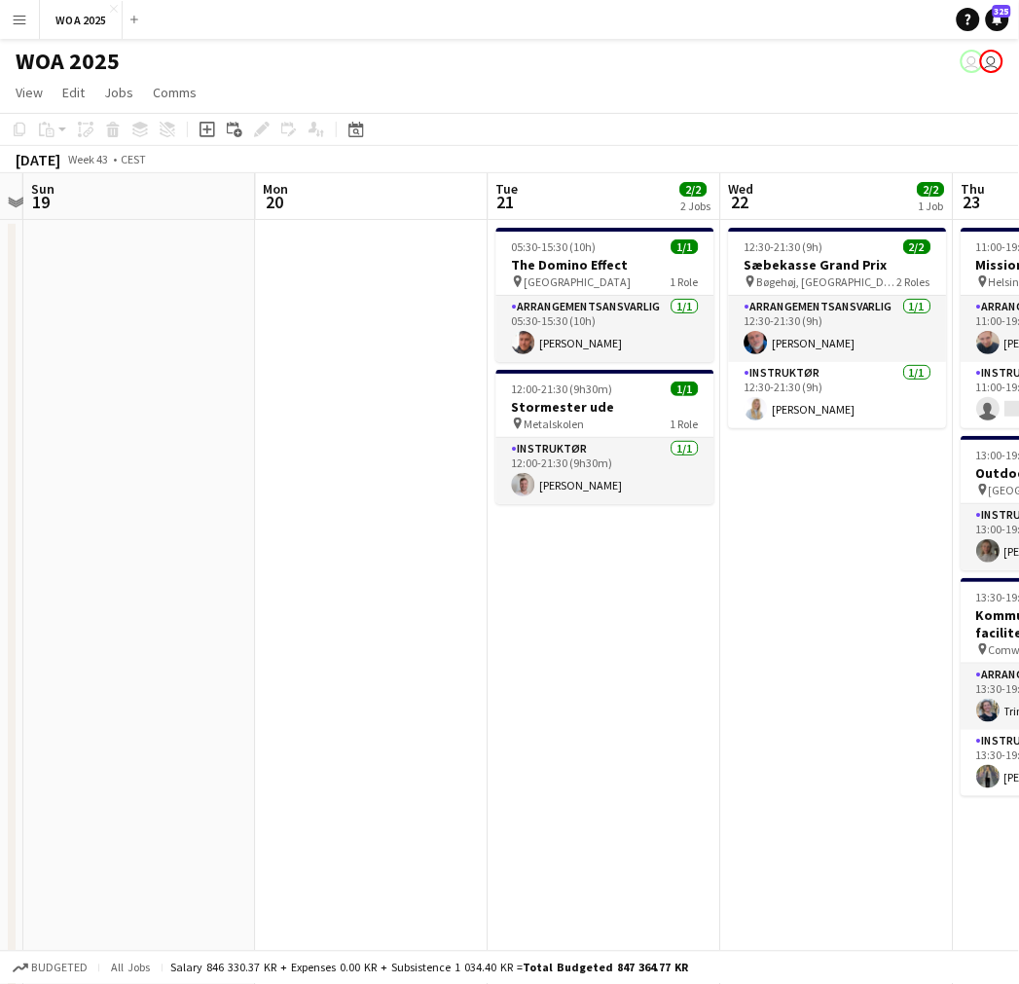
drag, startPoint x: 208, startPoint y: 428, endPoint x: 741, endPoint y: 396, distance: 533.4
click at [741, 396] on app-calendar-viewport "Fri 17 Sat 18 Sun 19 Mon 20 Tue 21 2/2 2 Jobs Wed 22 2/2 1 Job Thu 23 4/5 3 Job…" at bounding box center [509, 617] width 1019 height 888
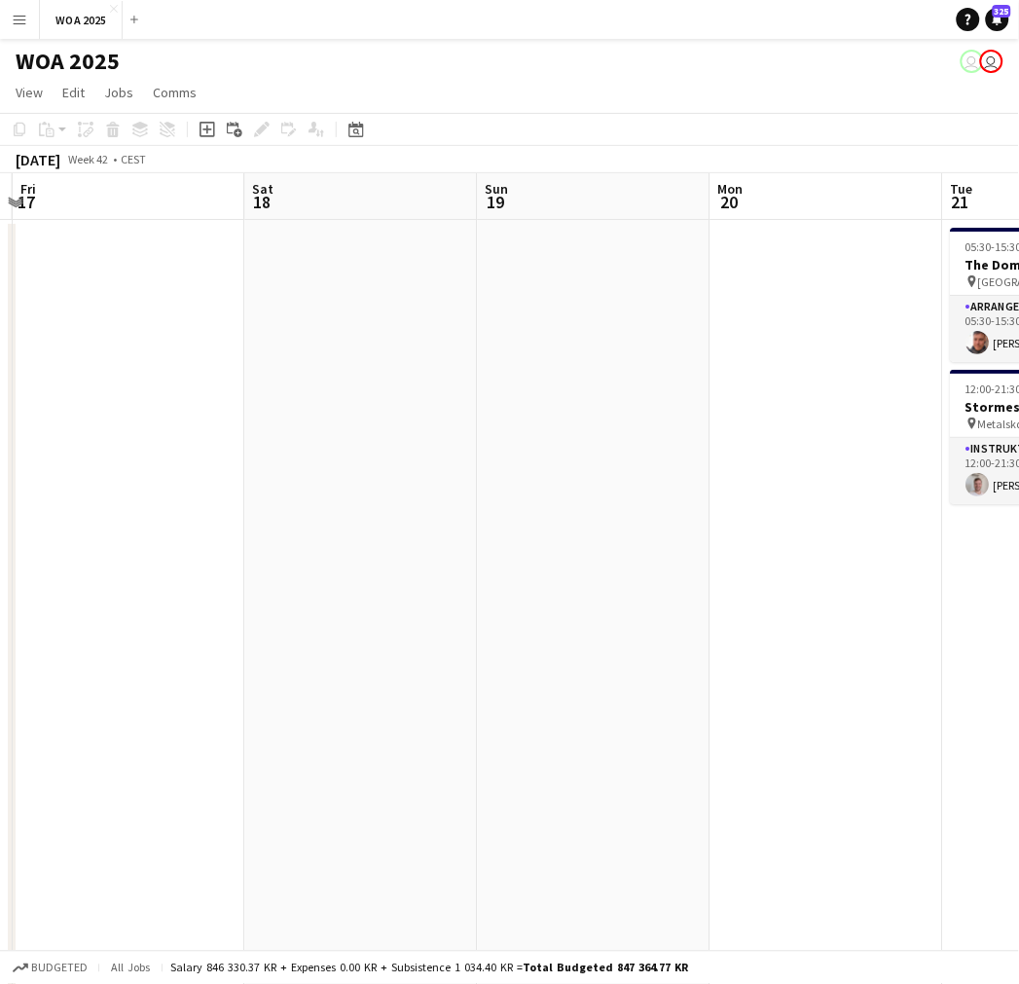
drag, startPoint x: 344, startPoint y: 451, endPoint x: 798, endPoint y: 434, distance: 454.8
click at [798, 434] on app-calendar-viewport "Wed 15 Thu 16 Fri 17 Sat 18 Sun 19 Mon 20 Tue 21 2/2 2 Jobs Wed 22 2/2 1 Job Th…" at bounding box center [509, 617] width 1019 height 888
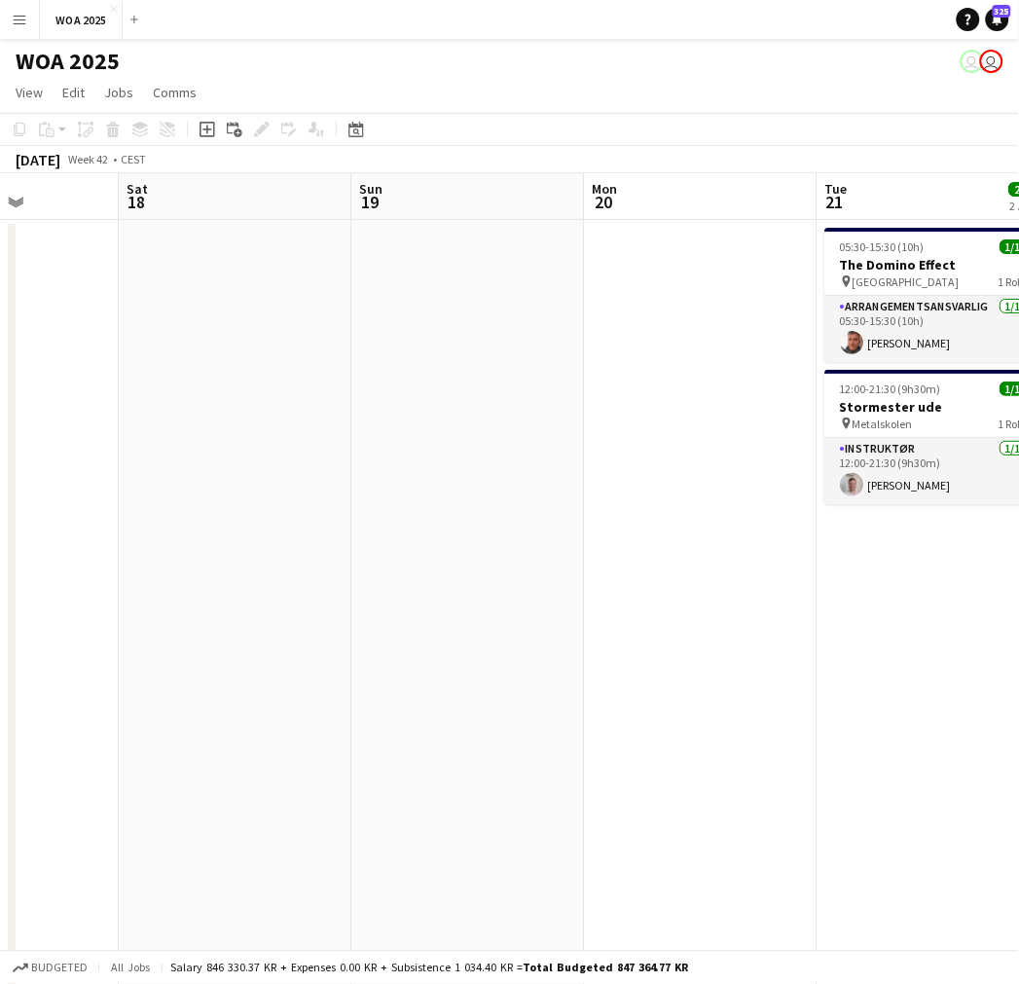
drag, startPoint x: 177, startPoint y: 356, endPoint x: 749, endPoint y: 361, distance: 572.3
click at [749, 361] on app-calendar-viewport "Wed 15 Thu 16 Fri 17 Sat 18 Sun 19 Mon 20 Tue 21 2/2 2 Jobs Wed 22 2/2 1 Job Th…" at bounding box center [509, 617] width 1019 height 888
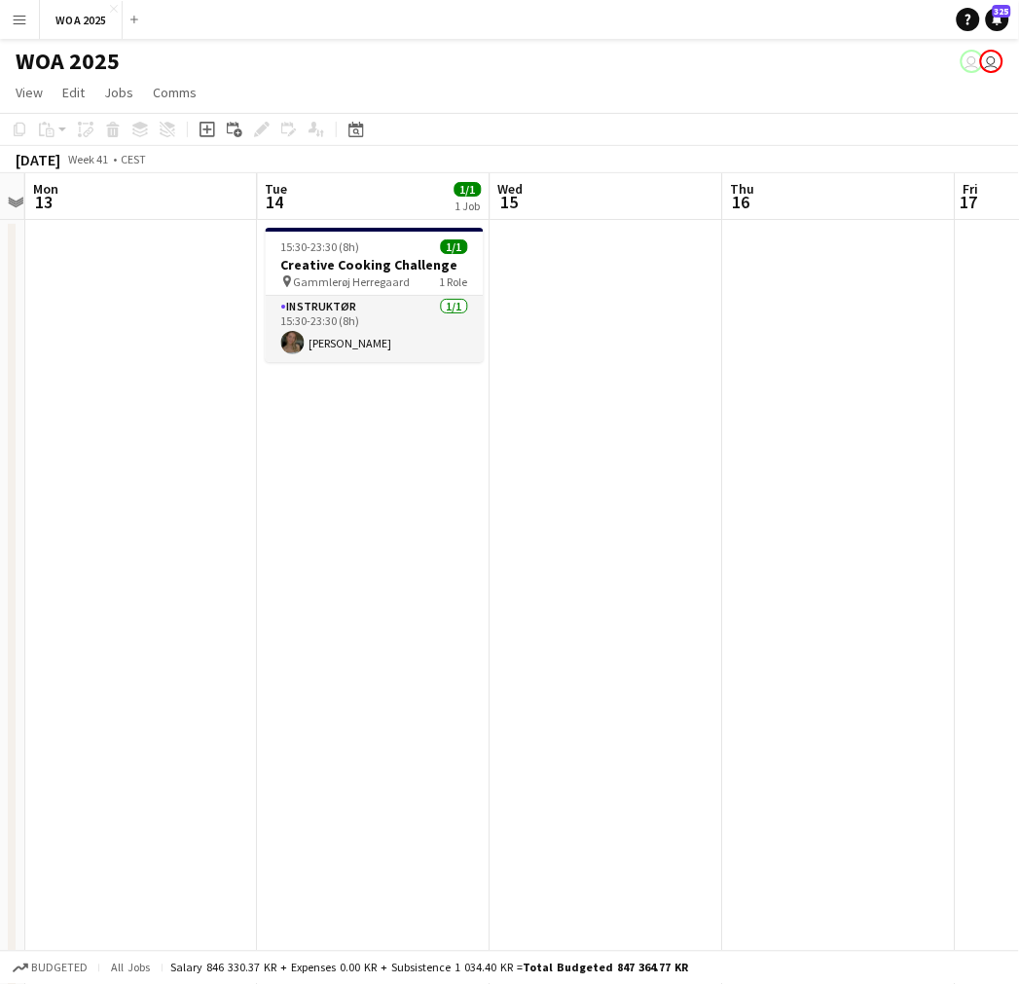
drag, startPoint x: 407, startPoint y: 338, endPoint x: 825, endPoint y: 358, distance: 419.0
click at [833, 358] on app-calendar-viewport "Sat 11 Sun 12 Mon 13 Tue 14 1/1 1 Job Wed 15 Thu 16 Fri 17 Sat 18 Sun 19 Mon 20…" at bounding box center [509, 617] width 1019 height 888
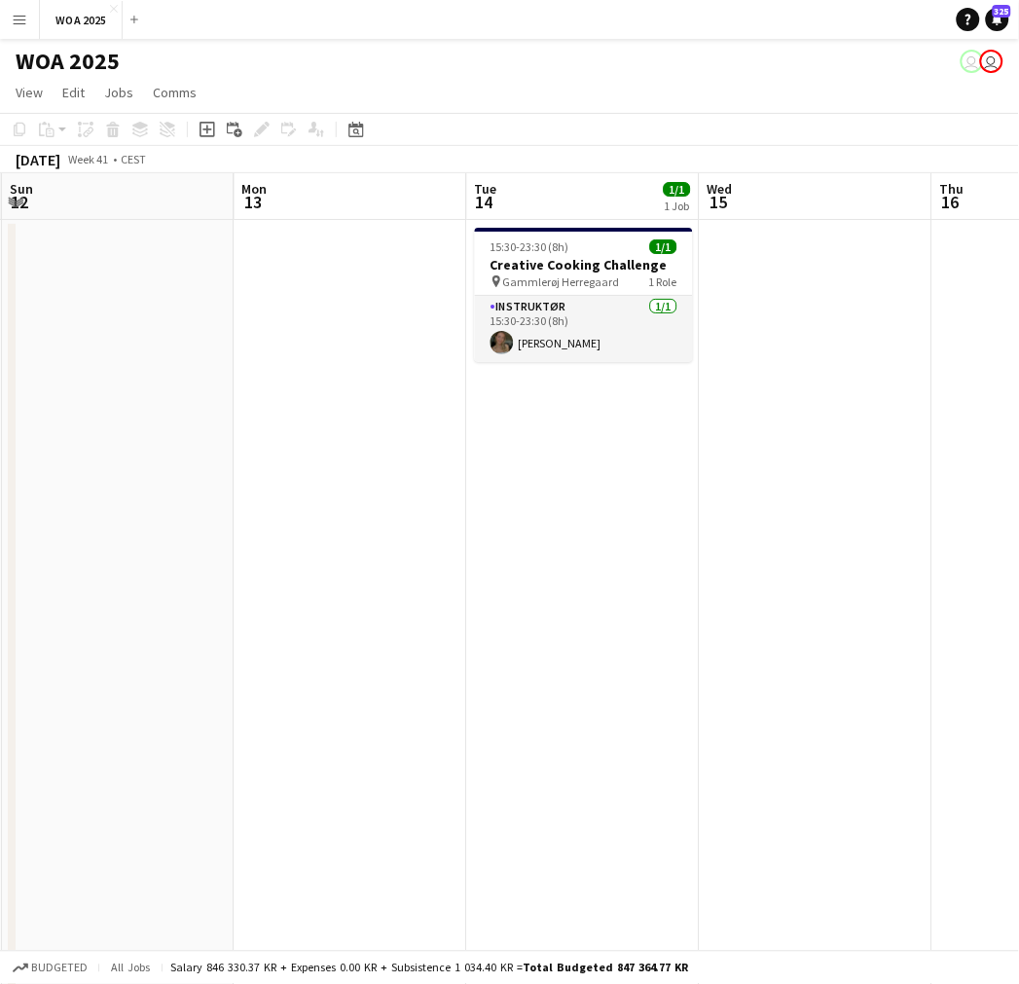
drag, startPoint x: 260, startPoint y: 378, endPoint x: 643, endPoint y: 377, distance: 383.5
click at [643, 377] on app-calendar-viewport "Fri 10 Sat 11 Sun 12 Mon 13 Tue 14 1/1 1 Job Wed 15 Thu 16 Fri 17 Sat 18 Sun 19…" at bounding box center [509, 617] width 1019 height 888
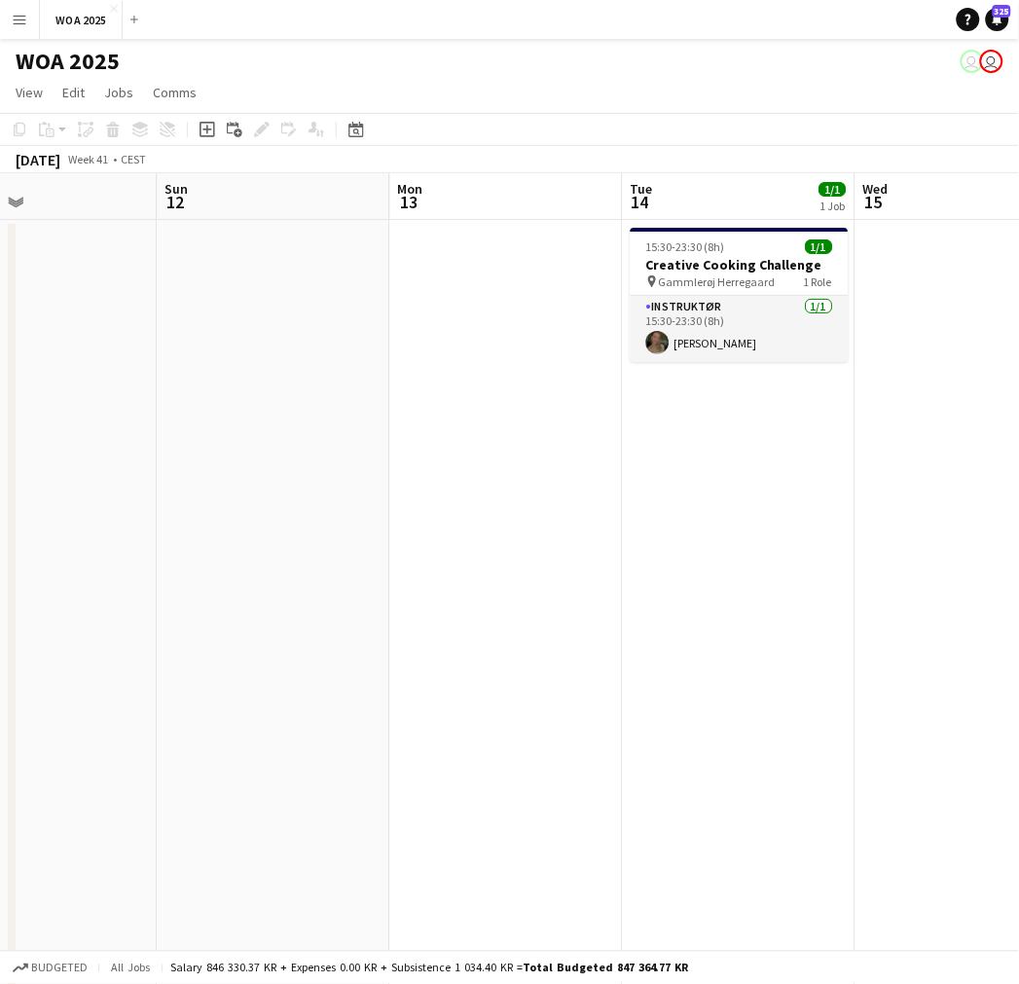
drag, startPoint x: 111, startPoint y: 345, endPoint x: 742, endPoint y: 350, distance: 630.7
click at [742, 354] on app-calendar-viewport "Thu 9 2/2 2 Jobs Fri 10 Sat 11 Sun 12 Mon 13 Tue 14 1/1 1 Job Wed 15 Thu 16 Fri…" at bounding box center [509, 617] width 1019 height 888
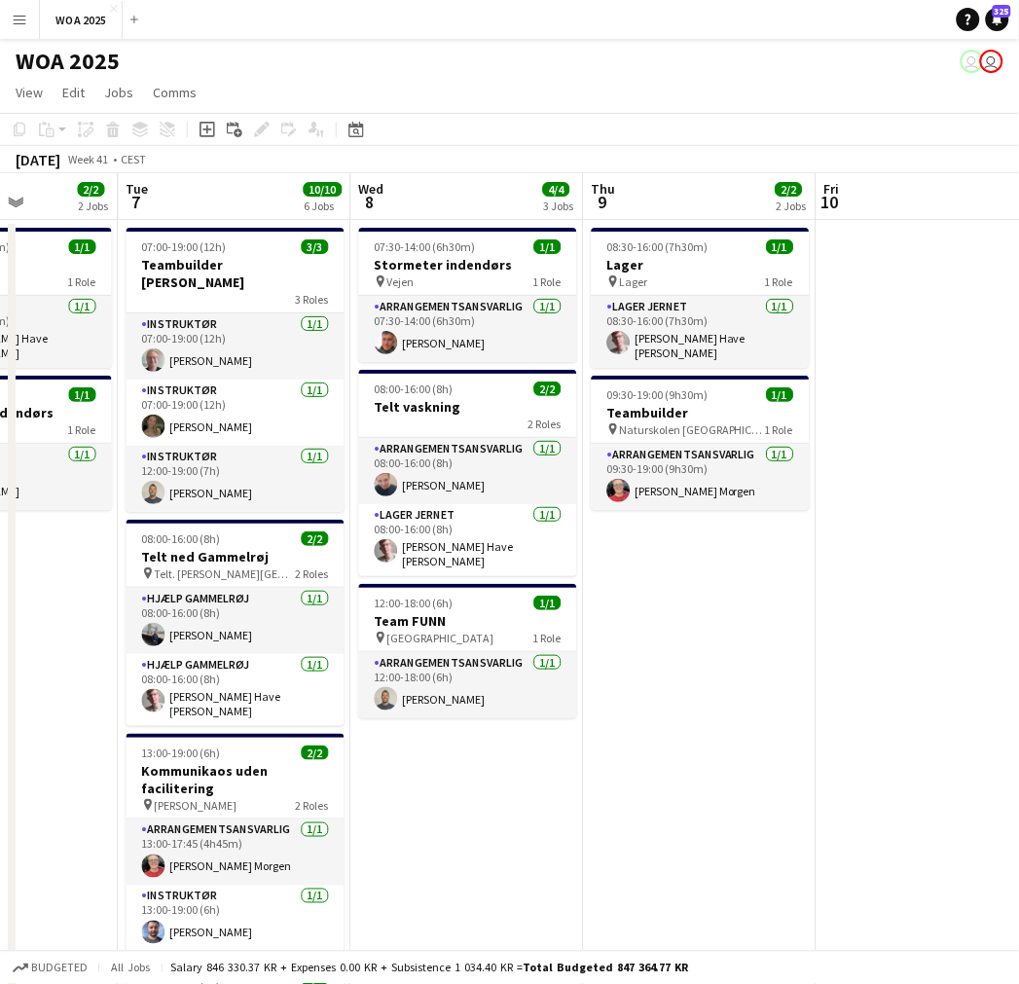
drag, startPoint x: 180, startPoint y: 346, endPoint x: 591, endPoint y: 355, distance: 410.8
click at [591, 355] on app-calendar-viewport "Sat 4 Sun 5 Mon 6 2/2 2 Jobs Tue 7 10/10 6 Jobs Wed 8 4/4 3 Jobs Thu 9 2/2 2 Jo…" at bounding box center [509, 787] width 1019 height 1229
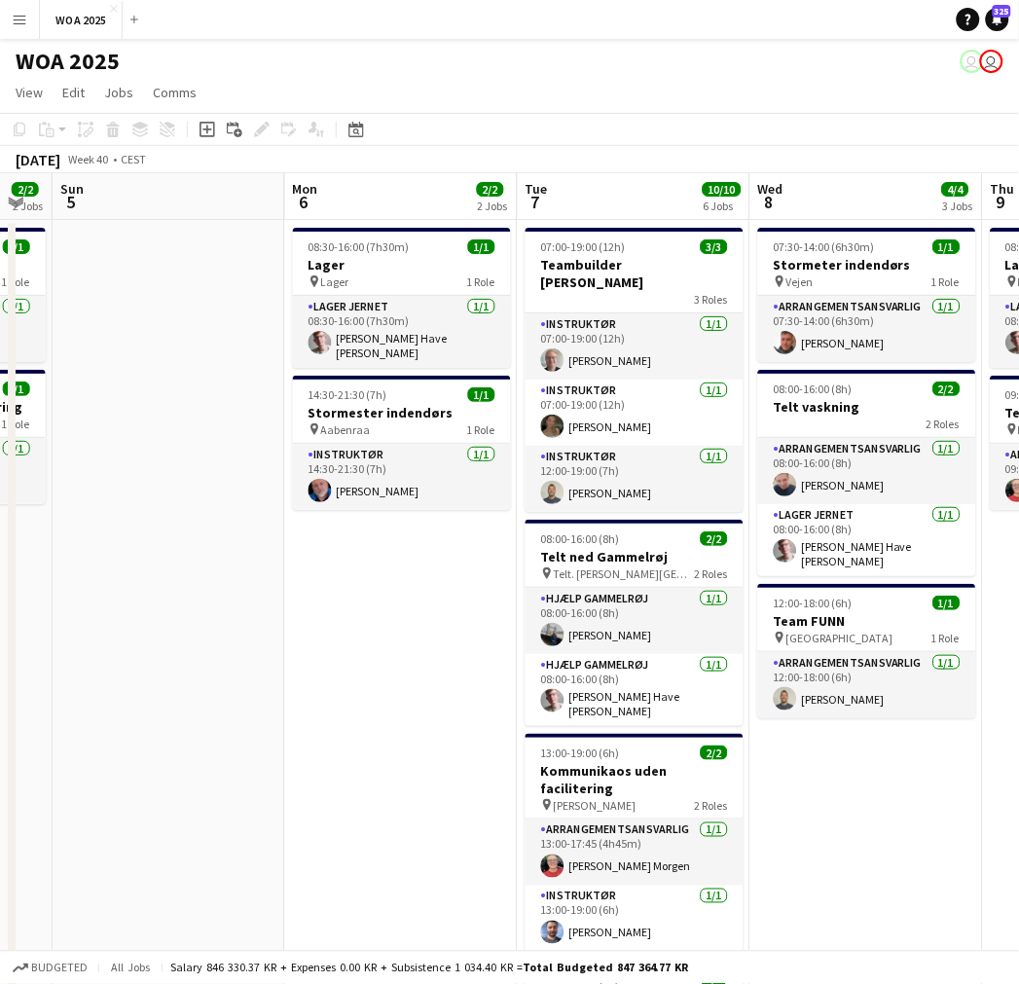
scroll to position [0, 417]
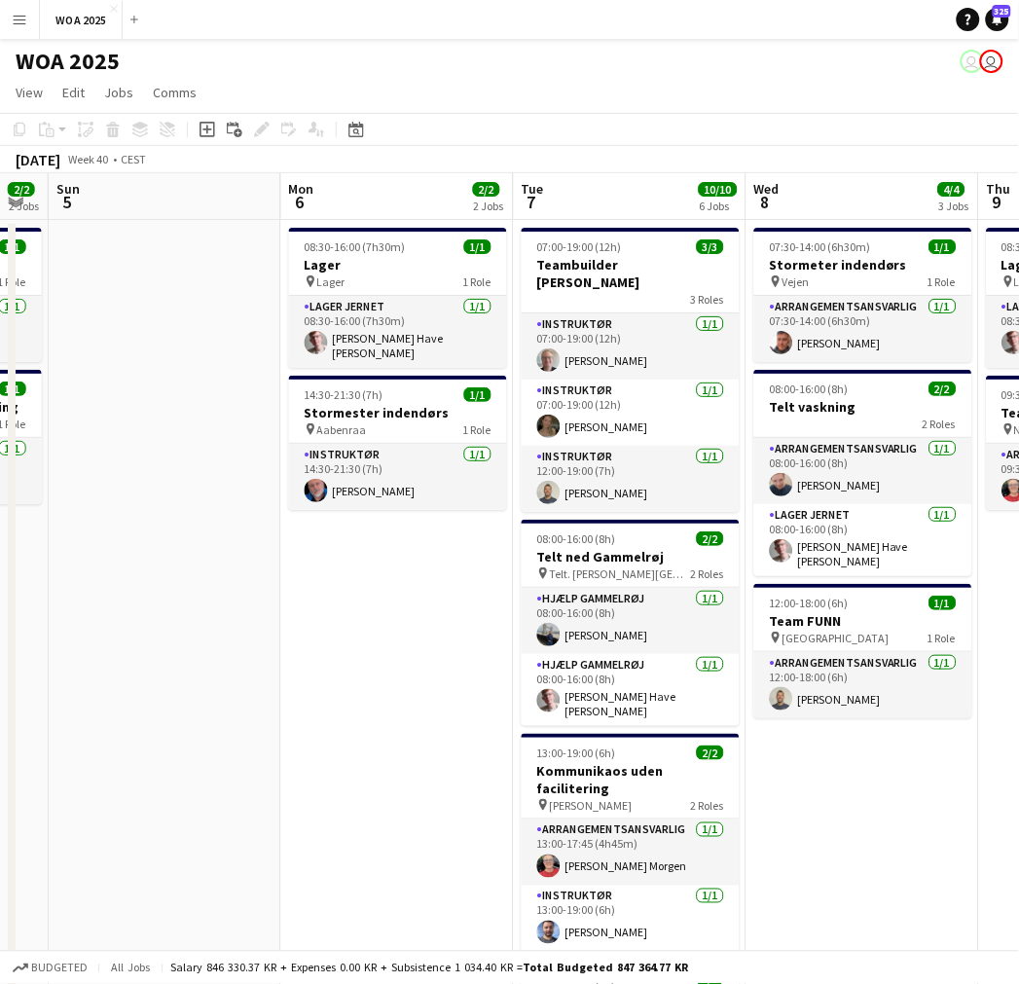
drag, startPoint x: 501, startPoint y: 446, endPoint x: 867, endPoint y: 460, distance: 366.3
click at [867, 460] on app-calendar-viewport "Fri 3 6/6 3 Jobs Sat 4 2/2 2 Jobs Sun 5 Mon 6 2/2 2 Jobs Tue 7 10/10 6 Jobs Wed…" at bounding box center [509, 787] width 1019 height 1229
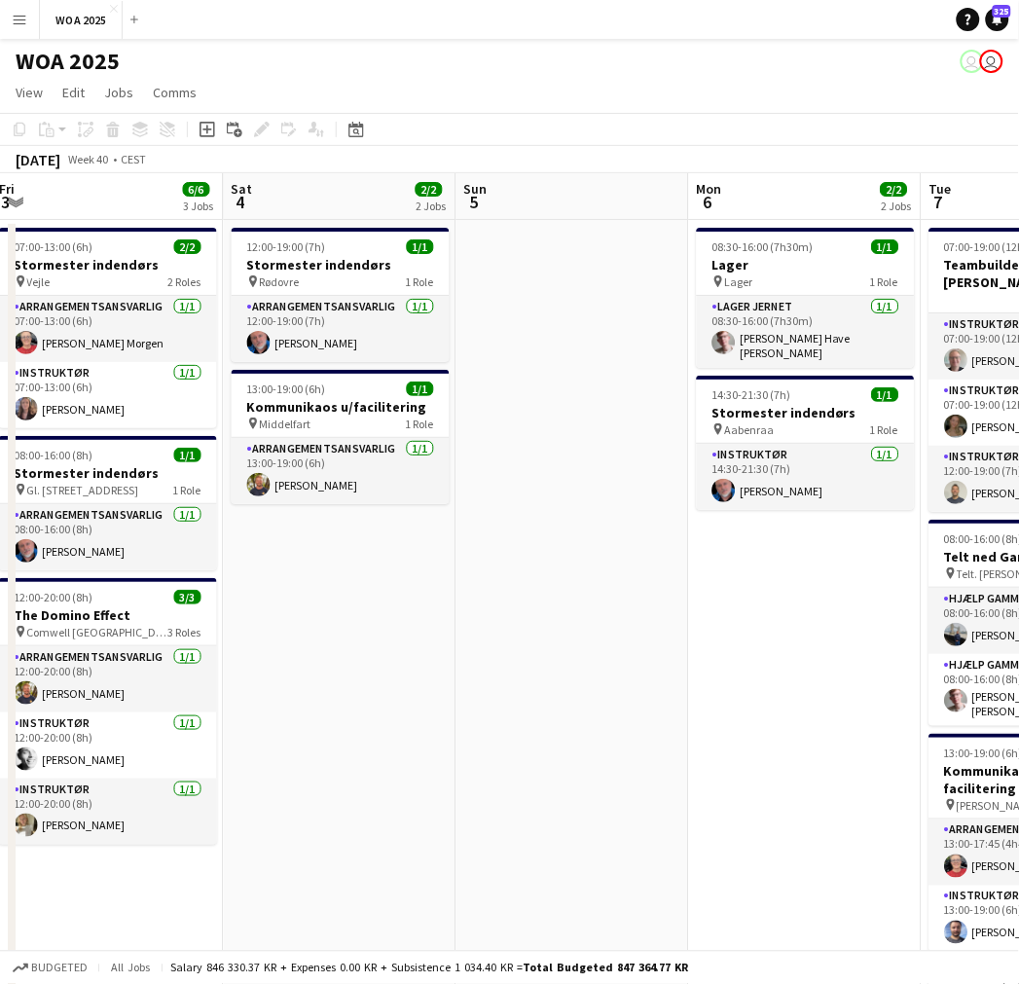
drag, startPoint x: 226, startPoint y: 535, endPoint x: 657, endPoint y: 490, distance: 433.6
click at [705, 493] on app-calendar-viewport "Wed 1 2/2 1 Job Thu 2 5/5 4 Jobs Fri 3 6/6 3 Jobs Sat 4 2/2 2 Jobs Sun 5 Mon 6 …" at bounding box center [509, 787] width 1019 height 1229
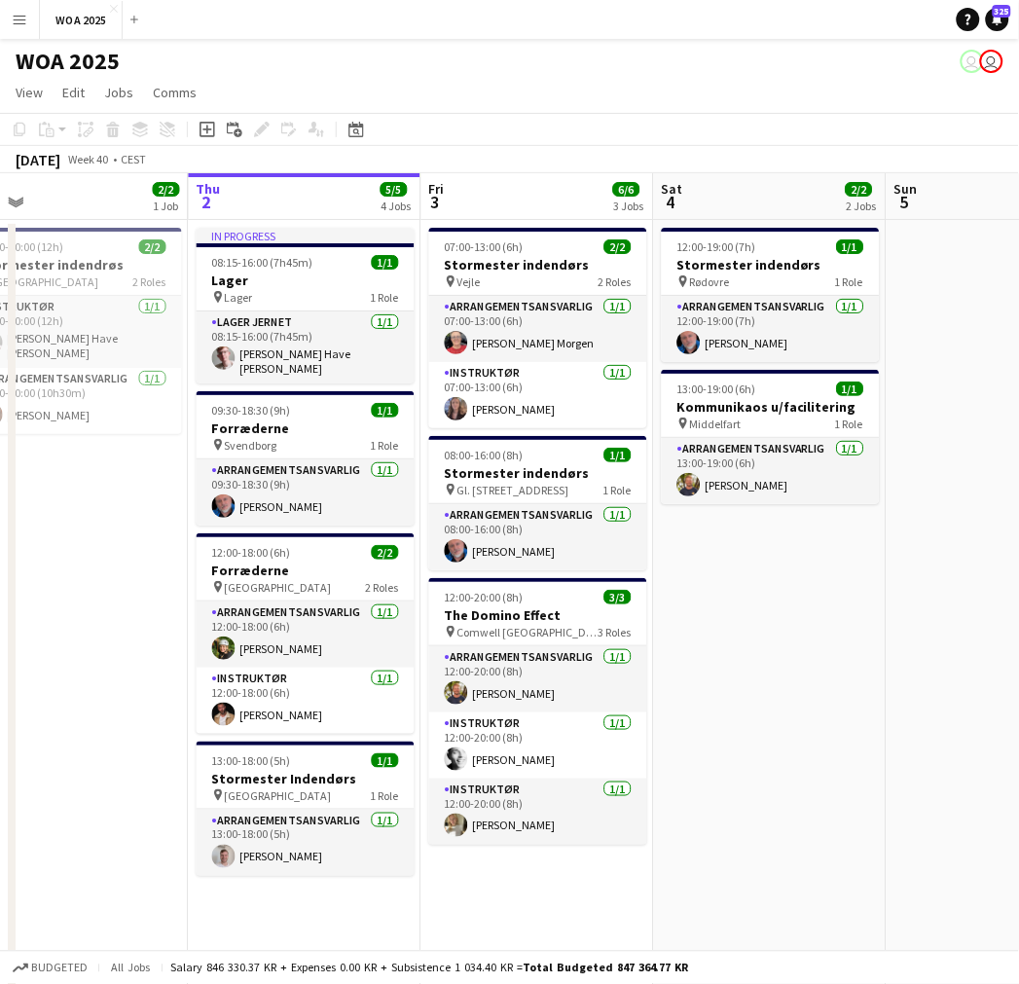
drag, startPoint x: 358, startPoint y: 528, endPoint x: 752, endPoint y: 527, distance: 394.2
click at [752, 527] on app-calendar-viewport "Mon 29 Tue 30 10/10 3 Jobs Wed 1 2/2 1 Job Thu 2 5/5 4 Jobs Fri 3 6/6 3 Jobs Sa…" at bounding box center [509, 787] width 1019 height 1229
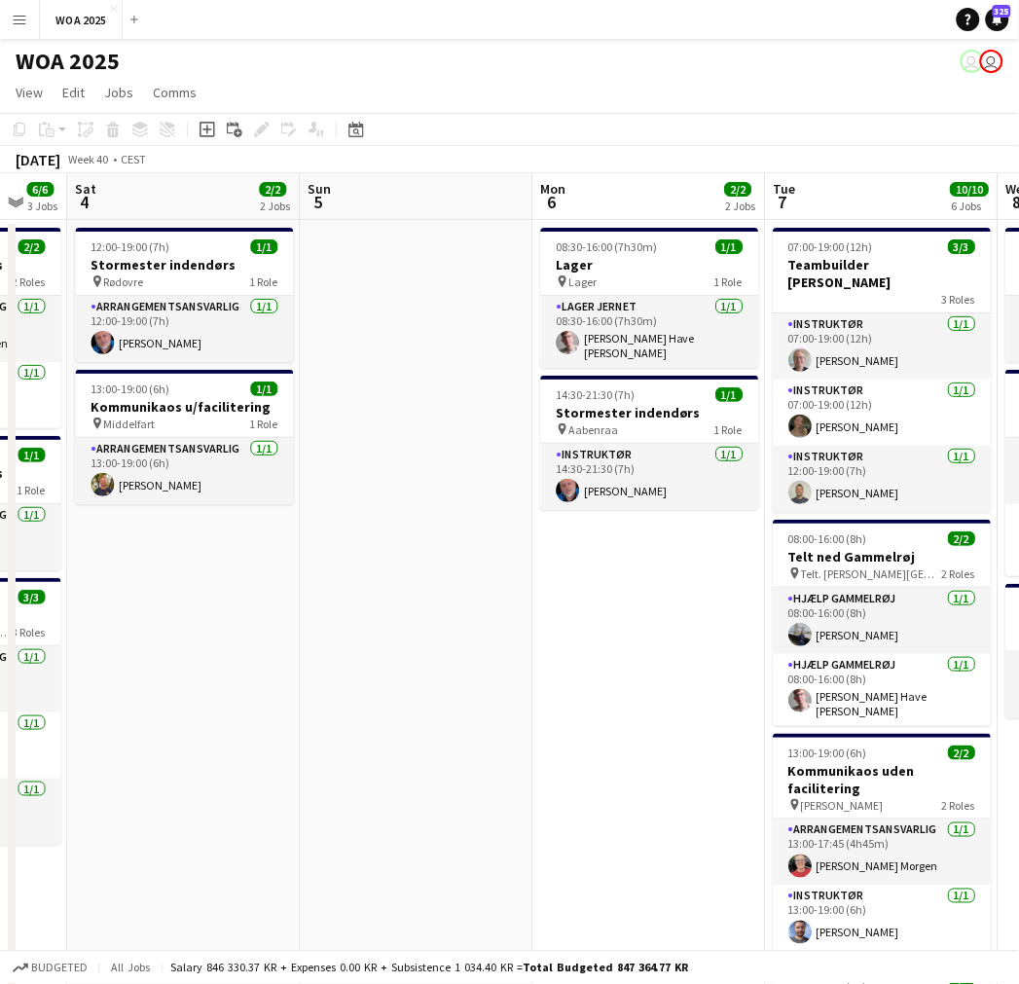
drag, startPoint x: 649, startPoint y: 537, endPoint x: 97, endPoint y: 565, distance: 552.6
click at [97, 565] on app-calendar-viewport "Wed 1 2/2 1 Job Thu 2 5/5 4 Jobs Fri 3 6/6 3 Jobs Sat 4 2/2 2 Jobs Sun 5 Mon 6 …" at bounding box center [509, 787] width 1019 height 1229
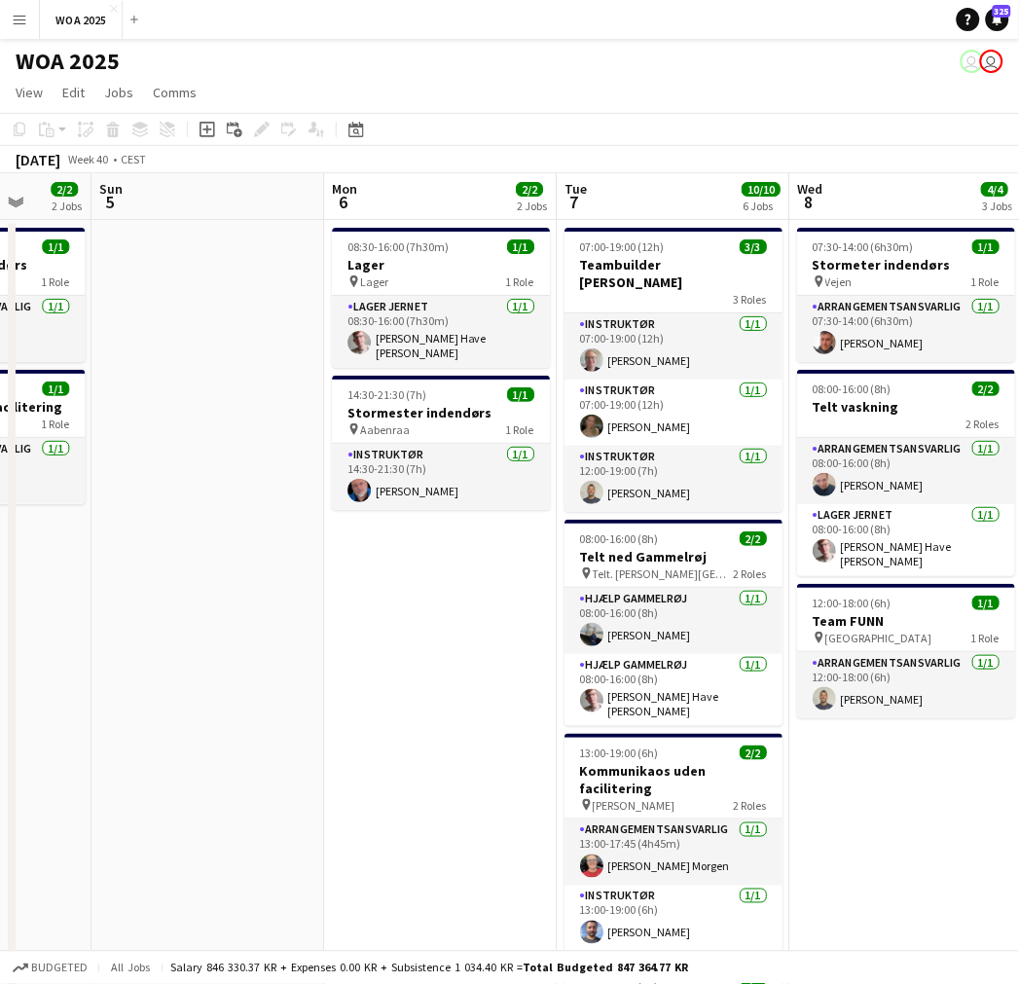
scroll to position [0, 843]
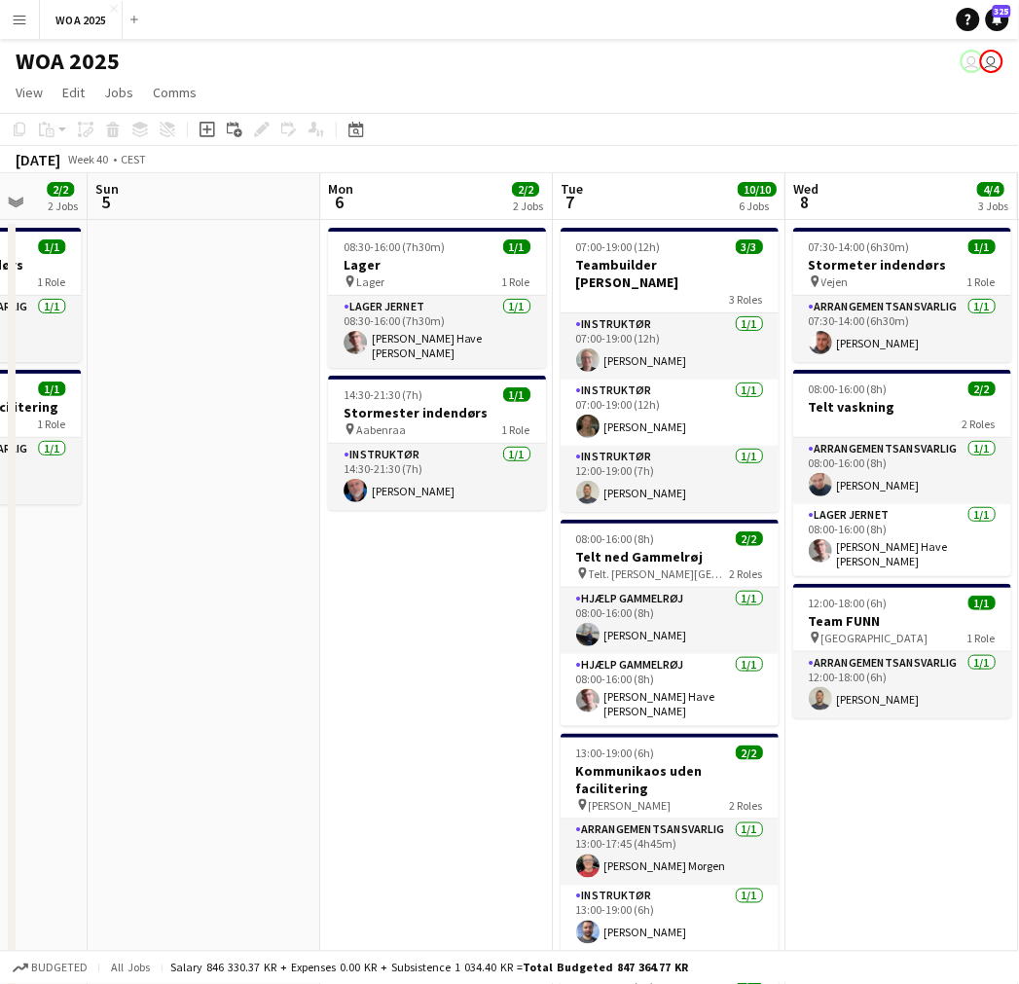
drag, startPoint x: 502, startPoint y: 562, endPoint x: 295, endPoint y: 563, distance: 207.3
click at [295, 563] on app-calendar-viewport "Wed 1 2/2 1 Job Thu 2 5/5 4 Jobs Fri 3 6/6 3 Jobs Sat 4 2/2 2 Jobs Sun 5 Mon 6 …" at bounding box center [509, 787] width 1019 height 1229
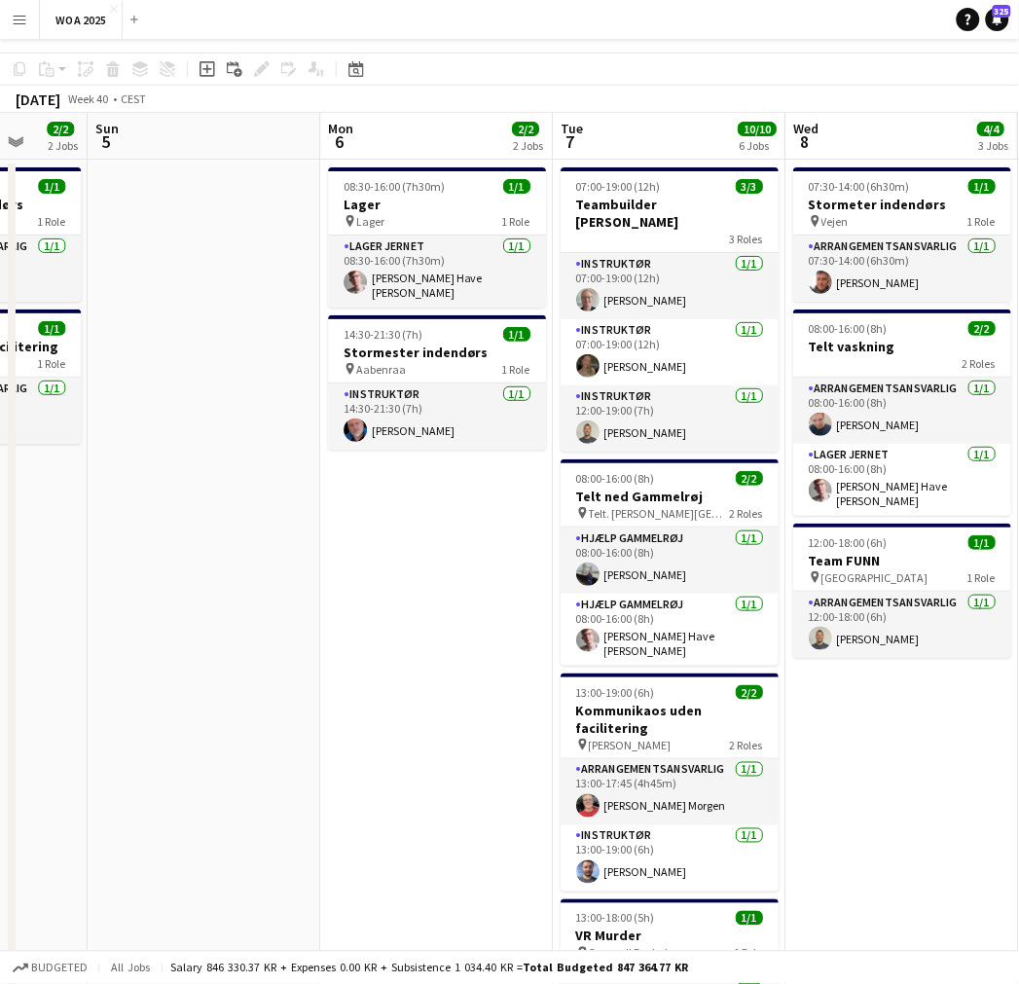
scroll to position [17, 0]
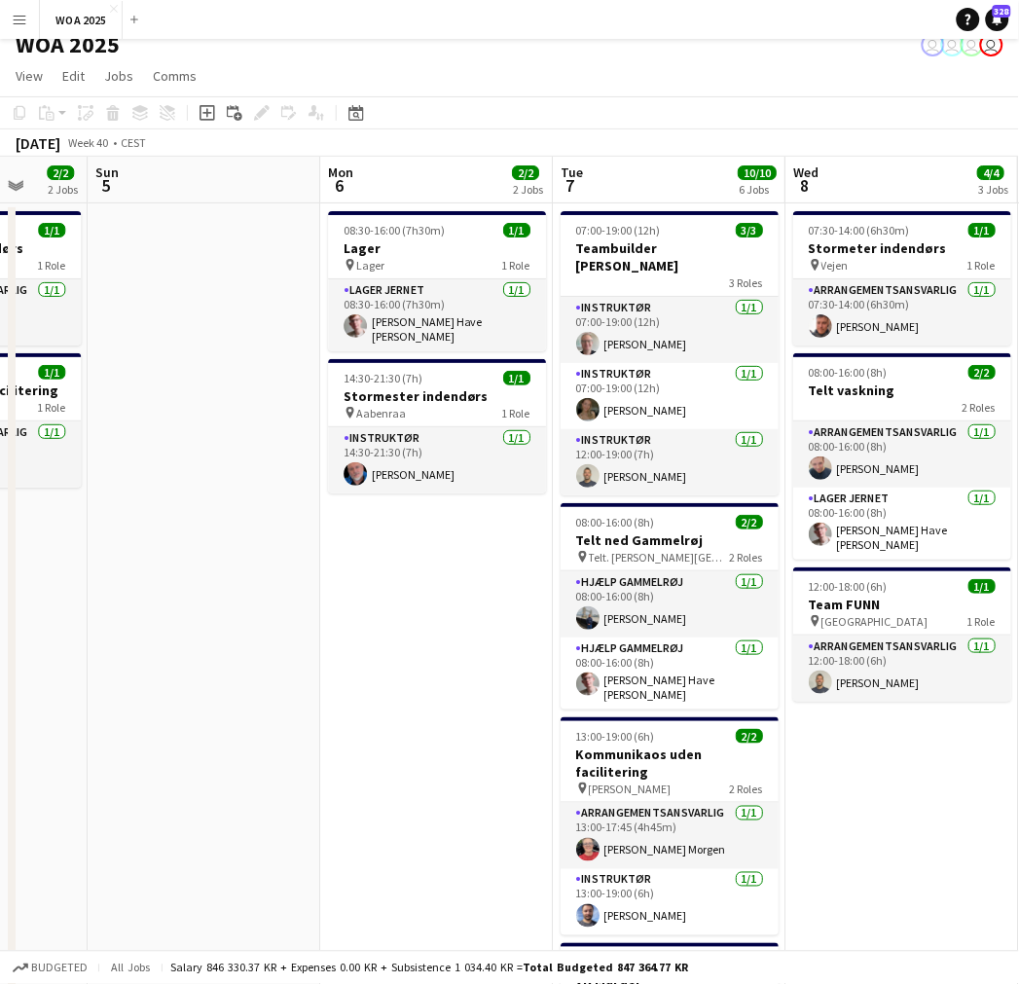
click at [384, 543] on app-date-cell "08:30-16:00 (7h30m) 1/1 Lager pin Lager 1 Role Lager Jernet [DATE] 08:30-16:00 …" at bounding box center [436, 794] width 233 height 1183
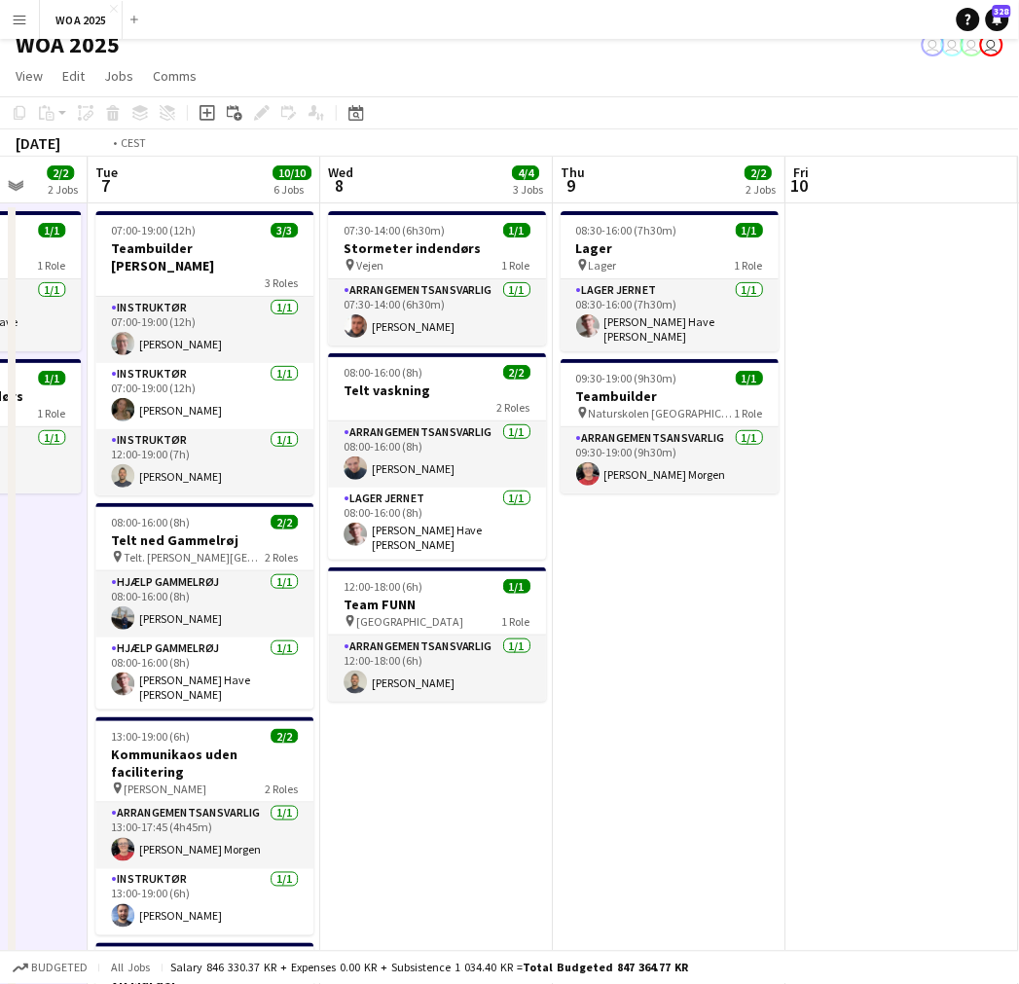
drag, startPoint x: 527, startPoint y: 504, endPoint x: 365, endPoint y: 547, distance: 167.1
click at [6, 548] on app-calendar-viewport "Fri 3 6/6 3 Jobs Sat 4 2/2 2 Jobs Sun 5 Mon 6 2/2 2 Jobs Tue 7 10/10 6 Jobs Wed…" at bounding box center [509, 771] width 1019 height 1229
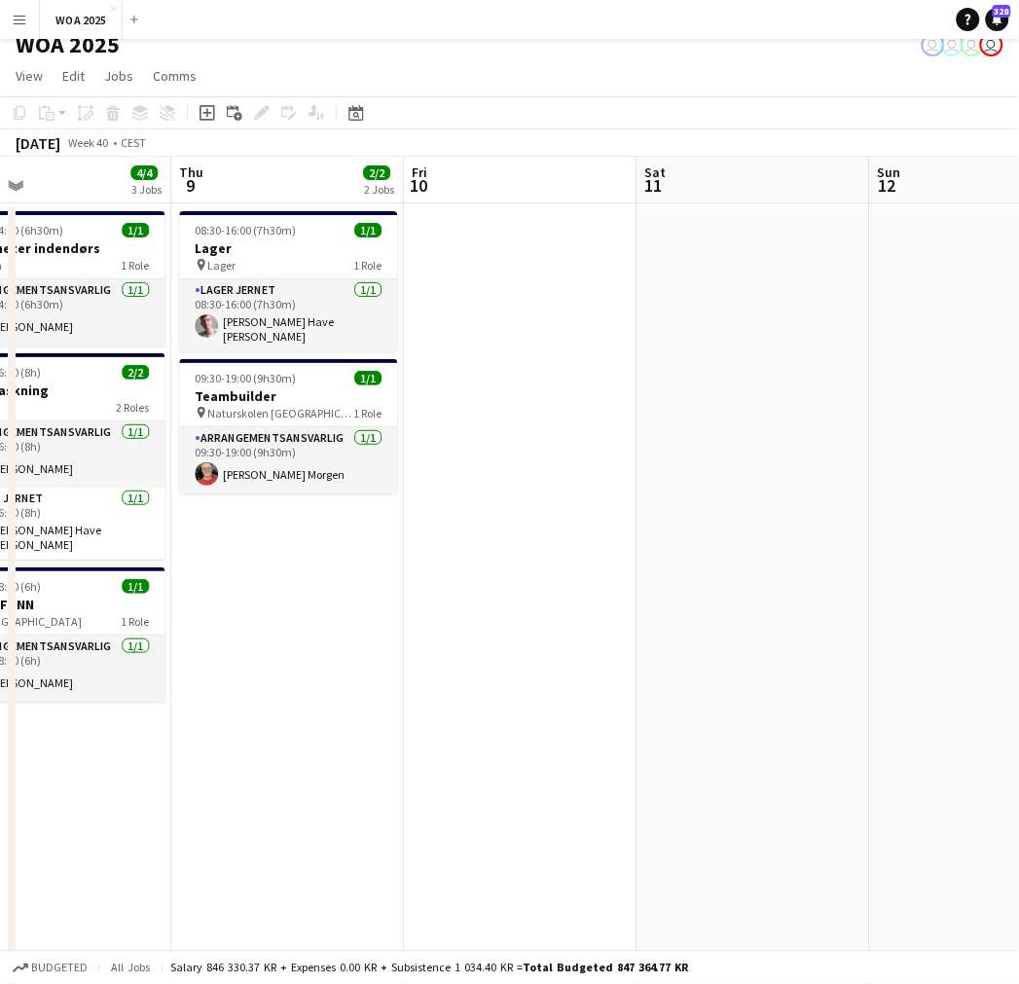
drag, startPoint x: 313, startPoint y: 528, endPoint x: 533, endPoint y: 518, distance: 220.2
click at [249, 559] on app-calendar-viewport "Sun 5 Mon 6 2/2 2 Jobs Tue 7 10/10 6 Jobs Wed 8 4/4 3 Jobs Thu 9 2/2 2 Jobs Fri…" at bounding box center [509, 771] width 1019 height 1229
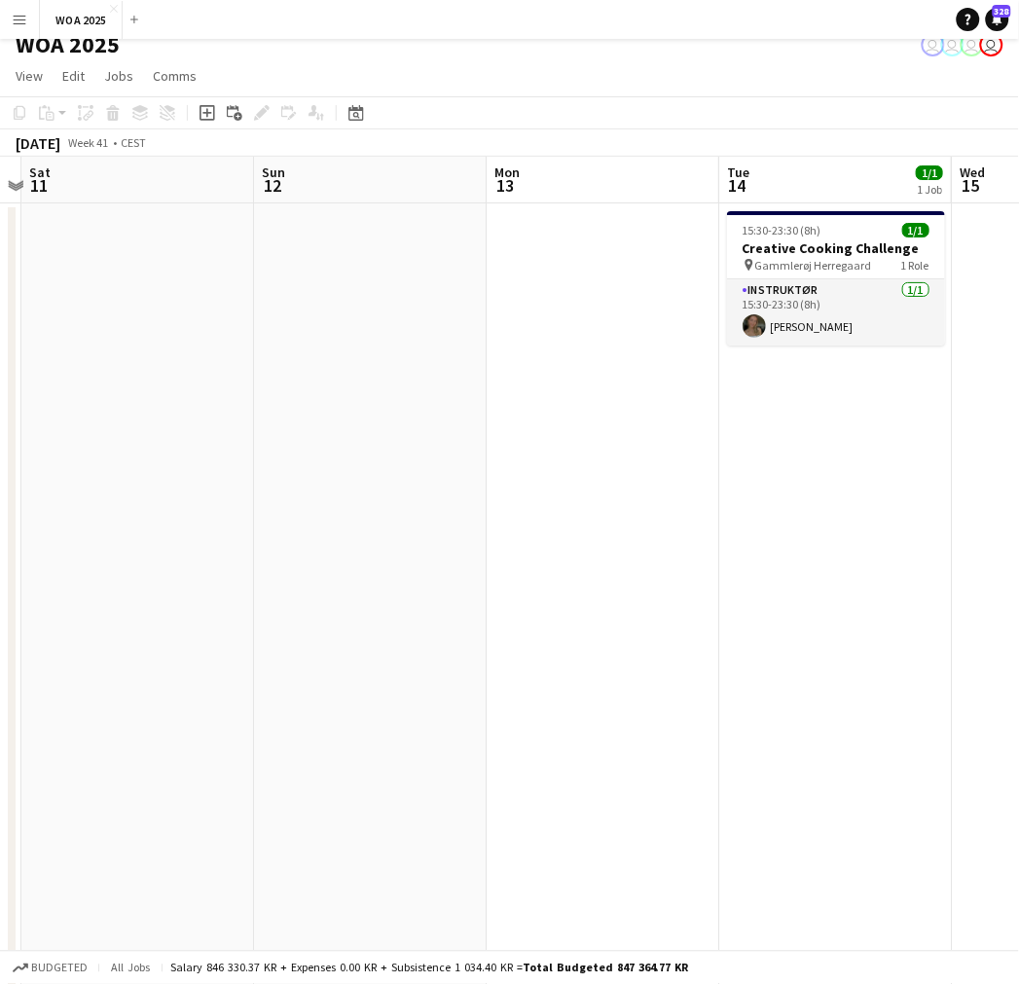
drag, startPoint x: 164, startPoint y: 621, endPoint x: 591, endPoint y: 594, distance: 428.2
click at [183, 625] on app-calendar-viewport "Tue 7 10/10 6 Jobs Wed 8 4/4 3 Jobs Thu 9 2/2 2 Jobs Fri 10 Sat 11 Sun 12 Mon 1…" at bounding box center [509, 771] width 1019 height 1229
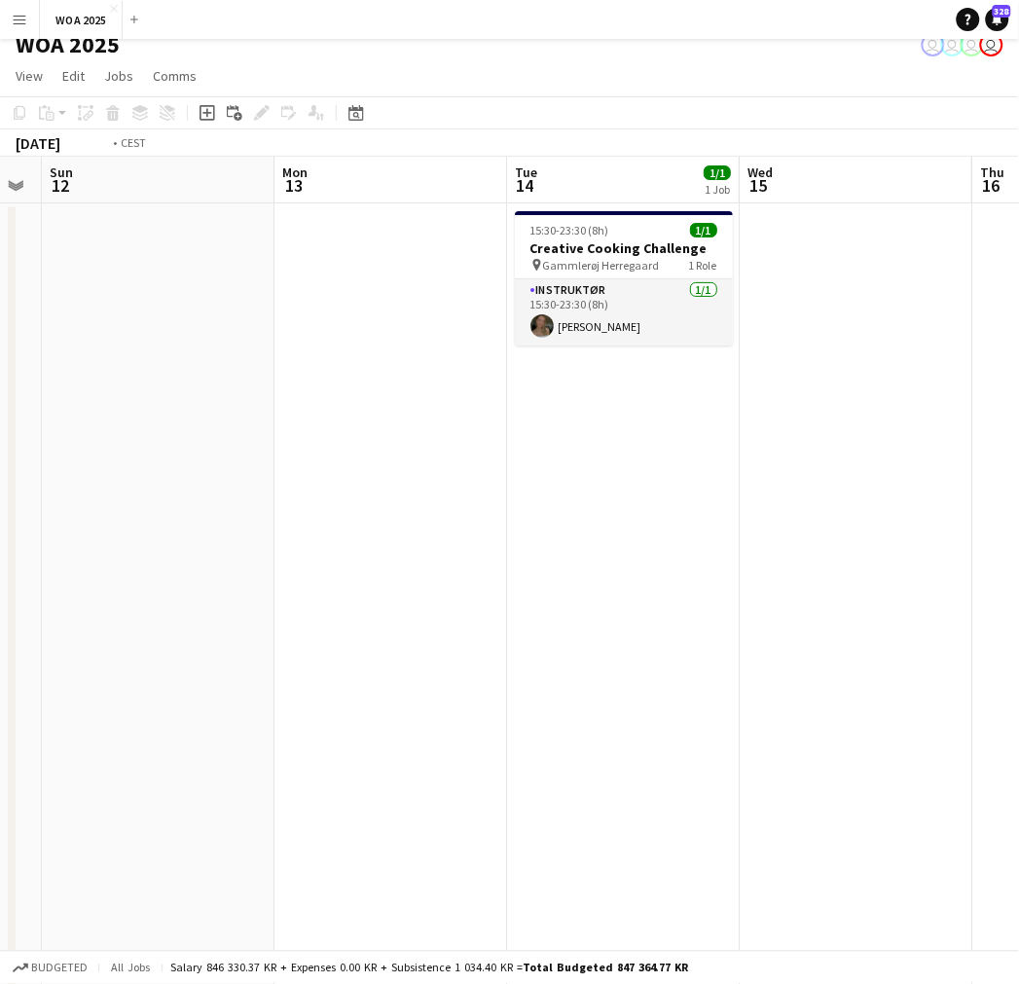
drag, startPoint x: 674, startPoint y: 570, endPoint x: 598, endPoint y: 599, distance: 81.0
click at [319, 611] on app-calendar-viewport "Wed 8 4/4 3 Jobs Thu 9 2/2 2 Jobs Fri 10 Sat 11 Sun 12 Mon 13 Tue 14 1/1 1 Job …" at bounding box center [509, 771] width 1019 height 1229
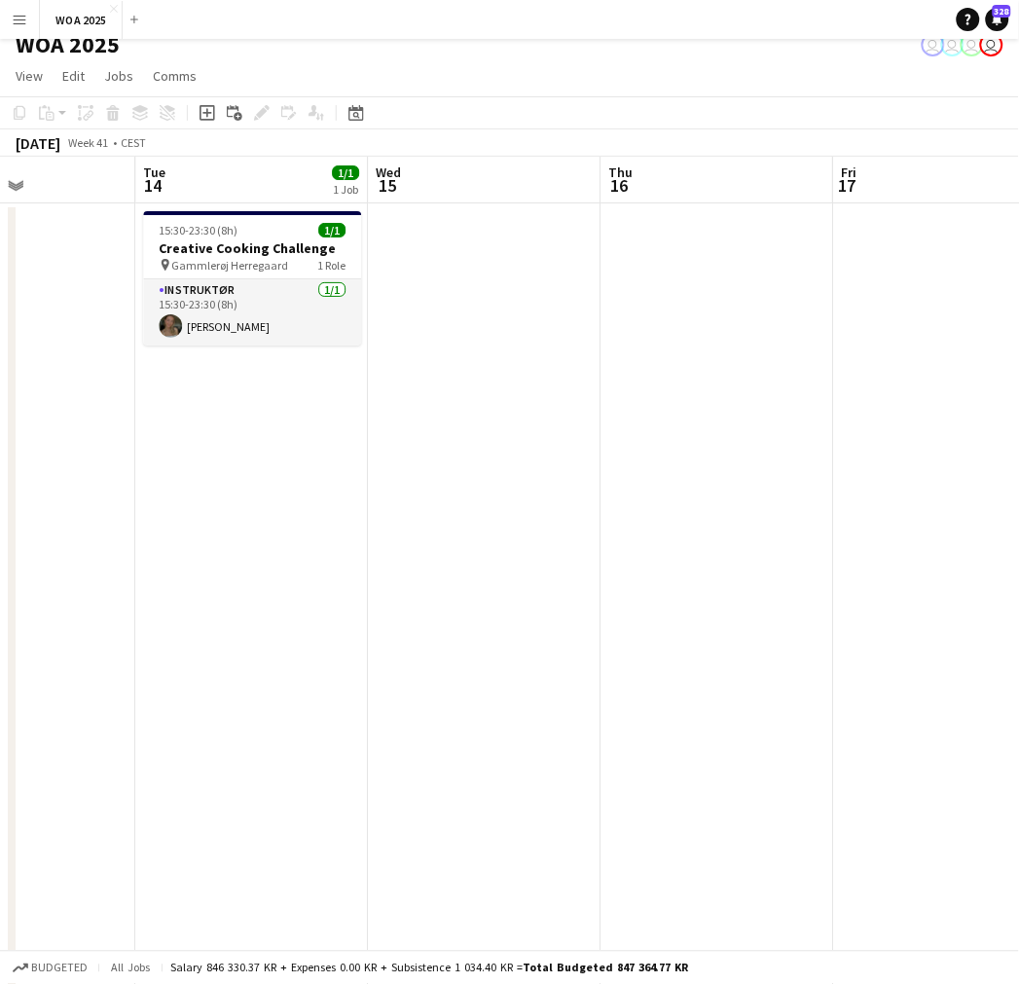
drag, startPoint x: 426, startPoint y: 591, endPoint x: 391, endPoint y: 604, distance: 37.6
click at [346, 606] on app-calendar-viewport "Fri 10 Sat 11 Sun 12 Mon 13 Tue 14 1/1 1 Job Wed 15 Thu 16 Fri 17 Sat 18 Sun 19…" at bounding box center [509, 771] width 1019 height 1229
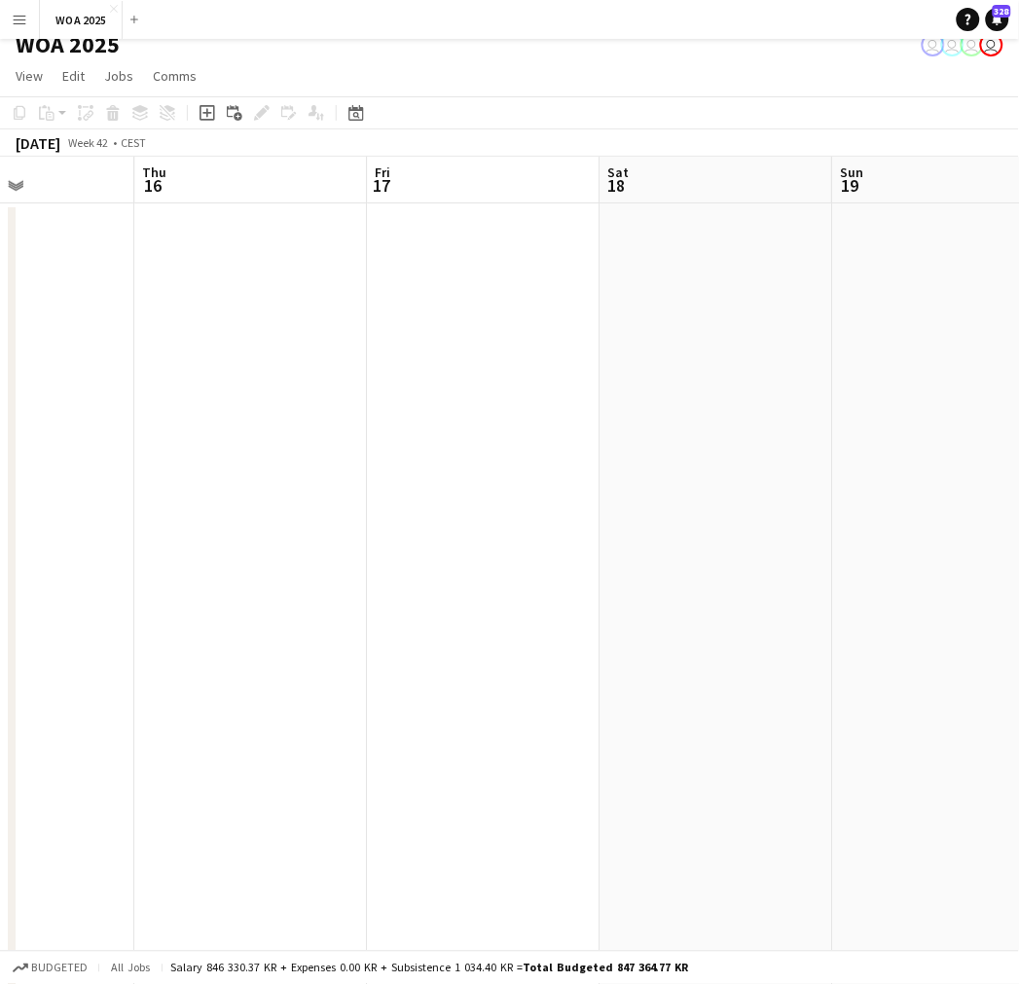
drag, startPoint x: 615, startPoint y: 574, endPoint x: 264, endPoint y: 629, distance: 355.6
click at [151, 628] on app-calendar-viewport "Sun 12 Mon 13 Tue 14 1/1 1 Job Wed 15 Thu 16 Fri 17 Sat 18 Sun 19 Mon 20 Tue 21…" at bounding box center [509, 771] width 1019 height 1229
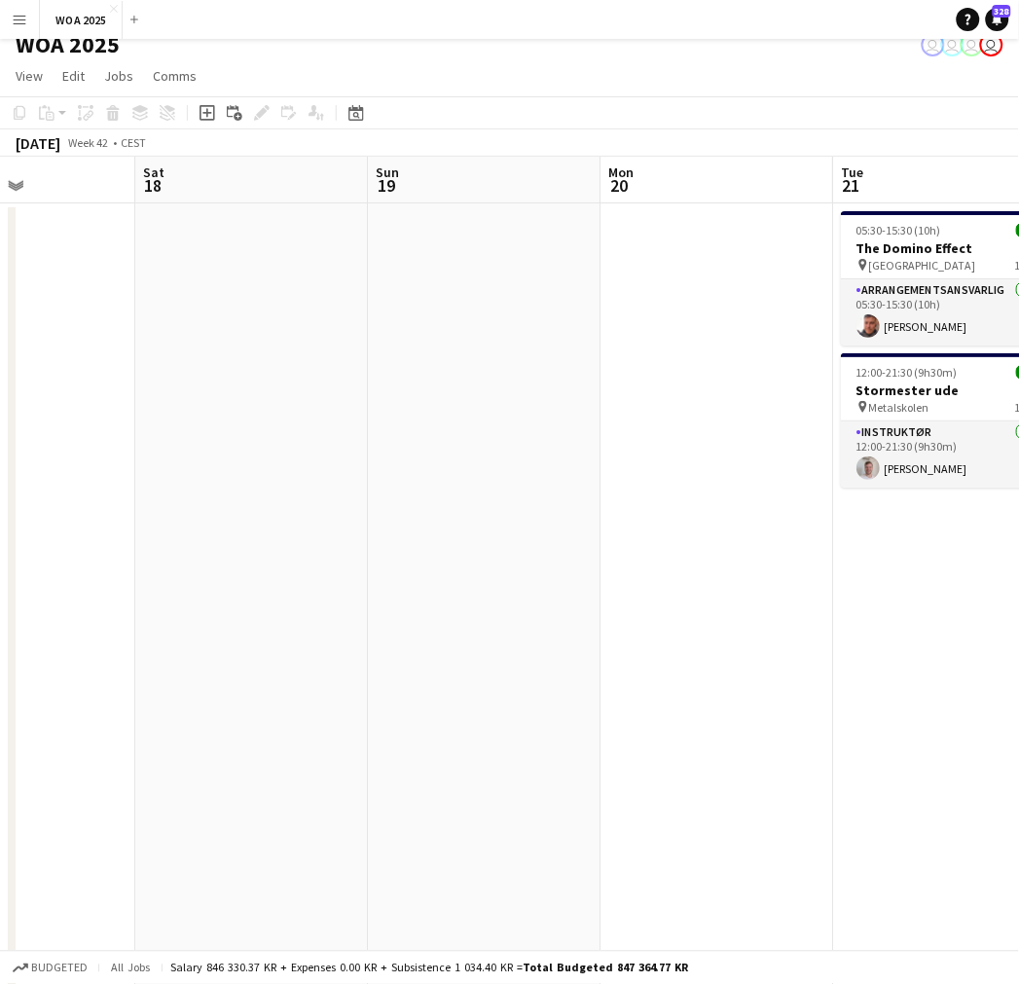
drag, startPoint x: 535, startPoint y: 606, endPoint x: 290, endPoint y: 630, distance: 246.4
click at [290, 630] on app-calendar-viewport "Tue 14 1/1 1 Job Wed 15 Thu 16 Fri 17 Sat 18 Sun 19 Mon 20 Tue 21 2/2 2 Jobs We…" at bounding box center [509, 771] width 1019 height 1229
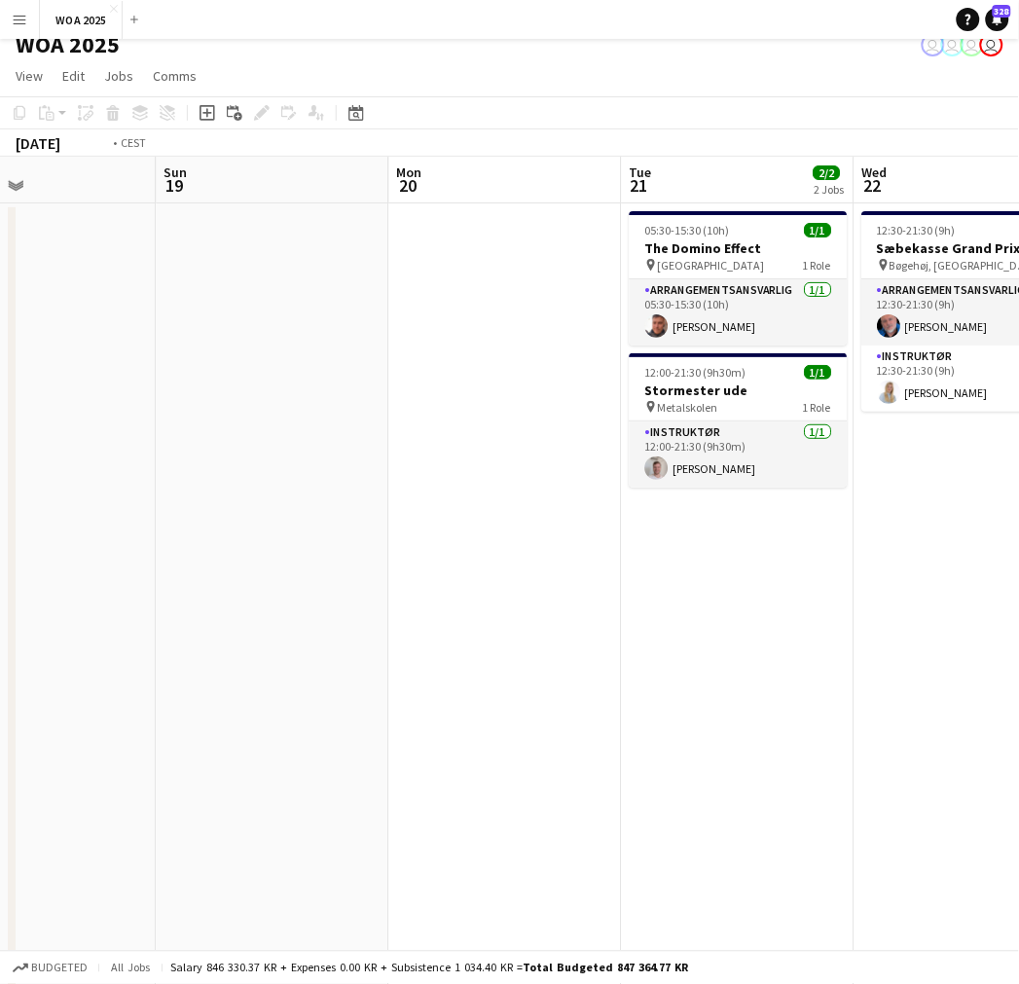
drag, startPoint x: 439, startPoint y: 620, endPoint x: 295, endPoint y: 627, distance: 144.2
click at [295, 627] on app-calendar-viewport "Thu 16 Fri 17 Sat 18 Sun 19 Mon 20 Tue 21 2/2 2 Jobs Wed 22 2/2 1 Job Thu 23 4/…" at bounding box center [509, 771] width 1019 height 1229
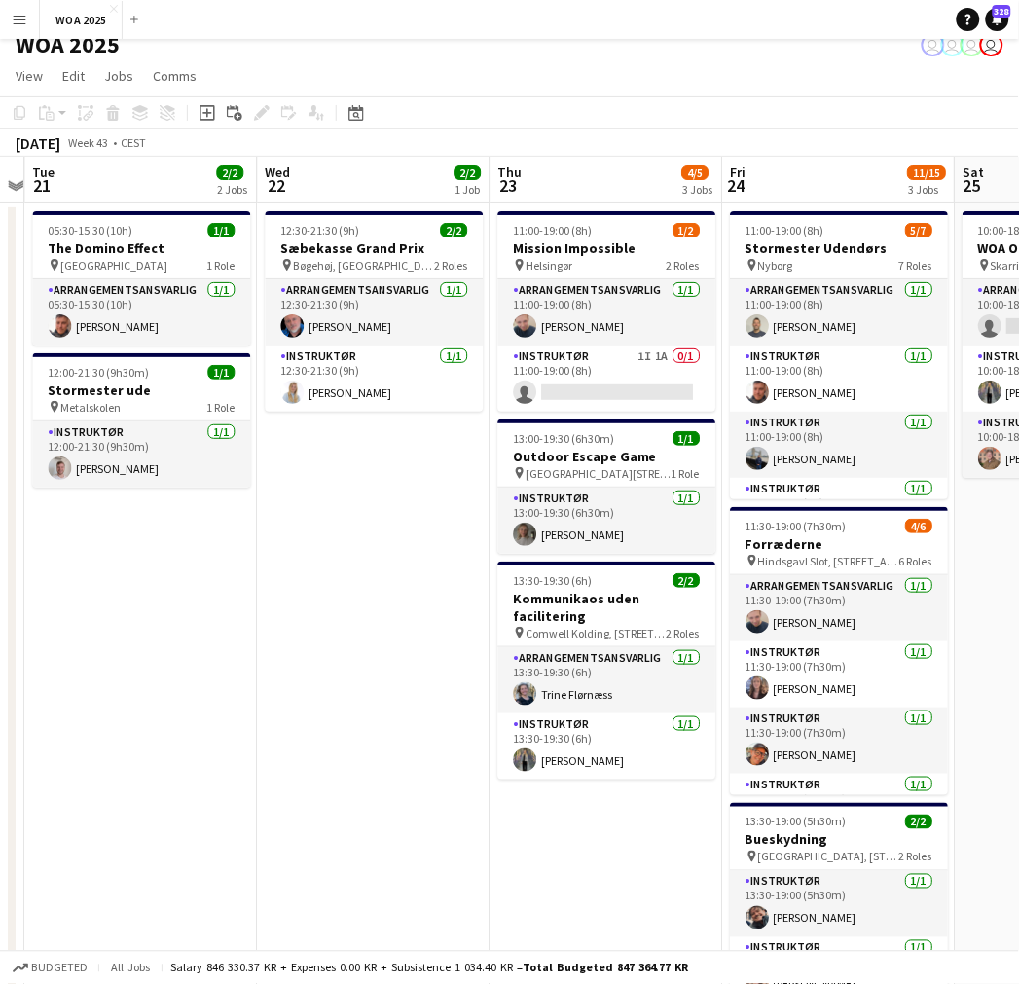
drag, startPoint x: 389, startPoint y: 631, endPoint x: 367, endPoint y: 633, distance: 22.5
click at [367, 633] on app-calendar-viewport "Sat 18 Sun 19 Mon 20 Tue 21 2/2 2 Jobs Wed 22 2/2 1 Job Thu 23 4/5 3 Jobs Fri 2…" at bounding box center [509, 771] width 1019 height 1229
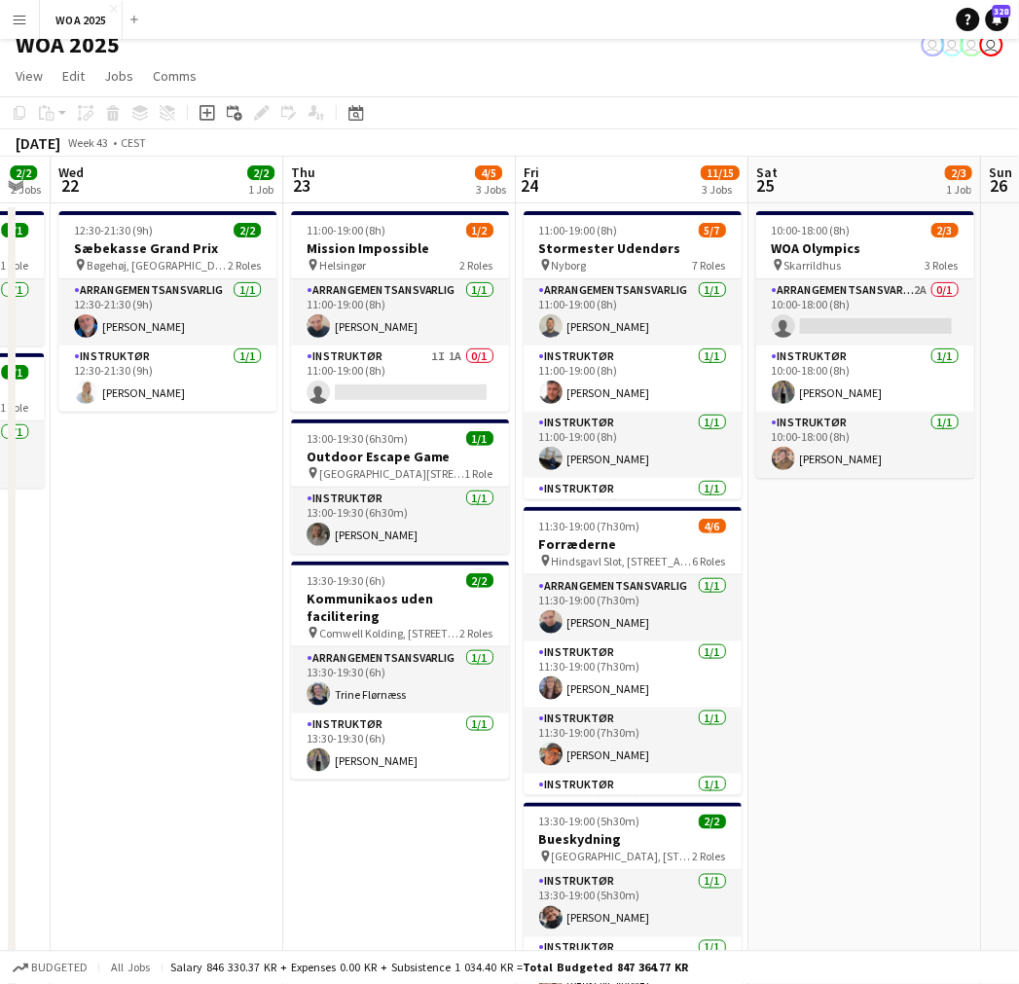
drag, startPoint x: 659, startPoint y: 603, endPoint x: 508, endPoint y: 608, distance: 150.9
click at [508, 608] on app-calendar-viewport "Sat 18 Sun 19 Mon 20 Tue 21 2/2 2 Jobs Wed 22 2/2 1 Job Thu 23 4/5 3 Jobs Fri 2…" at bounding box center [509, 771] width 1019 height 1229
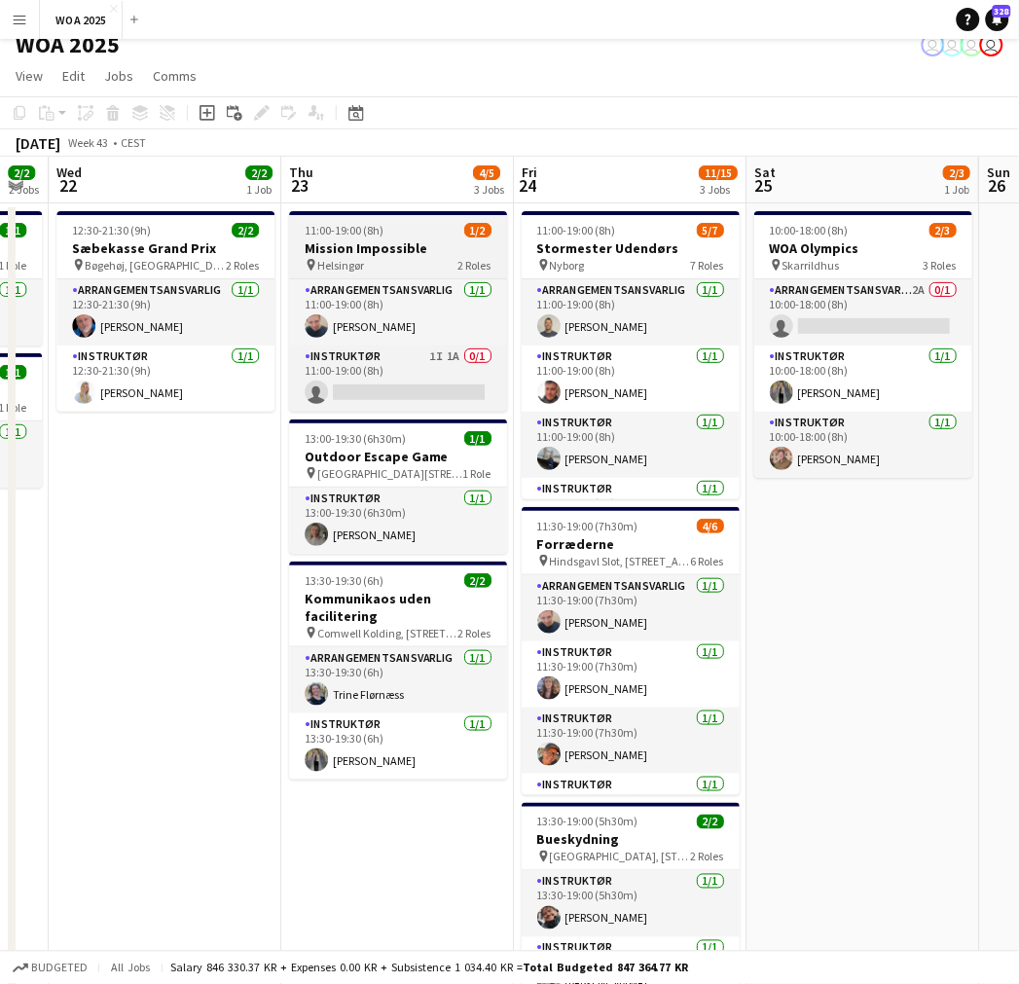
click at [377, 260] on div "pin Helsingør 2 Roles" at bounding box center [398, 265] width 218 height 16
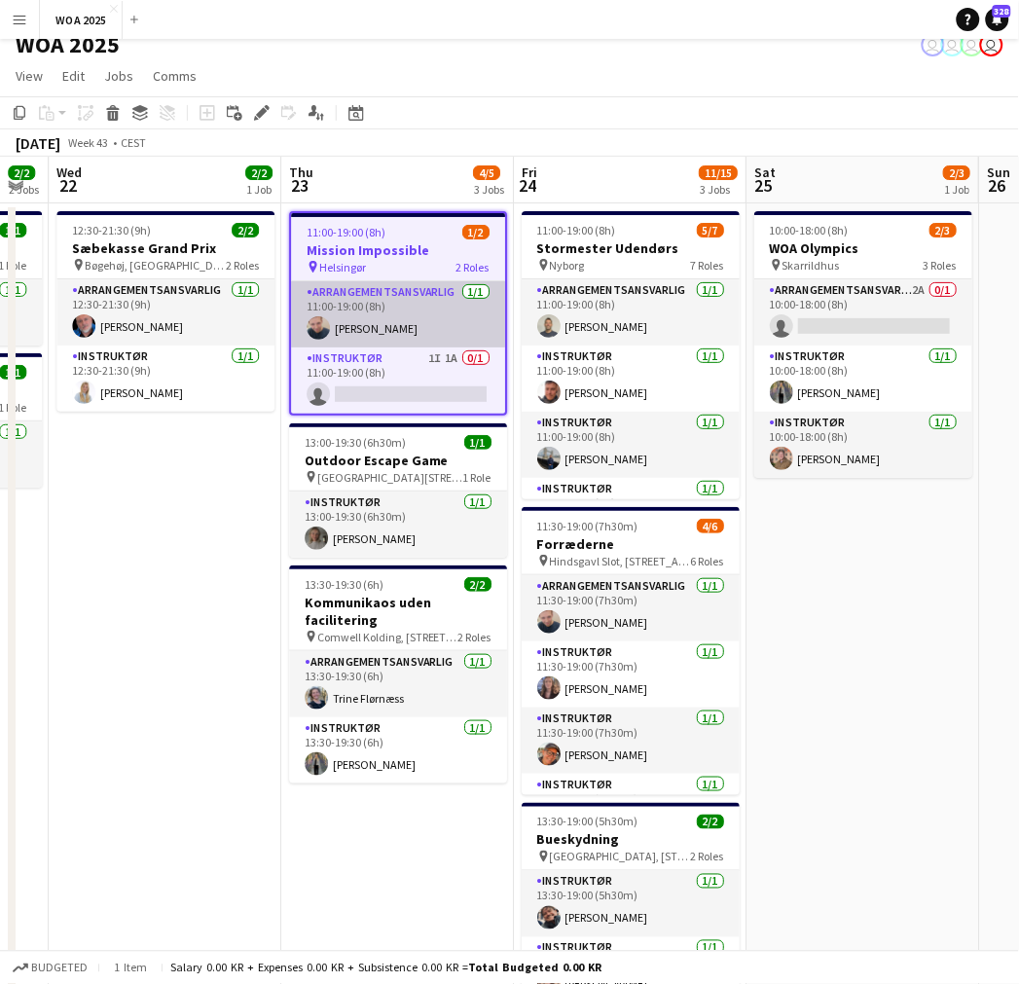
click at [383, 307] on app-card-role "Arrangementsansvarlig [DATE] 11:00-19:00 (8h) [PERSON_NAME]" at bounding box center [398, 314] width 214 height 66
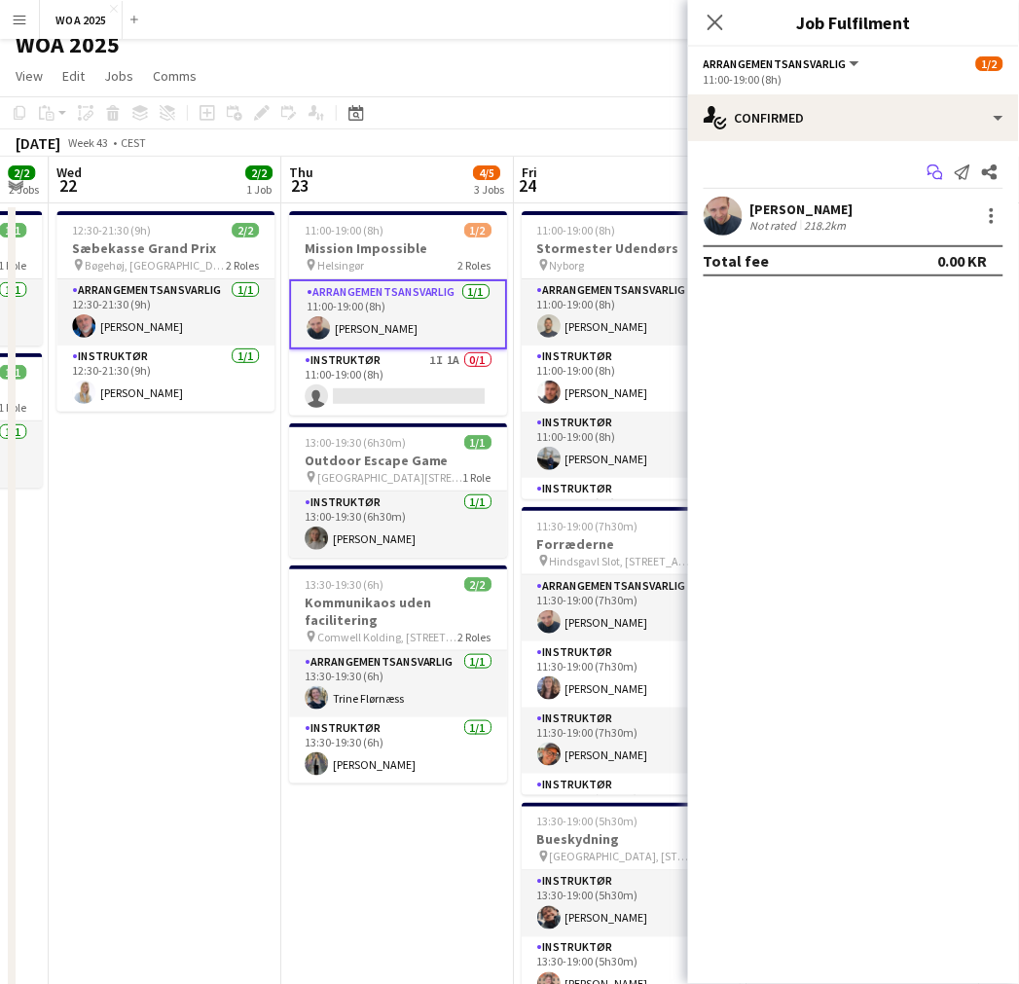
click at [945, 177] on app-icon "Start chat" at bounding box center [935, 172] width 27 height 27
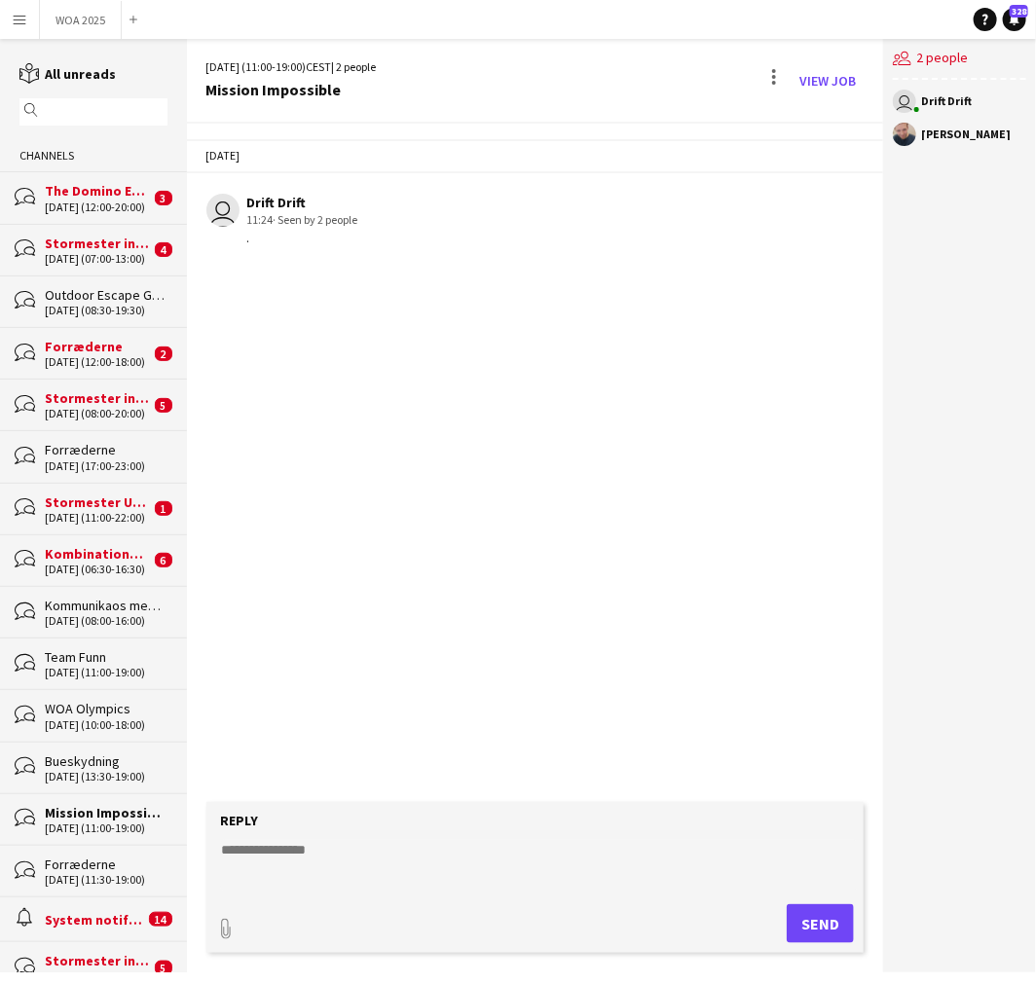
click at [395, 877] on textarea at bounding box center [539, 865] width 638 height 51
click at [488, 853] on textarea at bounding box center [539, 865] width 638 height 51
paste textarea "**********"
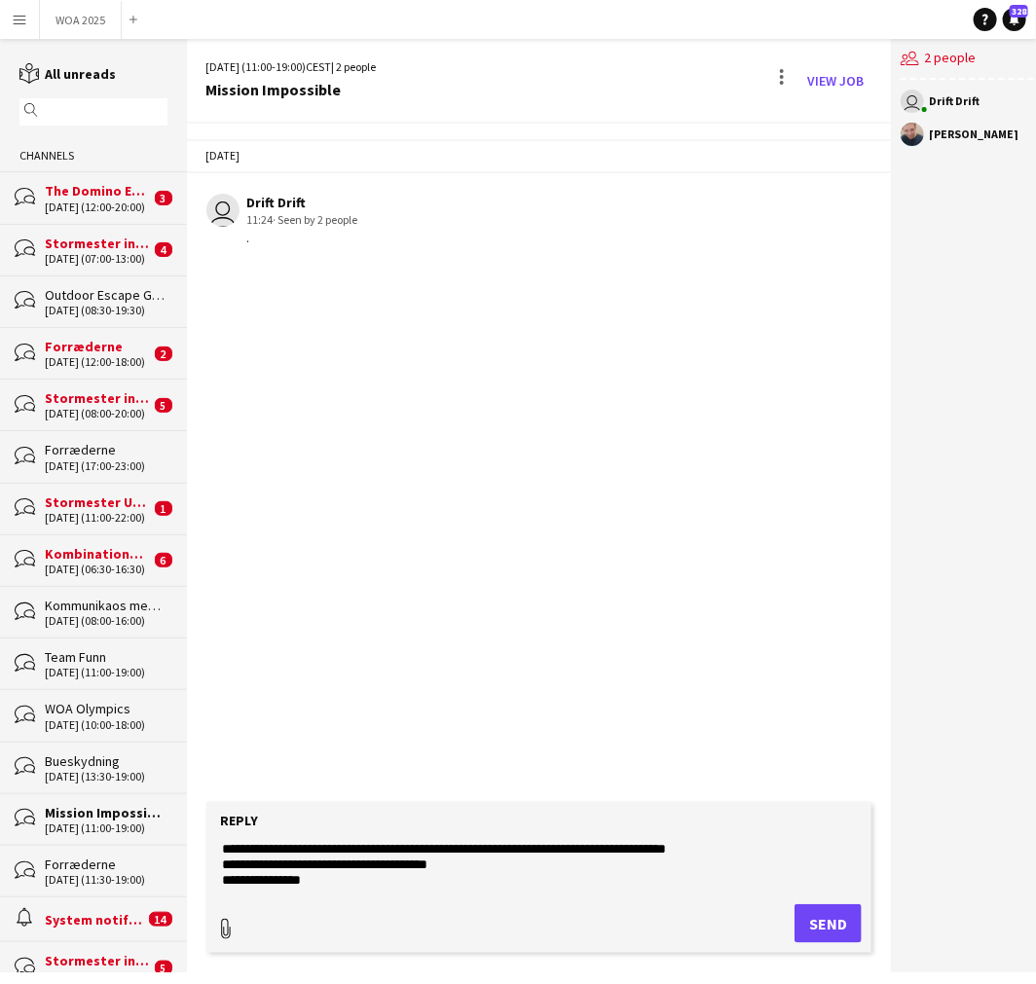
type textarea "**********"
type input "**********"
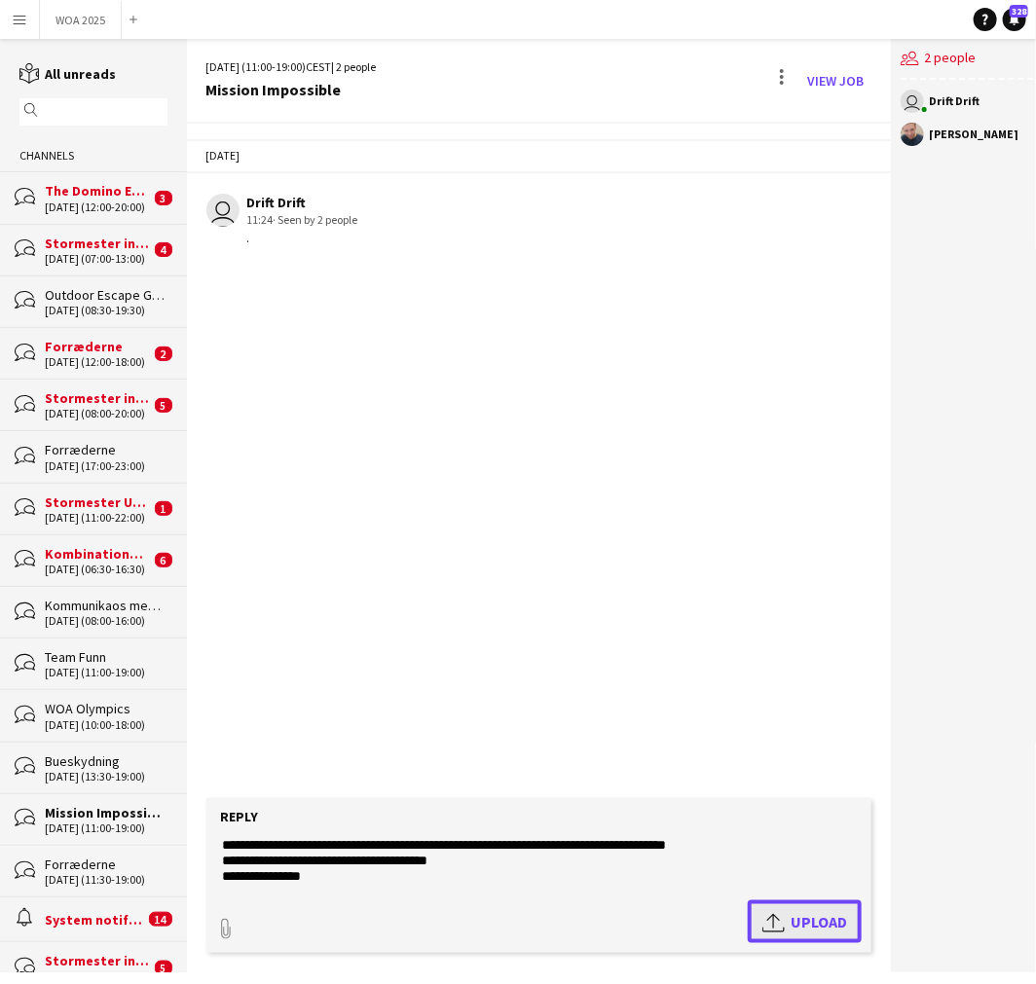
click at [788, 910] on span "Upload Upload" at bounding box center [804, 921] width 85 height 23
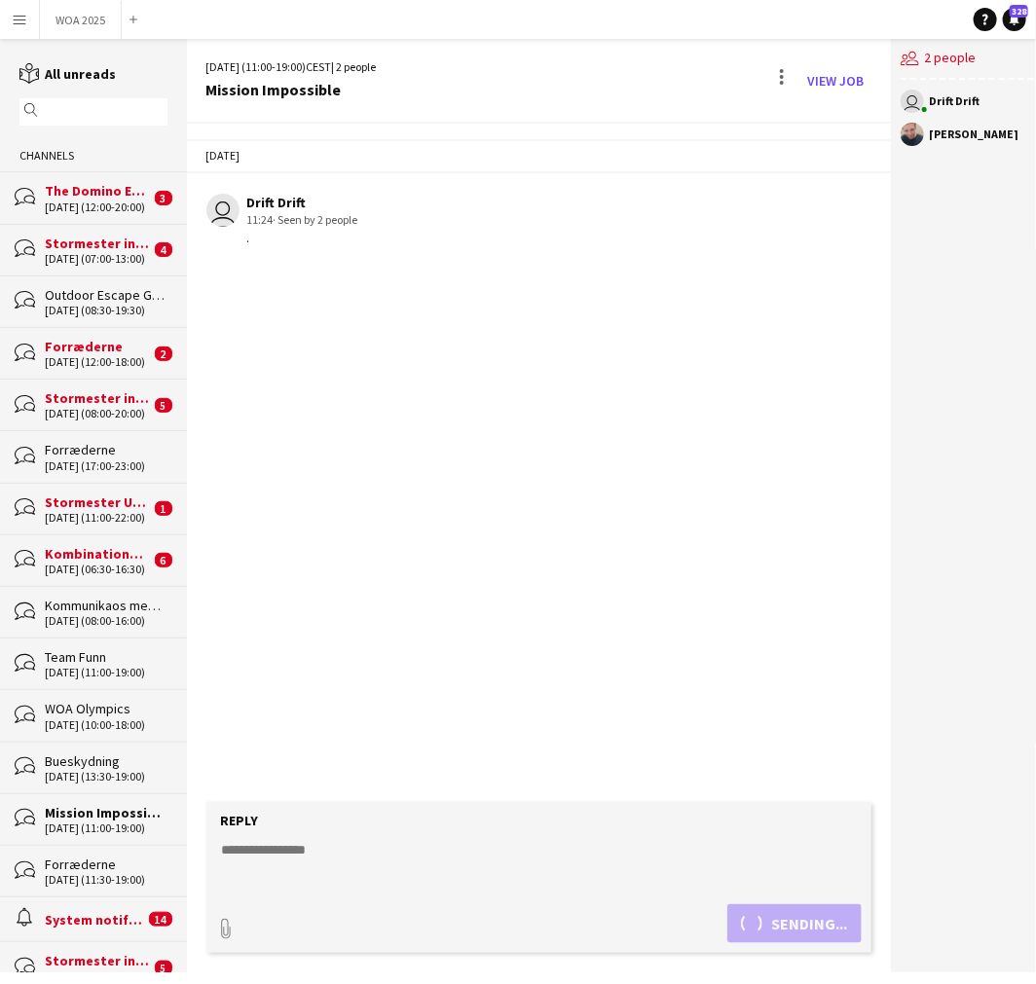
scroll to position [0, 0]
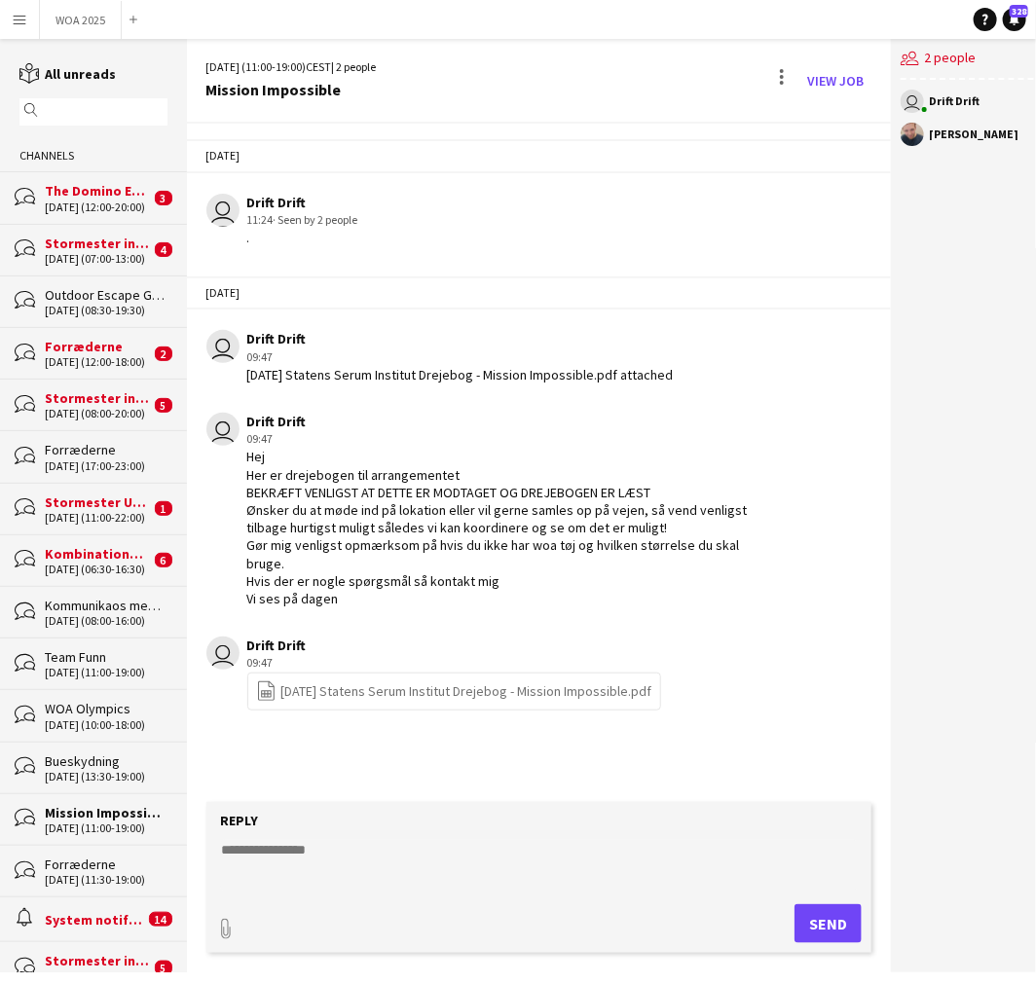
click at [784, 657] on app-chat-message "user Drift Drift 09:47 file-spreadsheet [DATE] Statens Serum Institut Drejebog …" at bounding box center [539, 673] width 705 height 93
